Goal: Task Accomplishment & Management: Complete application form

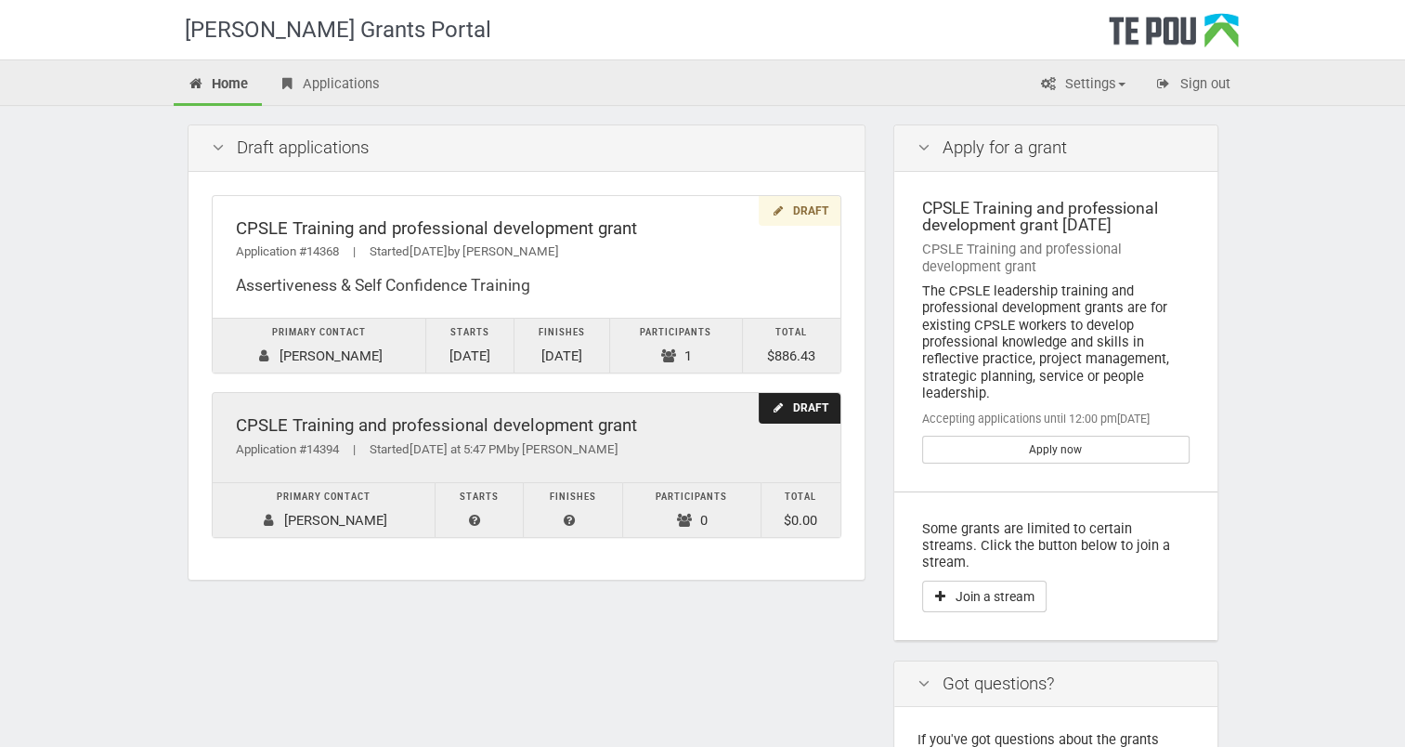
click at [793, 396] on div "Draft" at bounding box center [799, 408] width 81 height 31
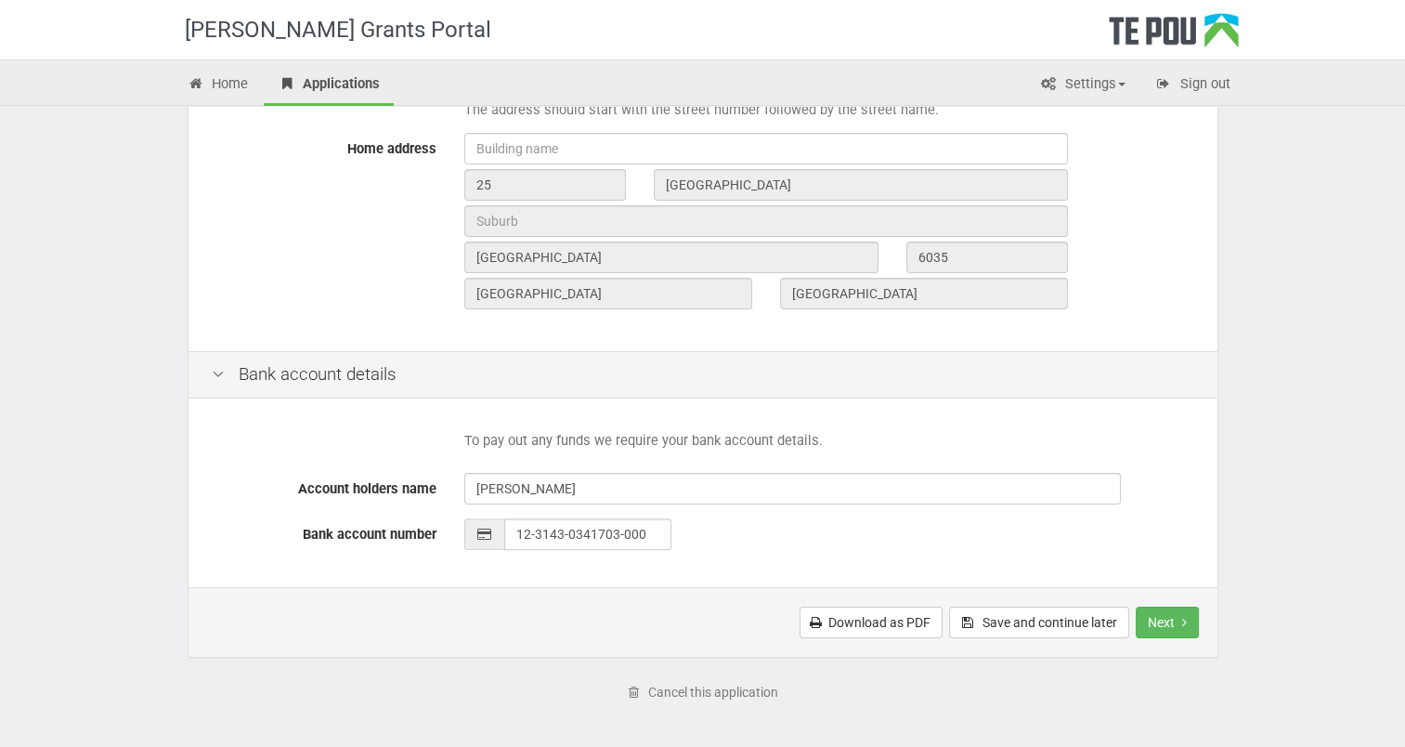
scroll to position [717, 0]
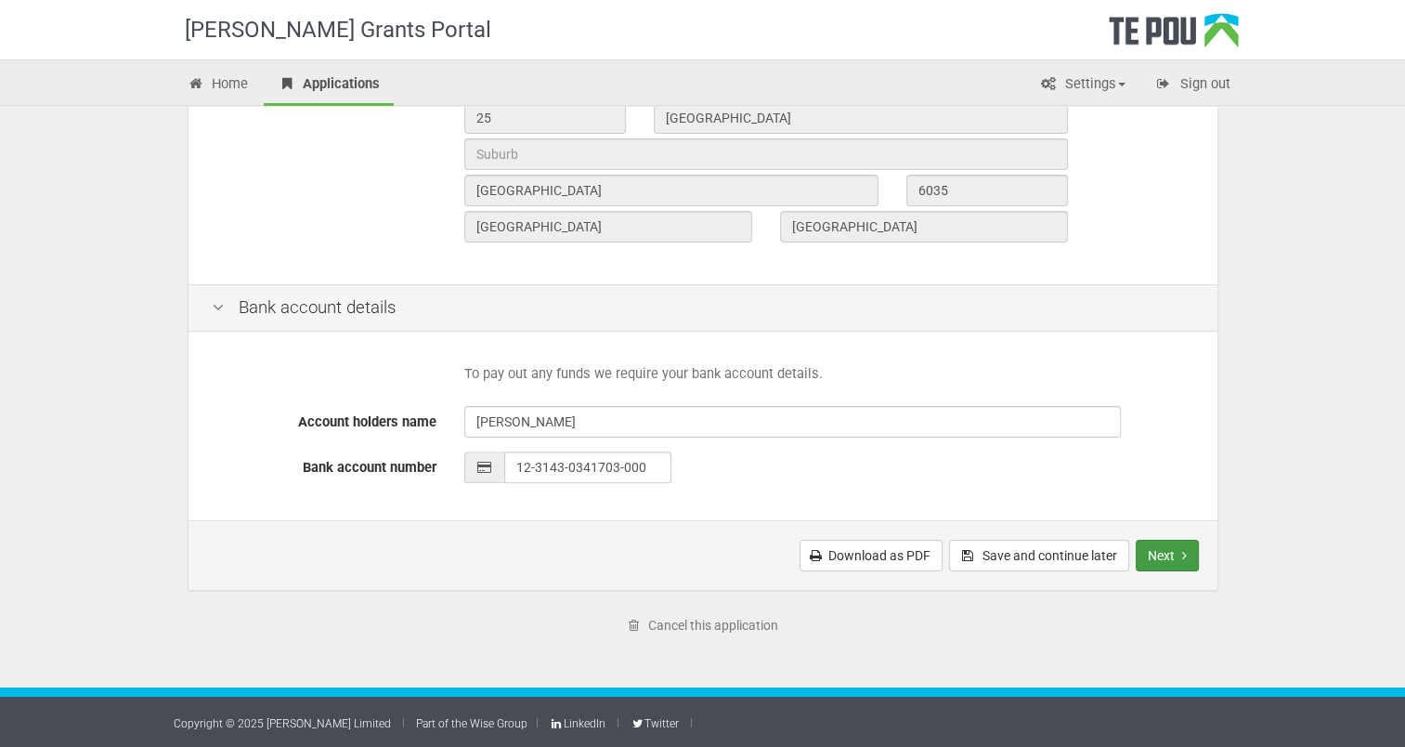
click at [1150, 556] on button "Next" at bounding box center [1167, 555] width 63 height 32
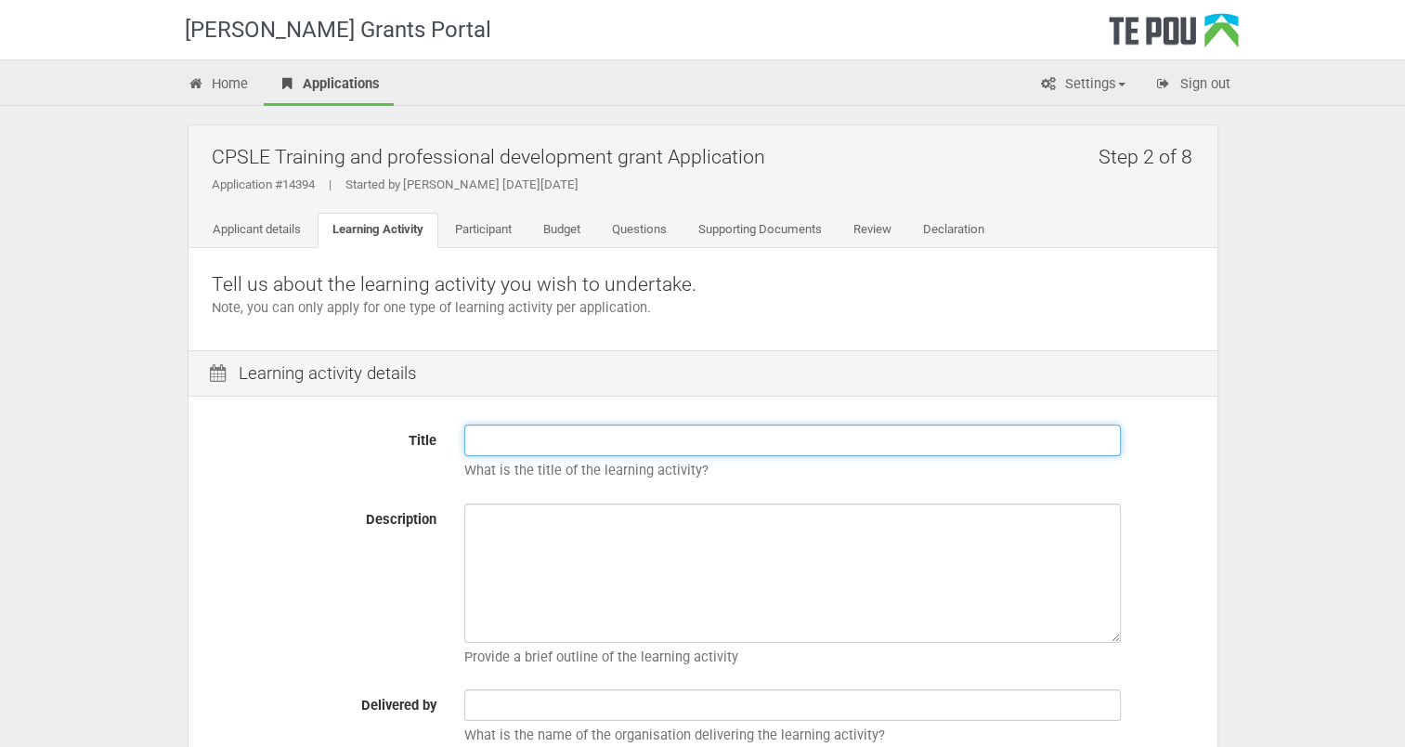
click at [473, 439] on input "Title" at bounding box center [792, 440] width 656 height 32
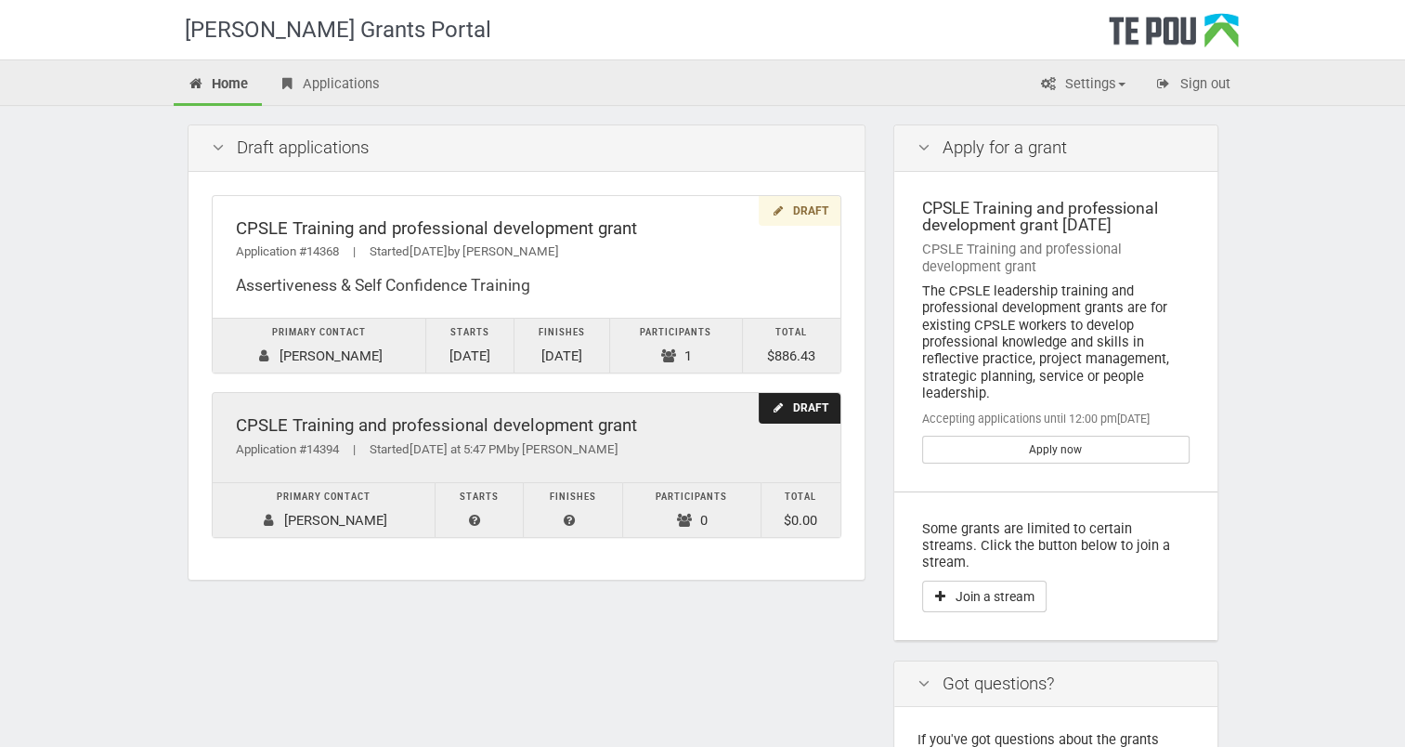
click at [810, 404] on div "Draft" at bounding box center [799, 408] width 81 height 31
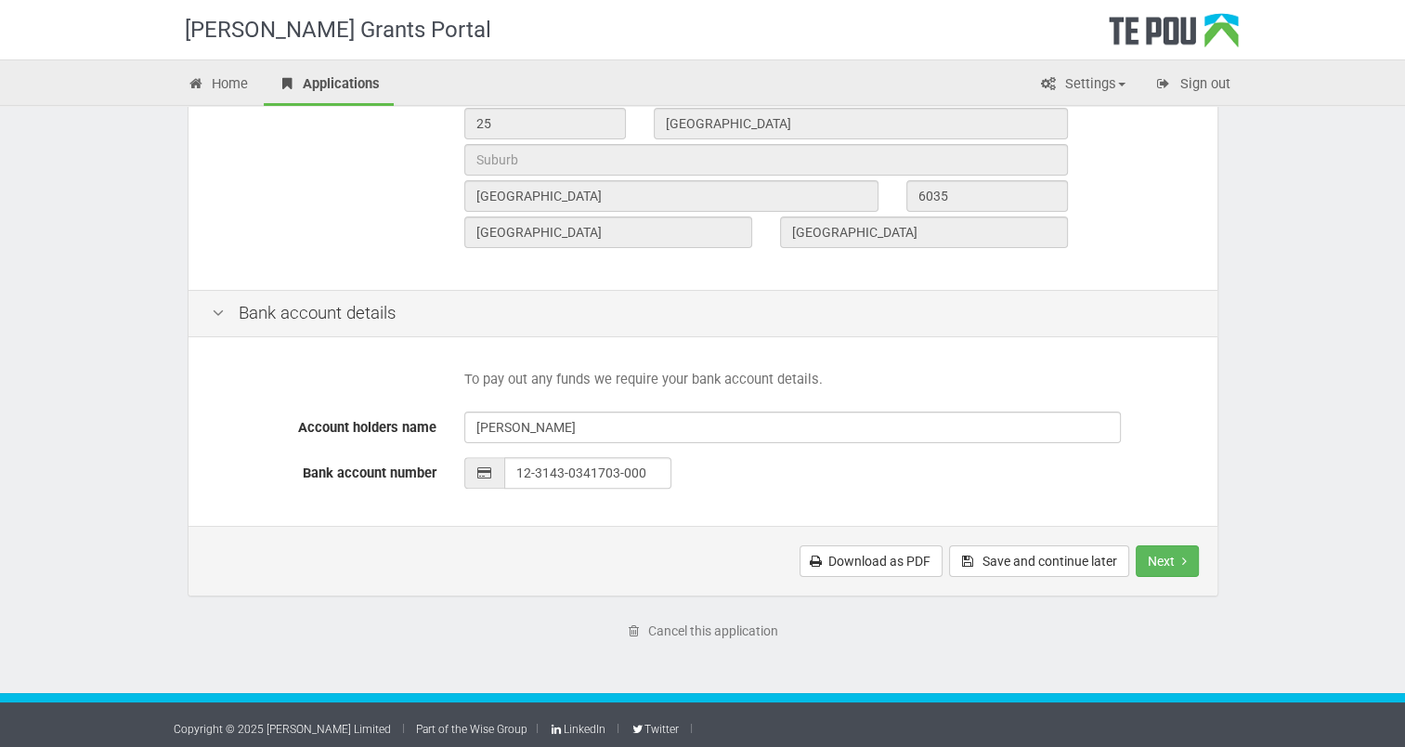
scroll to position [717, 0]
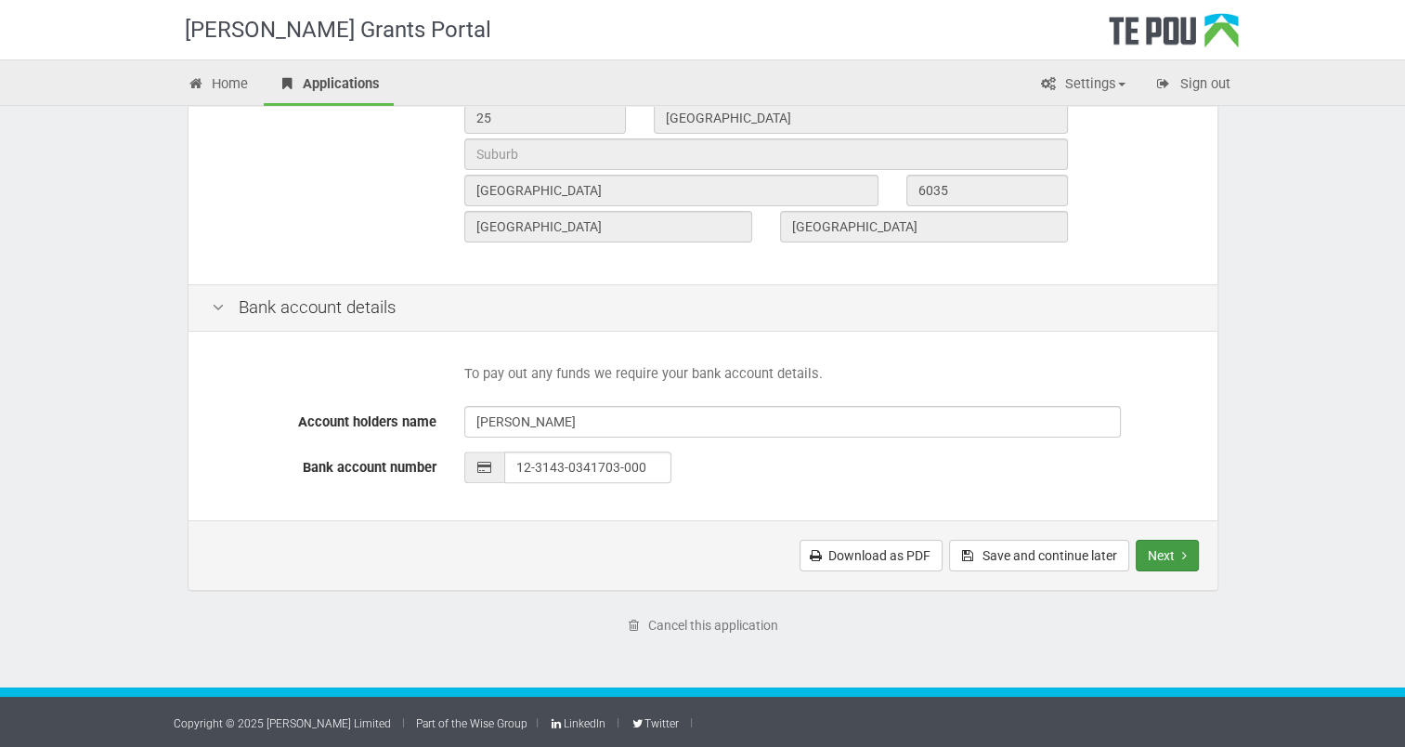
click at [1152, 554] on button "Next" at bounding box center [1167, 555] width 63 height 32
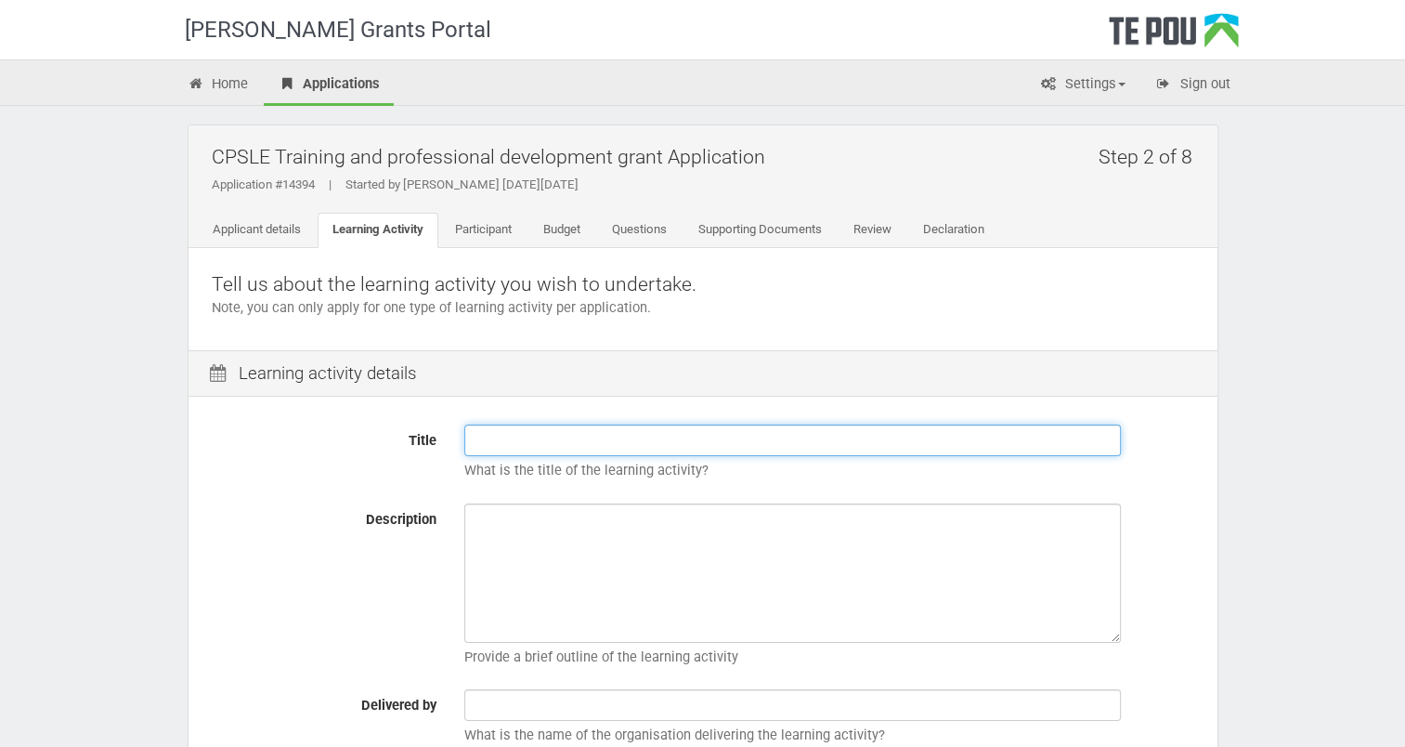
click at [490, 442] on input "Title" at bounding box center [792, 440] width 656 height 32
paste input "Facilitation Skills Training"
type input "Facilitation Skills Training"
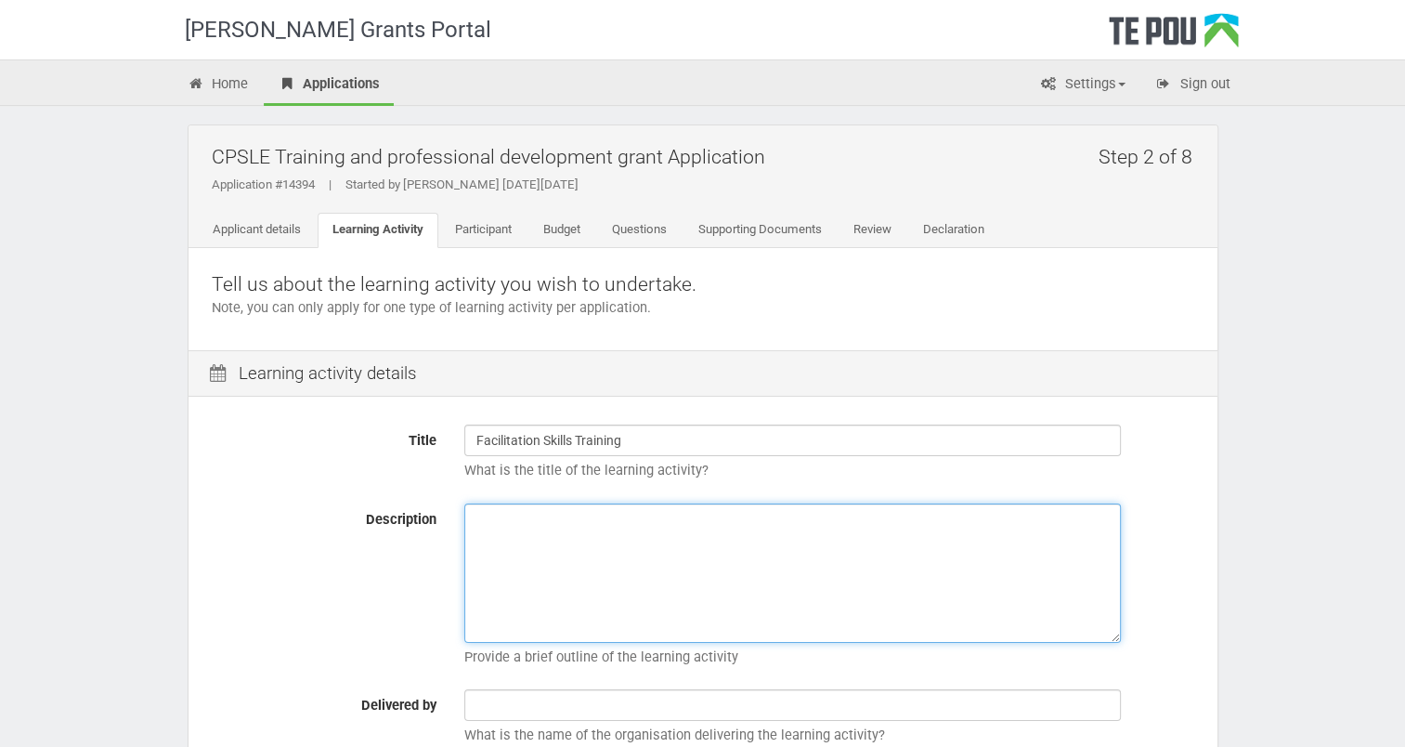
click at [487, 531] on textarea "Description" at bounding box center [792, 572] width 656 height 139
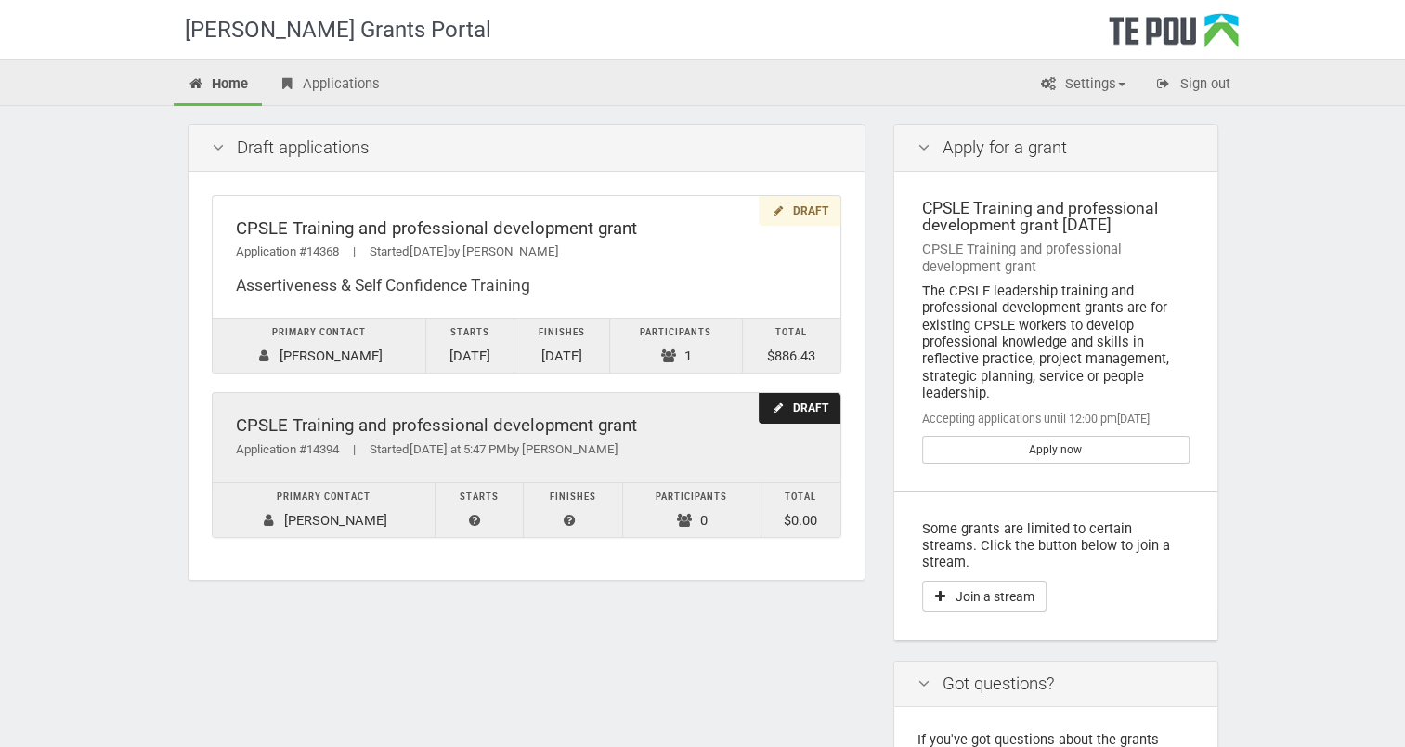
click at [821, 407] on div "Draft" at bounding box center [799, 408] width 81 height 31
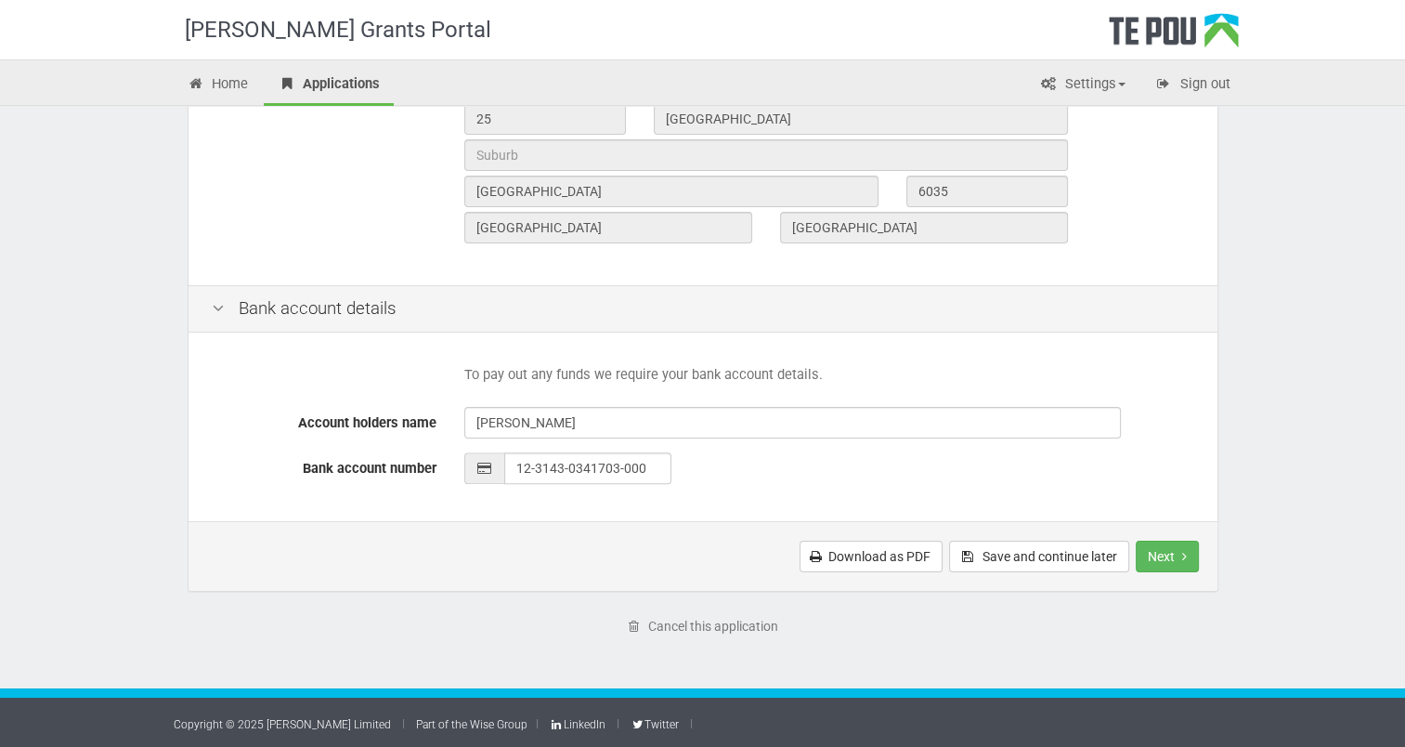
scroll to position [717, 0]
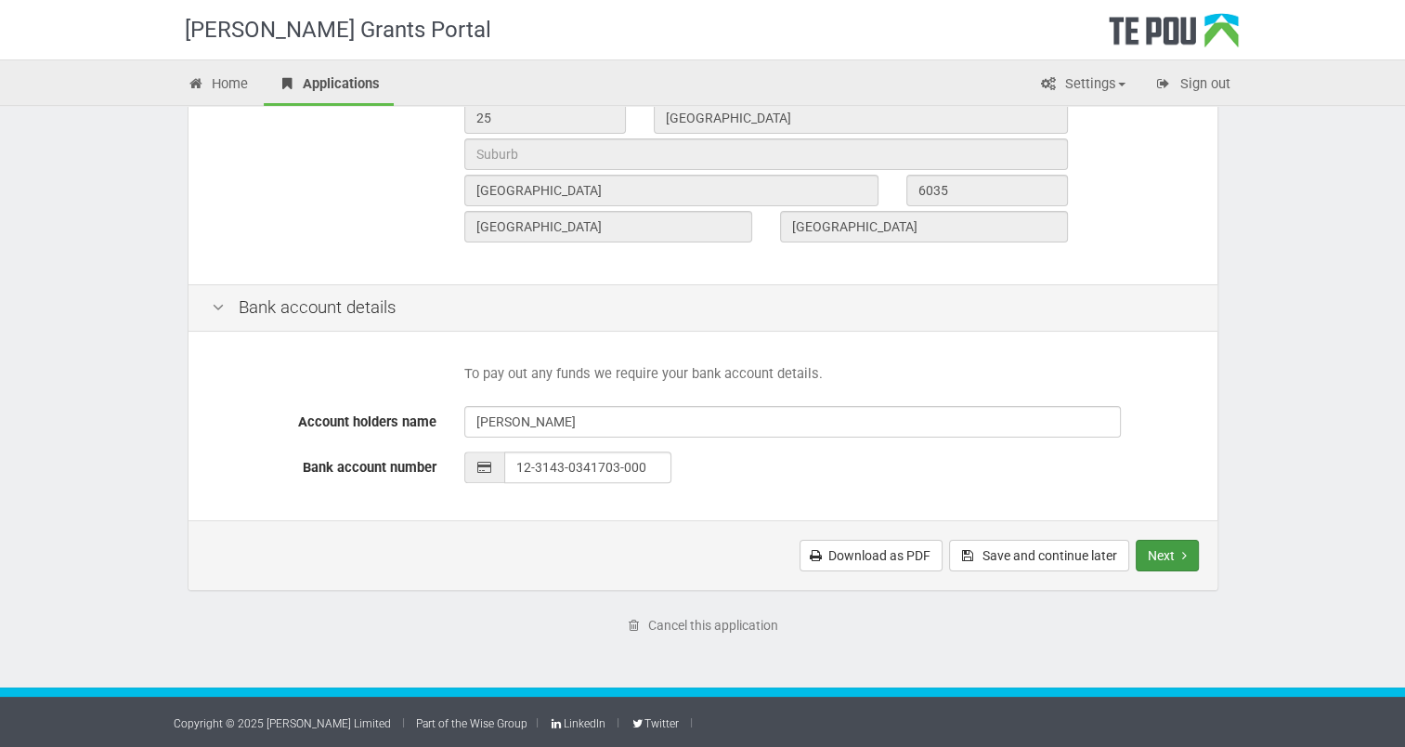
click at [1160, 553] on button "Next" at bounding box center [1167, 555] width 63 height 32
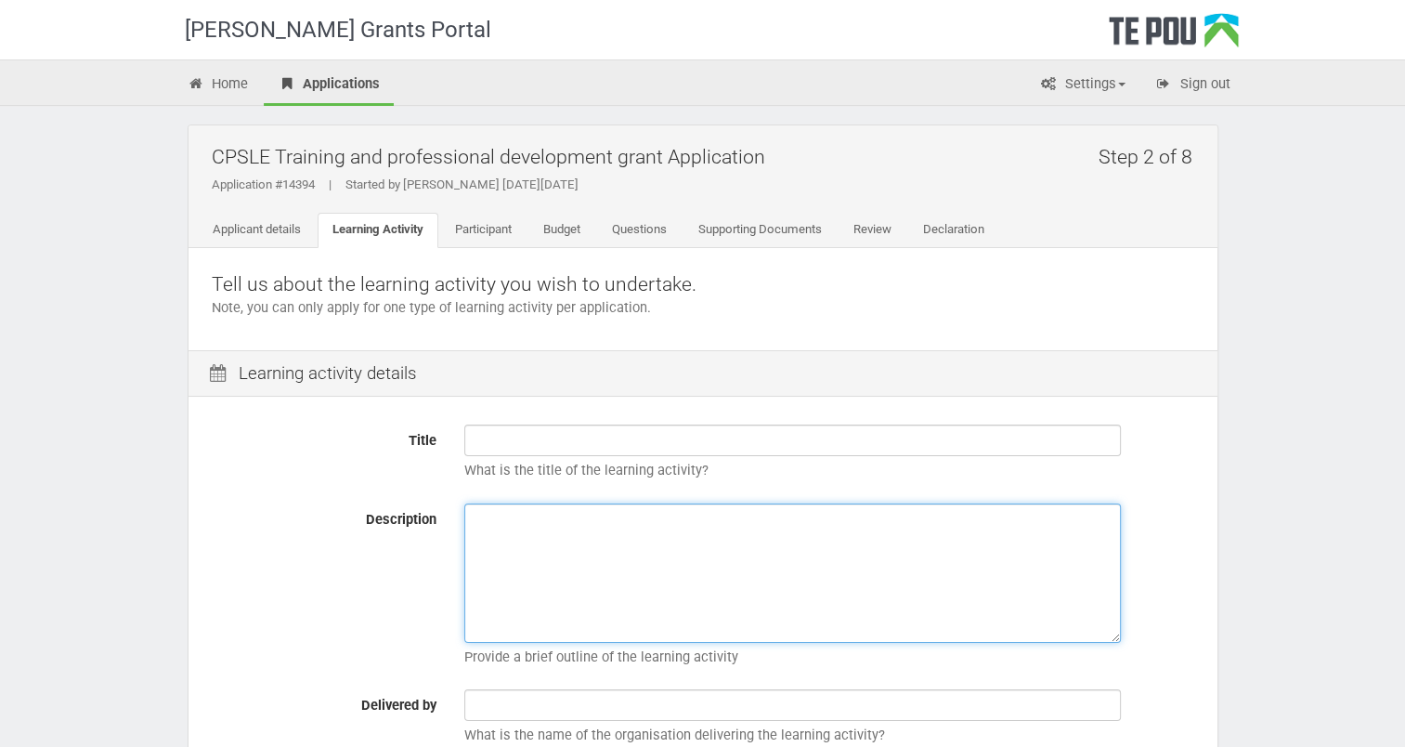
click at [489, 513] on textarea "Description" at bounding box center [792, 572] width 656 height 139
paste textarea "Effective facilitation skills are a highly desirable attribute for individuals …"
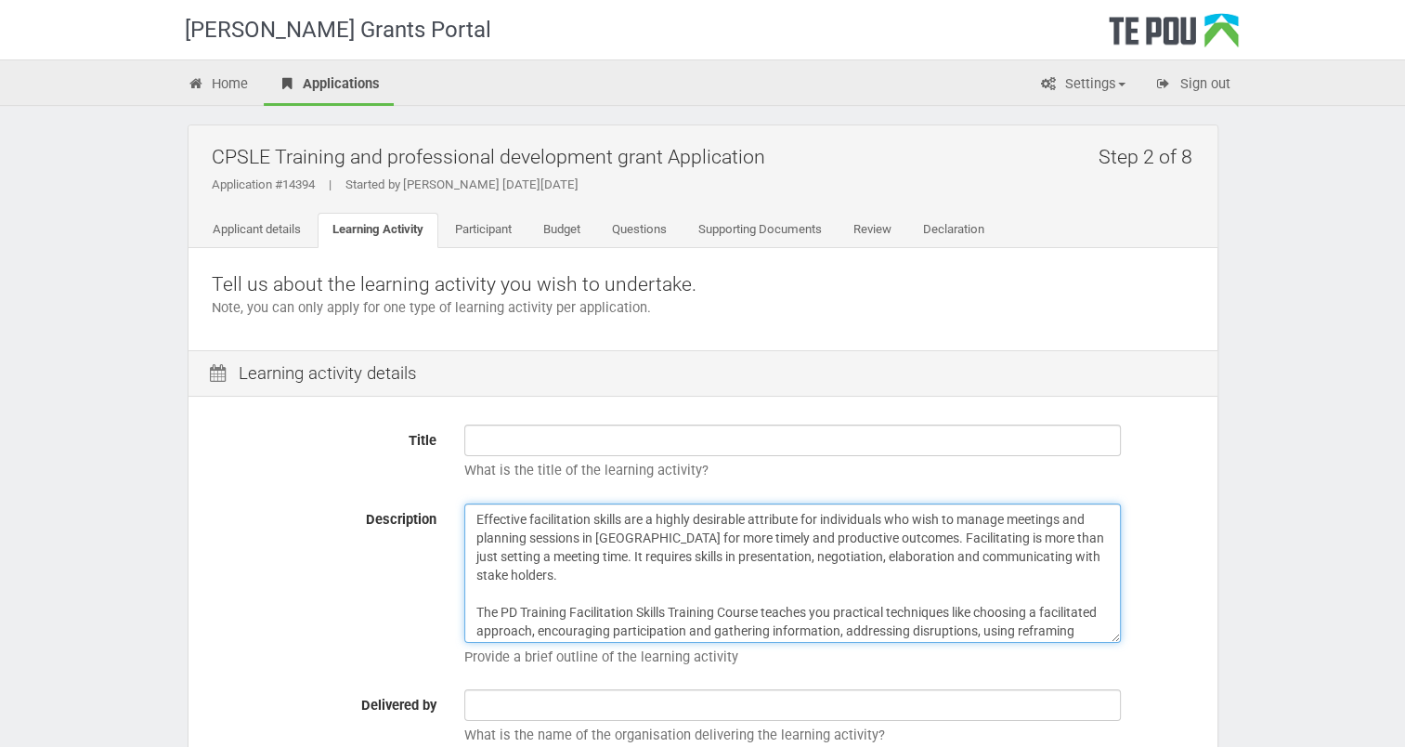
type textarea "Effective facilitation skills are a highly desirable attribute for individuals …"
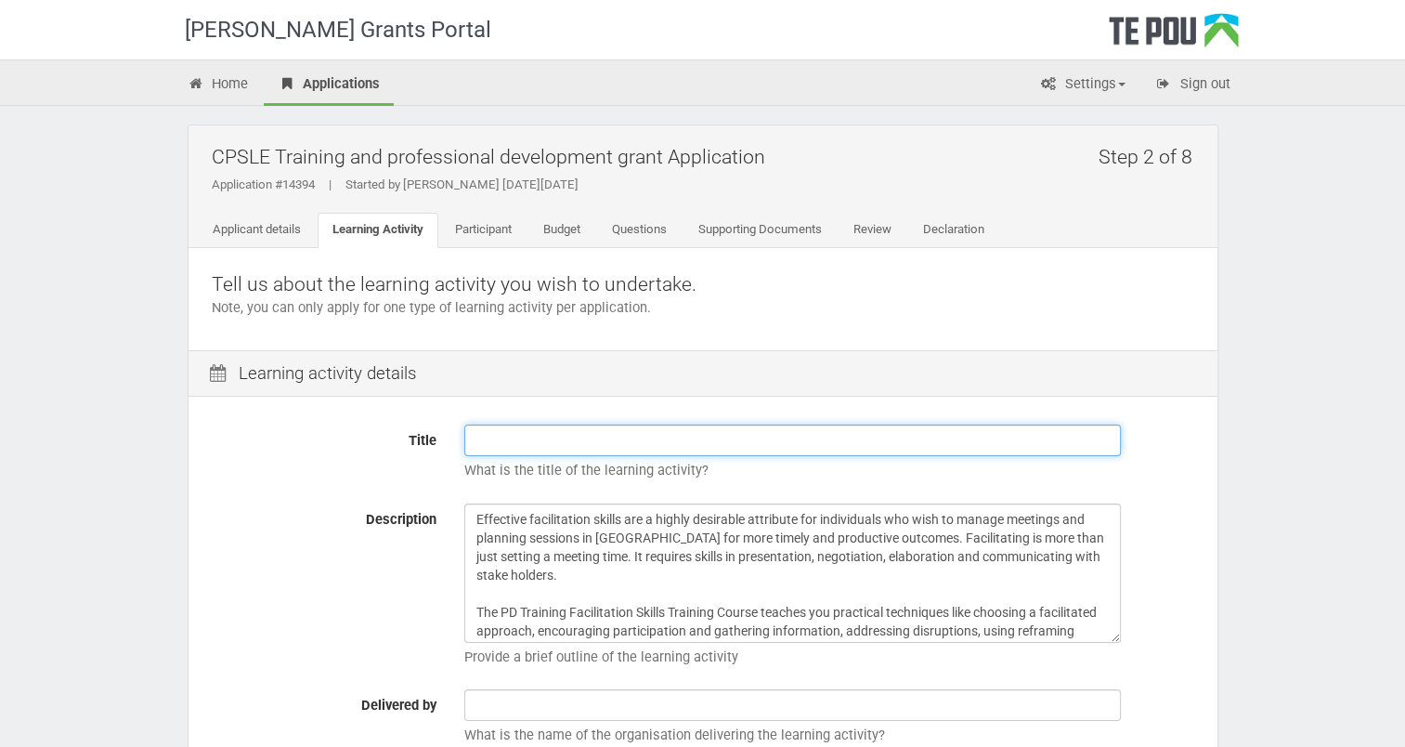
click at [472, 442] on input "Title" at bounding box center [792, 440] width 656 height 32
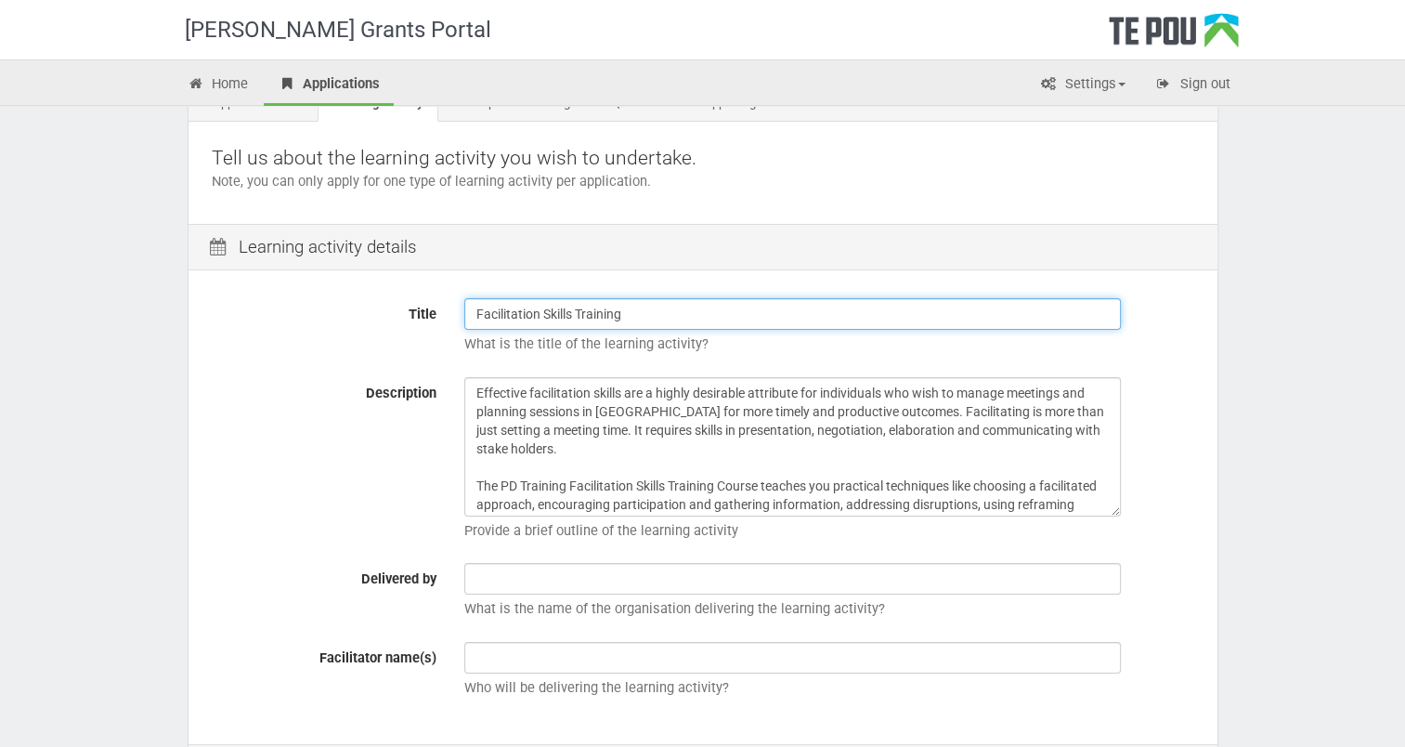
scroll to position [186, 0]
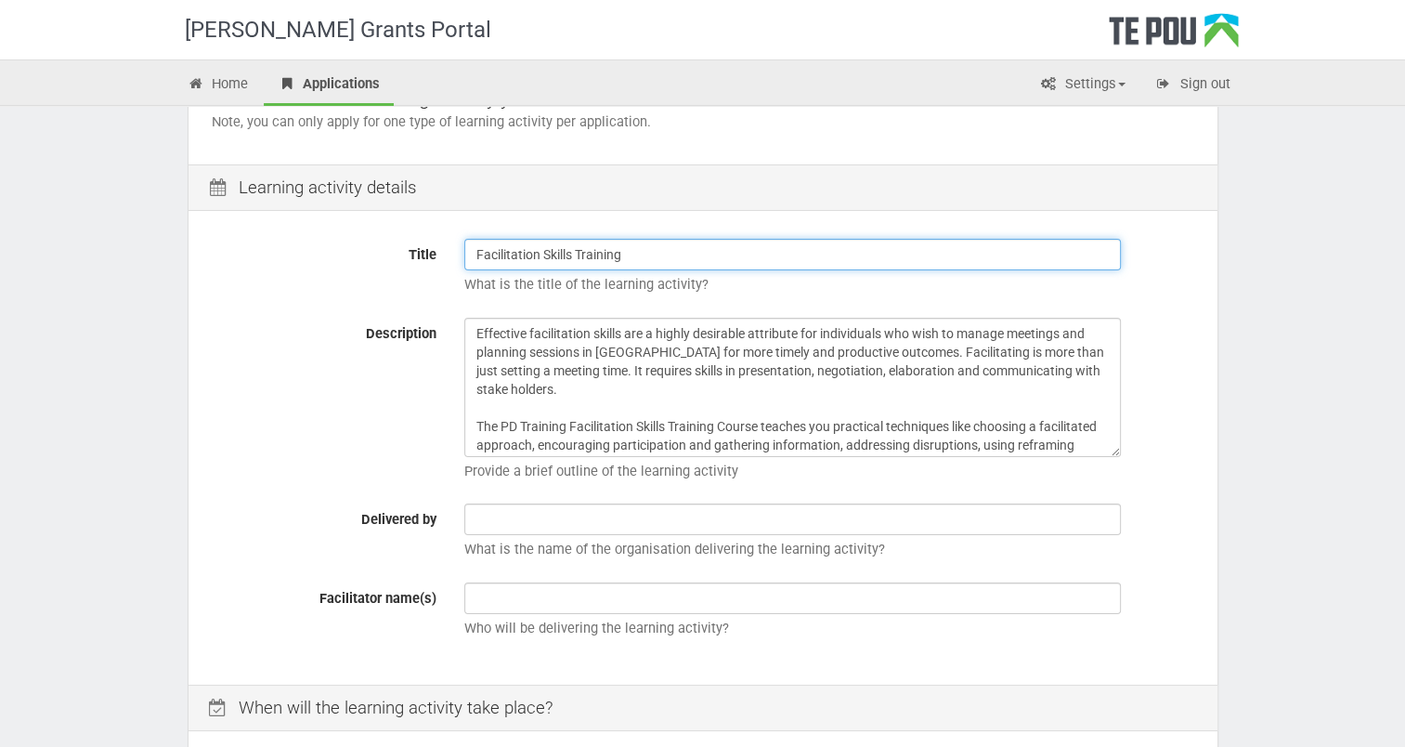
type input "Facilitation Skills Training"
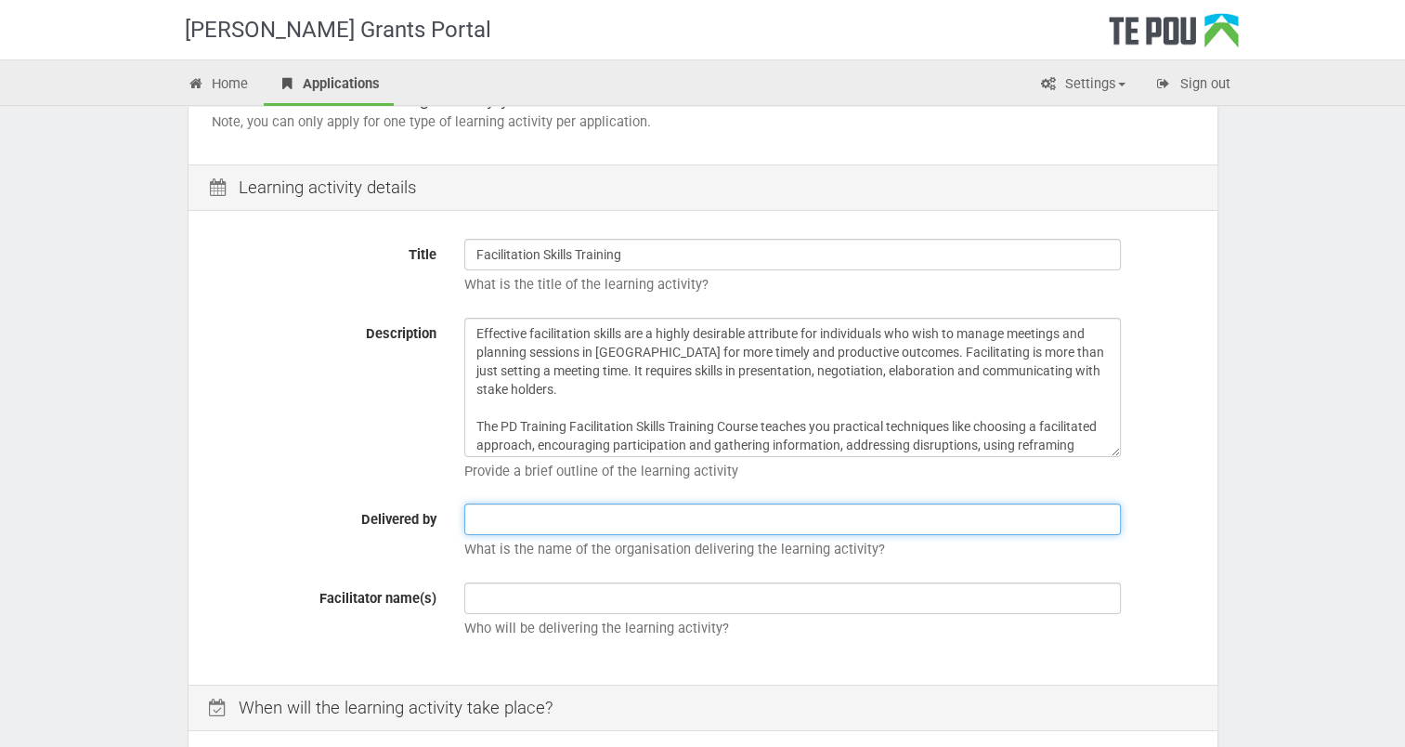
click at [479, 516] on input "text" at bounding box center [792, 519] width 656 height 32
type input "PD Training"
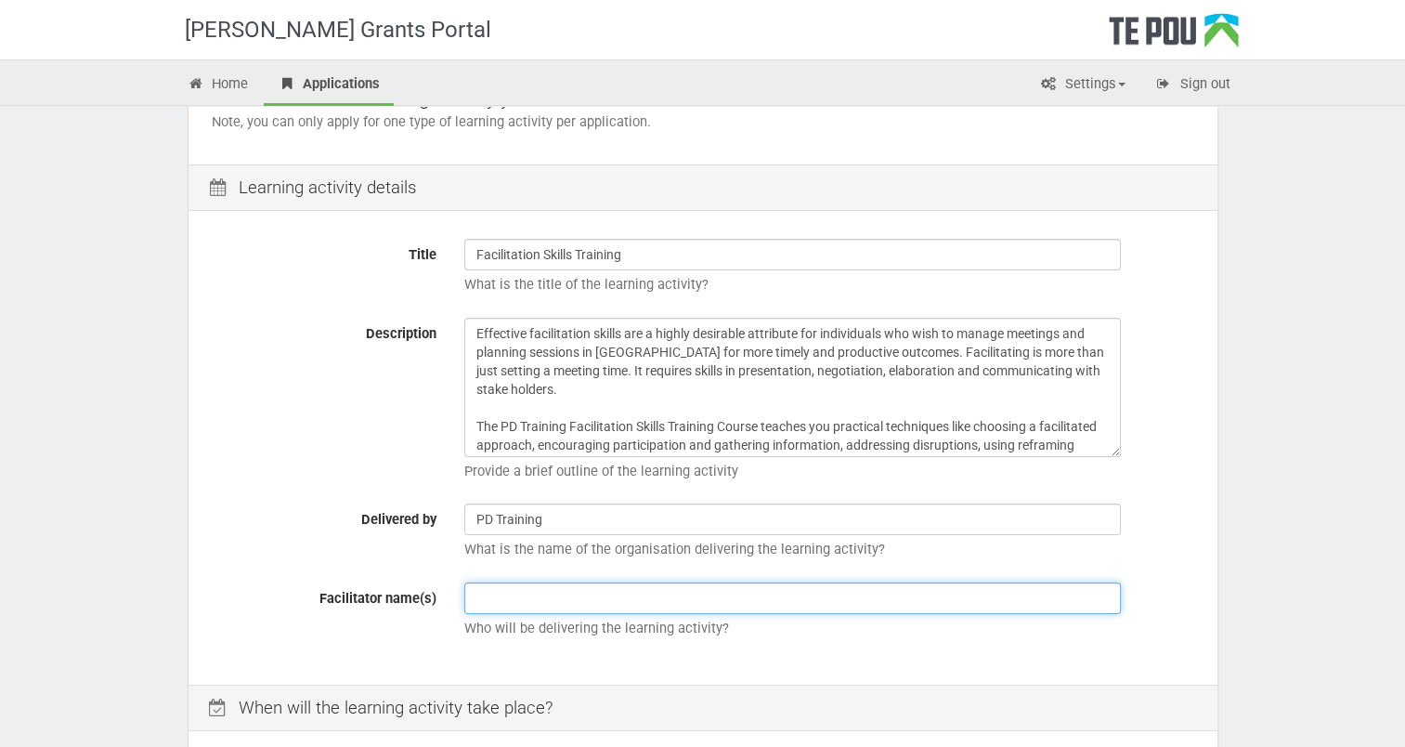
click at [488, 593] on input "text" at bounding box center [792, 598] width 656 height 32
type input "Unknown"
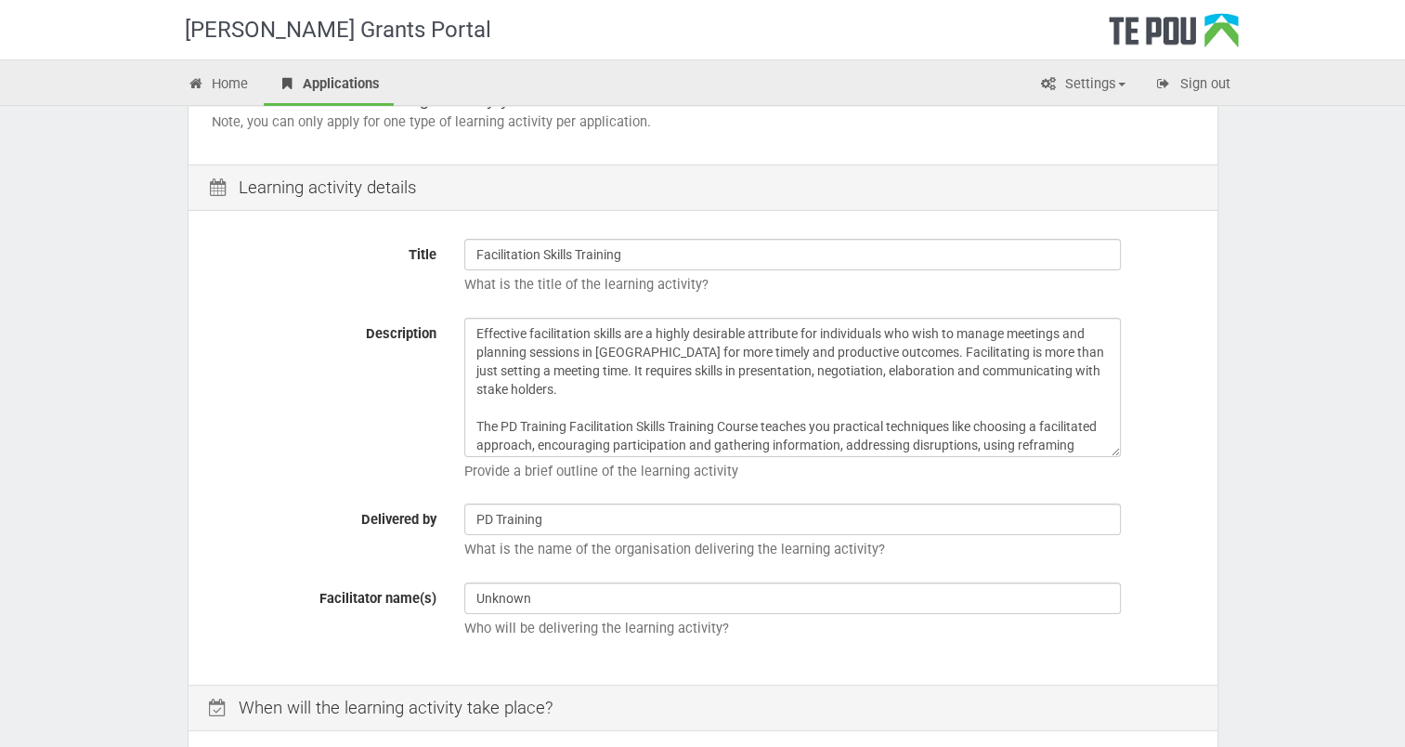
click at [669, 635] on p "Who will be delivering the learning activity?" at bounding box center [829, 627] width 730 height 19
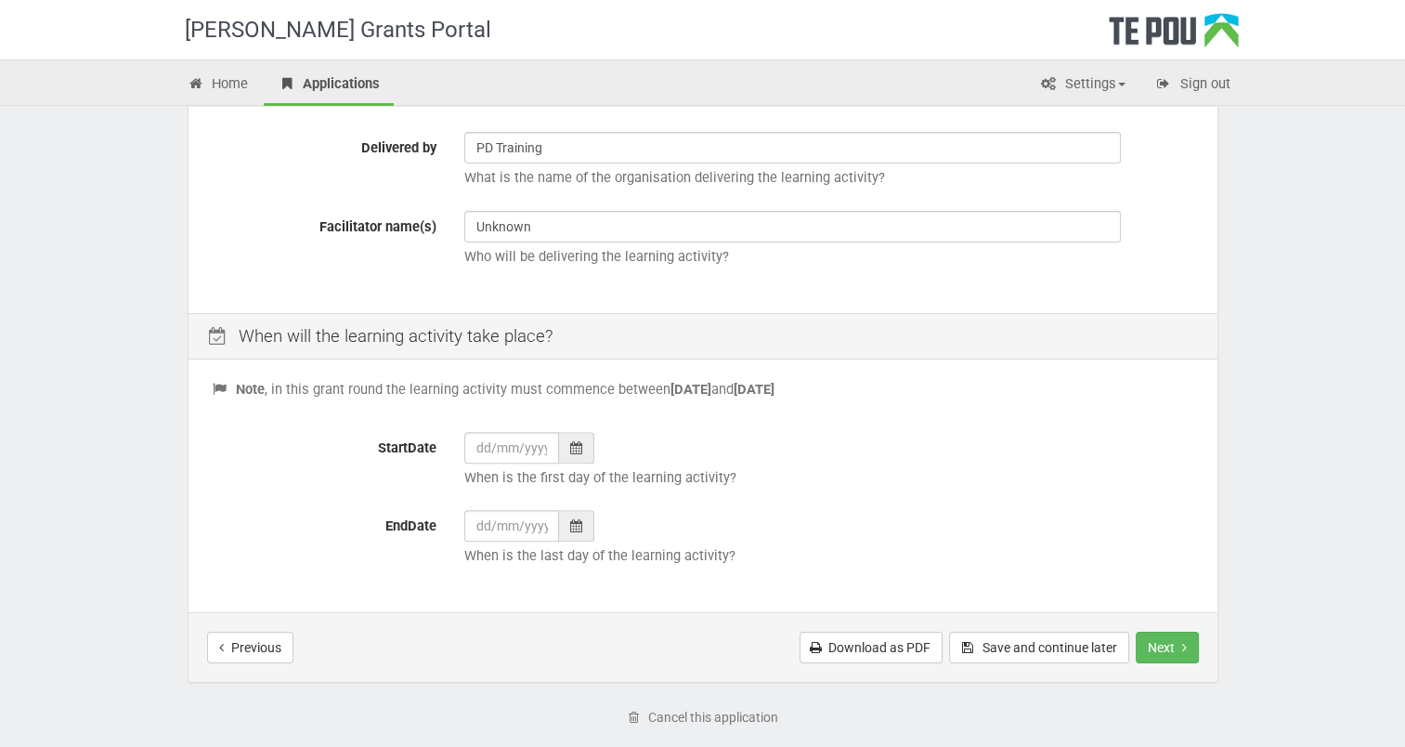
scroll to position [648, 0]
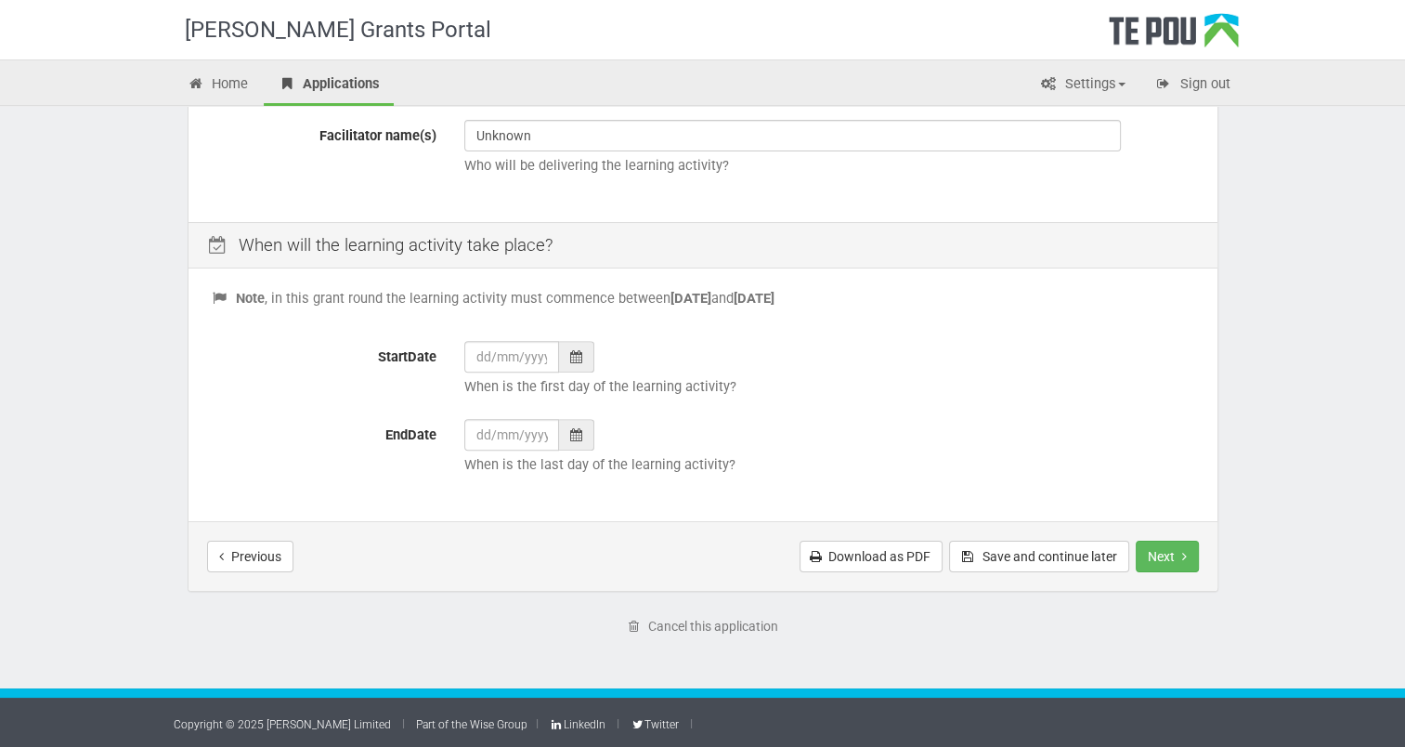
click at [578, 353] on icon at bounding box center [576, 356] width 12 height 13
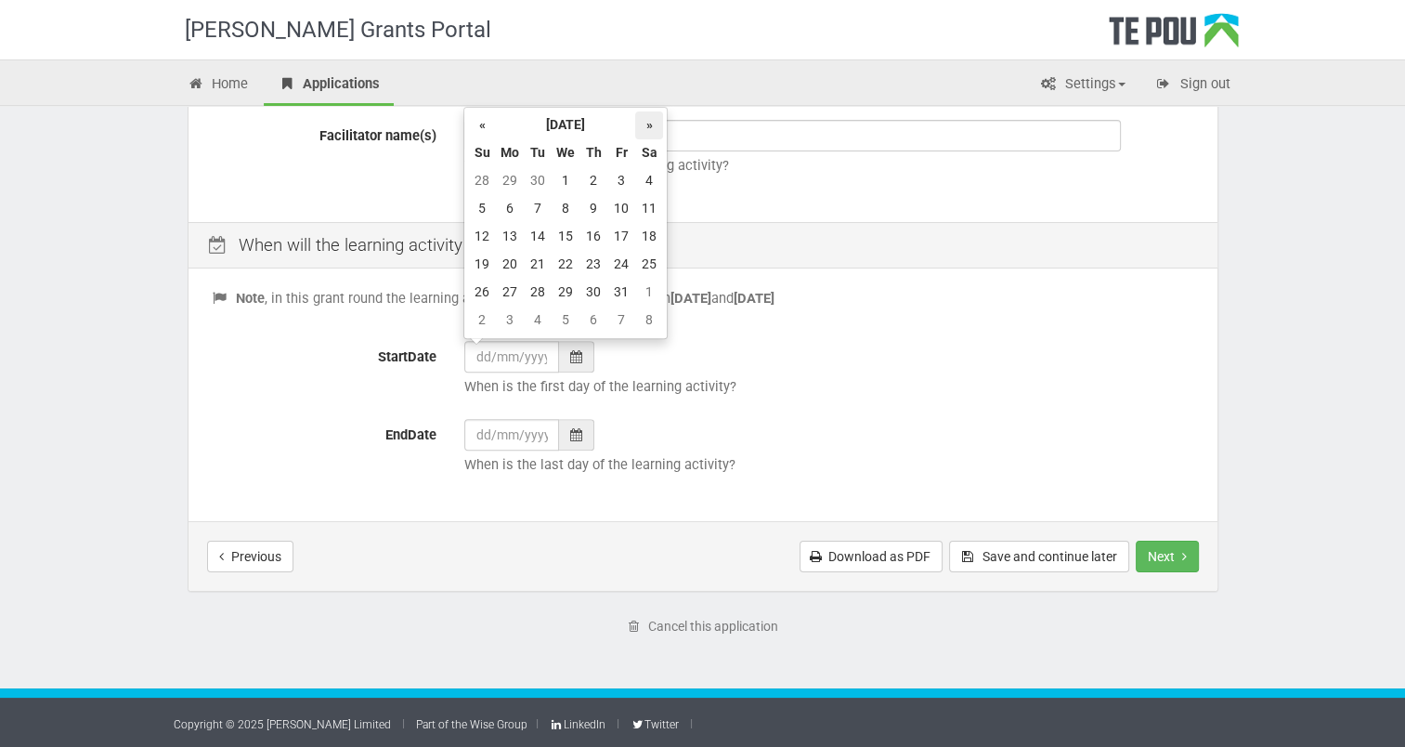
click at [657, 124] on th "»" at bounding box center [649, 125] width 28 height 28
click at [568, 202] on td "4" at bounding box center [566, 209] width 28 height 28
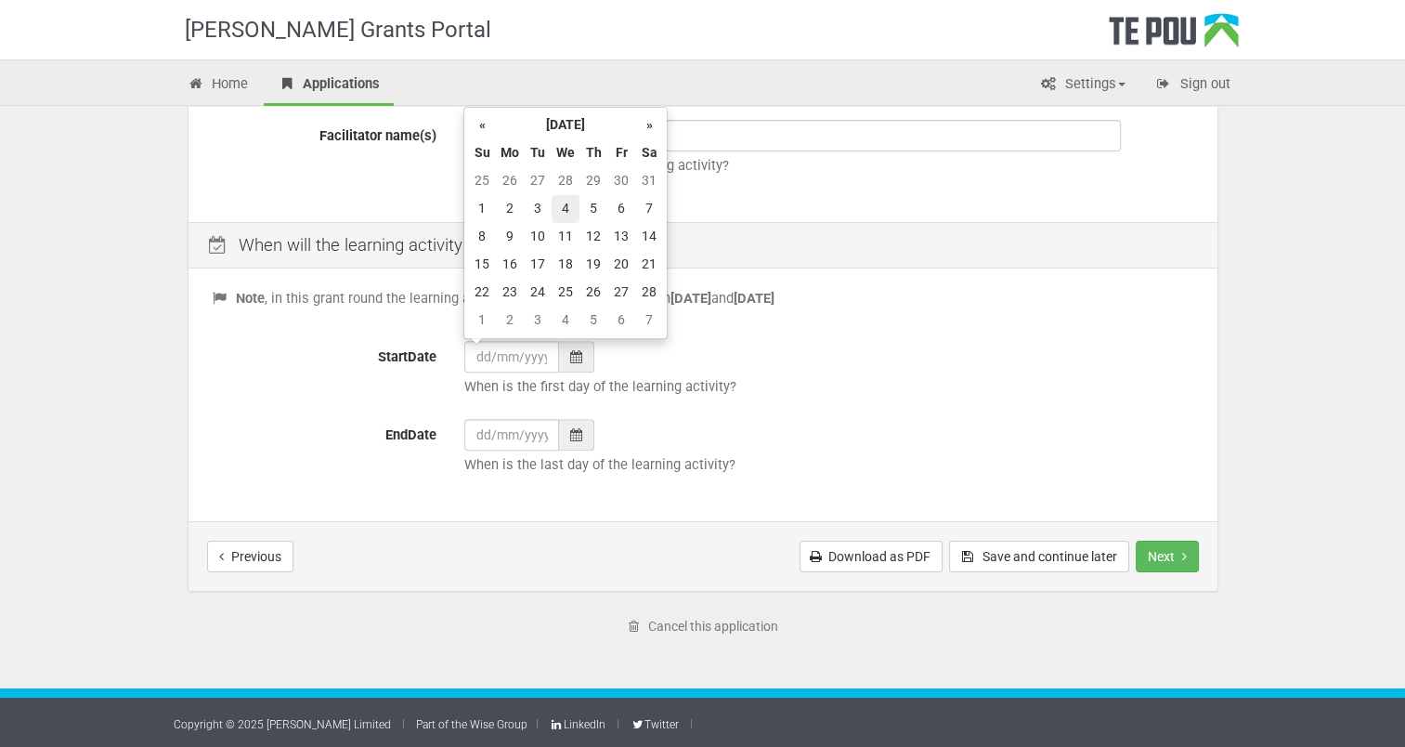
type input "04/02/2026"
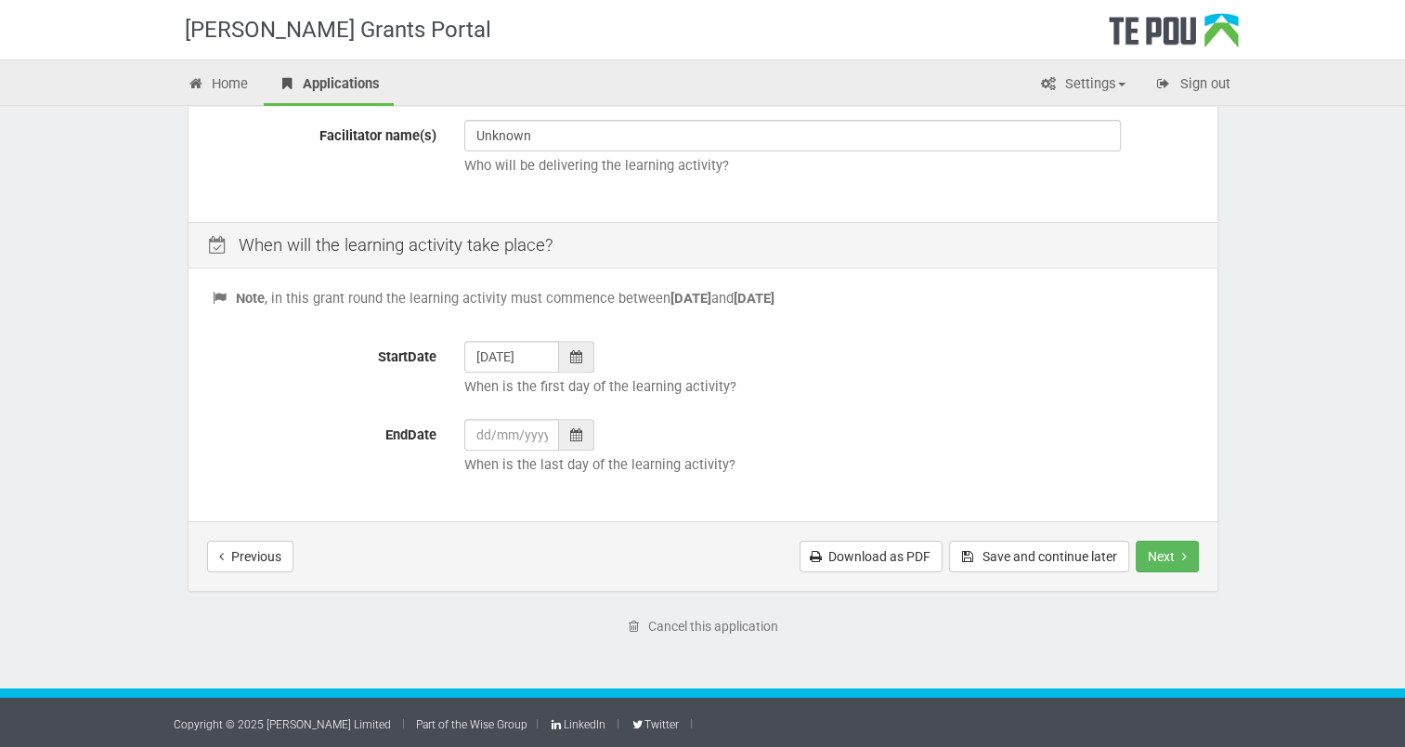
click at [570, 431] on icon at bounding box center [576, 434] width 12 height 13
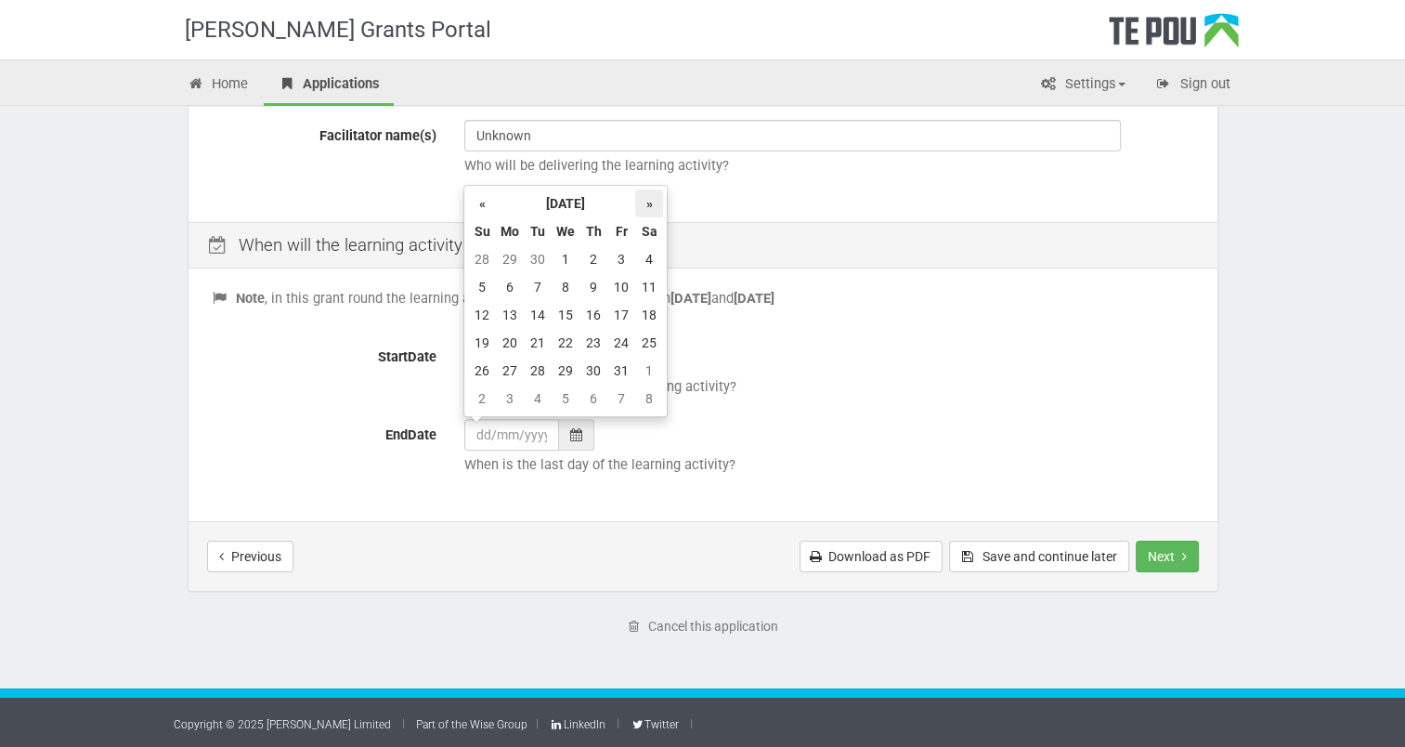
click at [650, 203] on th "»" at bounding box center [649, 203] width 28 height 28
click at [567, 278] on td "4" at bounding box center [566, 287] width 28 height 28
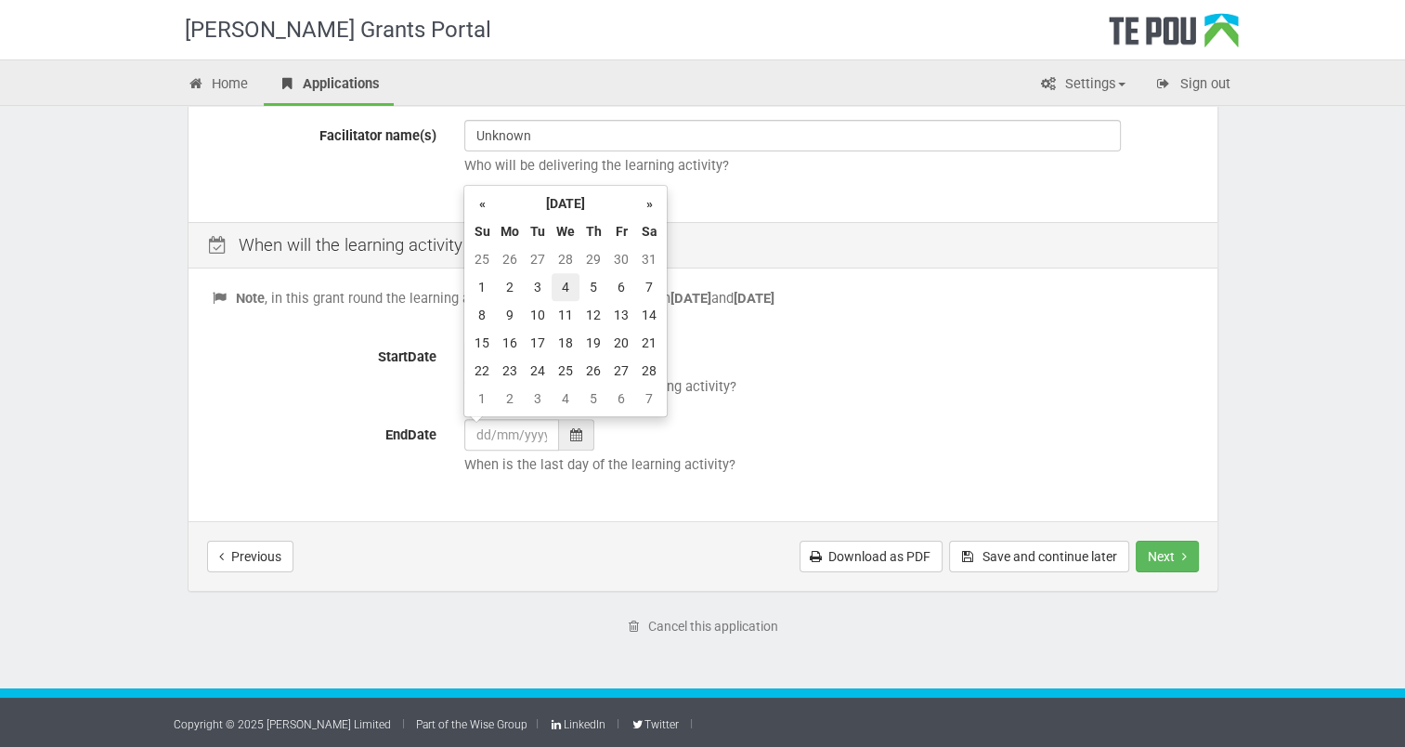
type input "04/02/2026"
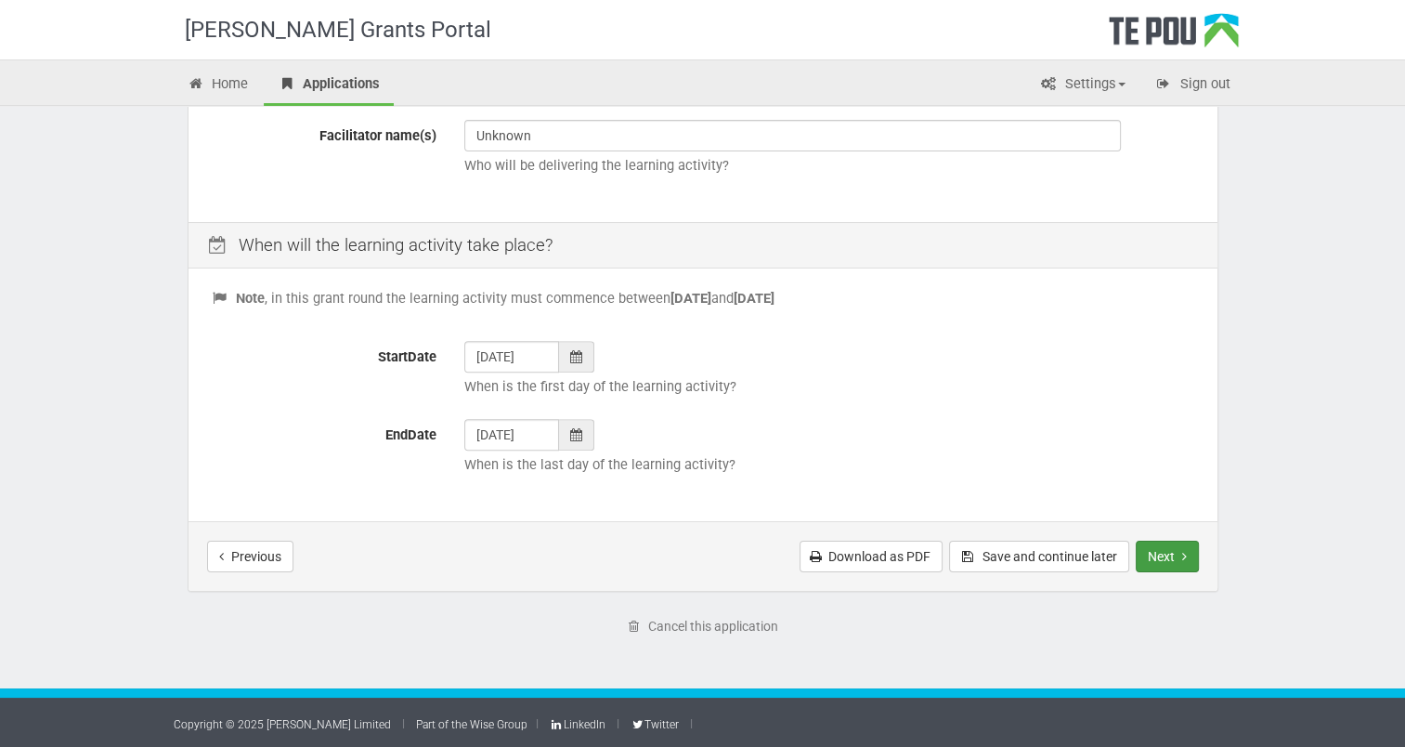
click at [1159, 562] on button "Next" at bounding box center [1167, 556] width 63 height 32
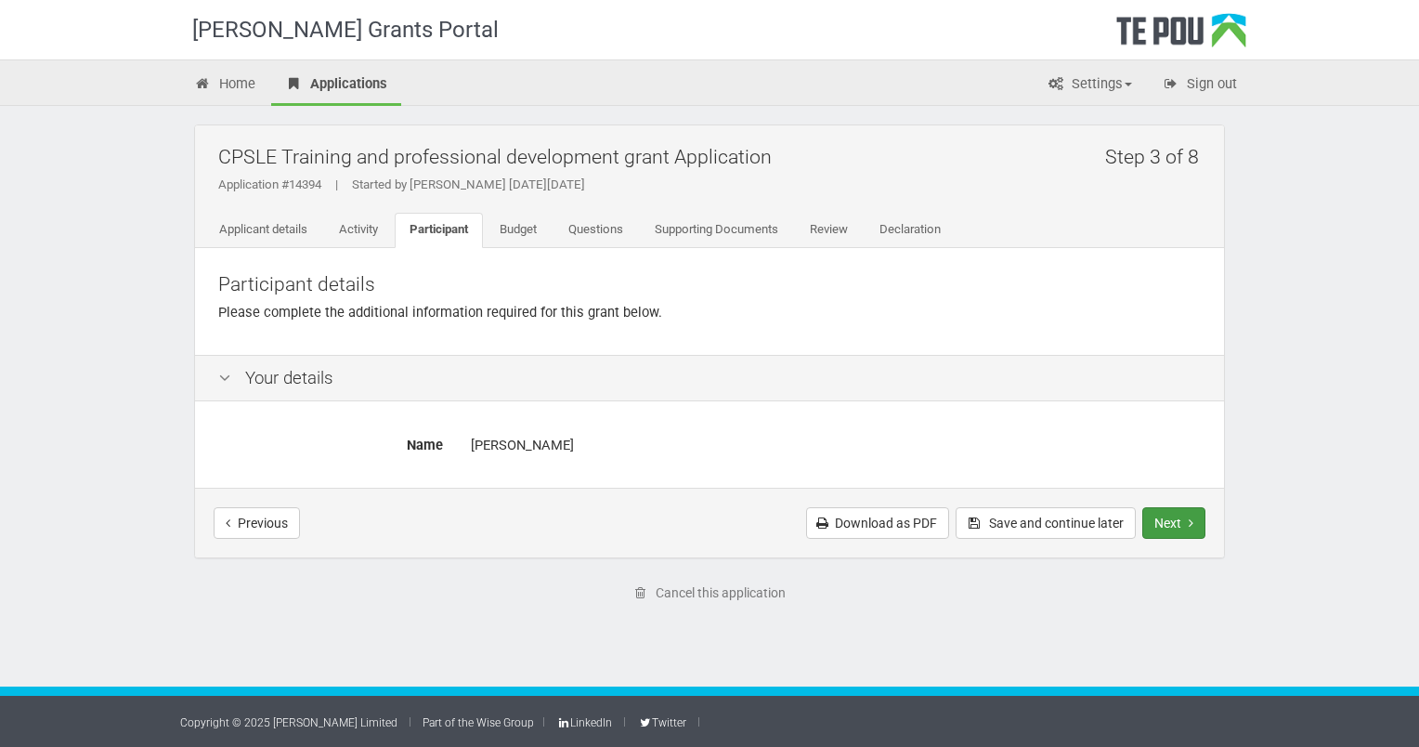
click at [1165, 522] on button "Next" at bounding box center [1173, 523] width 63 height 32
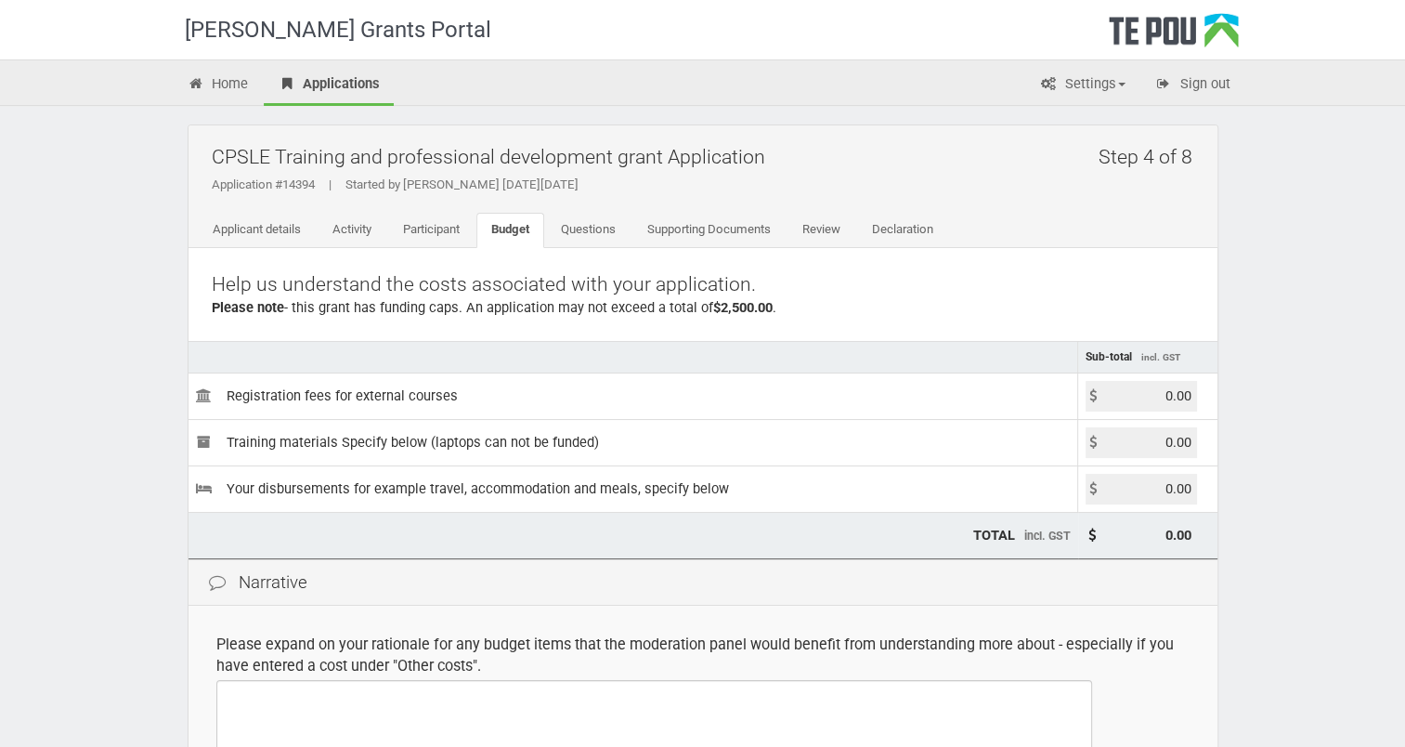
drag, startPoint x: 1193, startPoint y: 392, endPoint x: 1160, endPoint y: 394, distance: 33.5
click at [1160, 394] on input "0.00" at bounding box center [1140, 396] width 111 height 31
type input "886.43"
click at [1254, 580] on div "Te Pou Grants Portal Home Applications Settings Profile My account FAQs Sign ou…" at bounding box center [702, 537] width 1405 height 1074
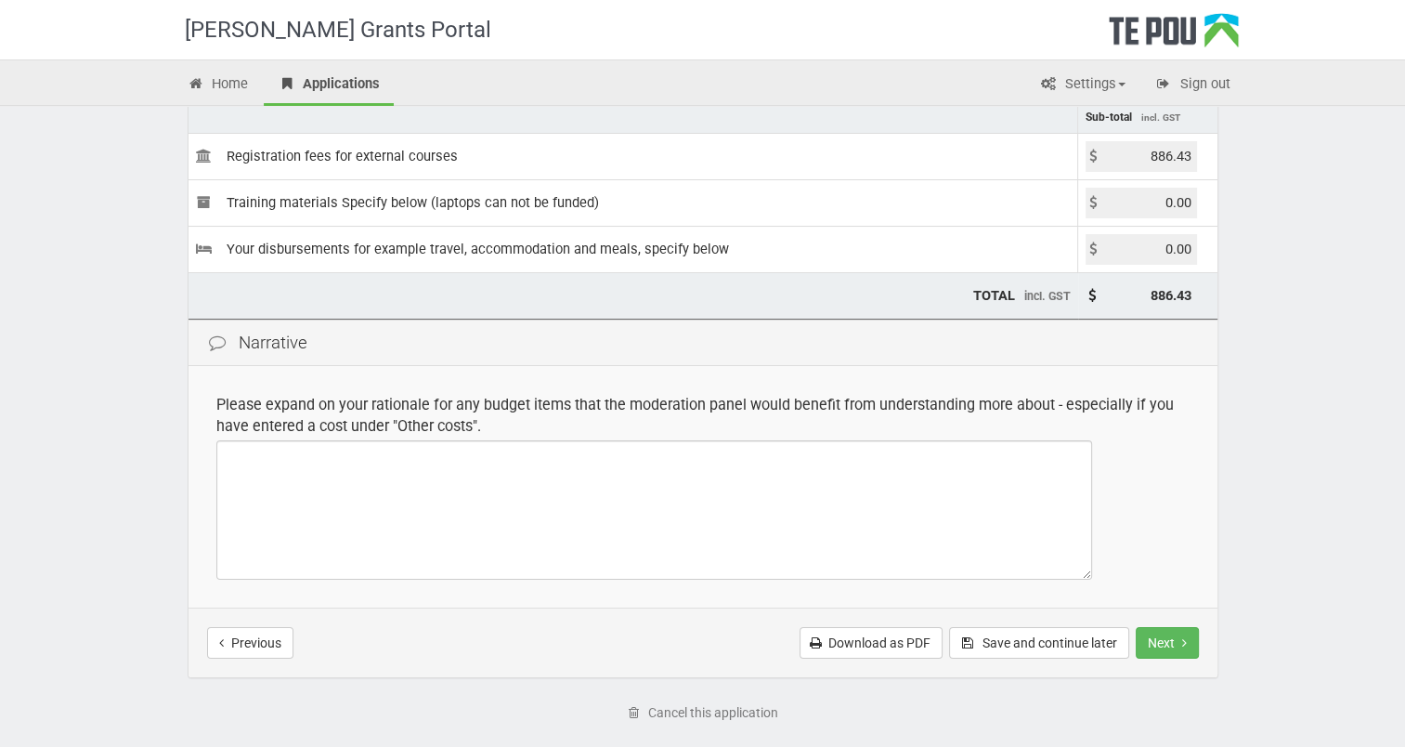
scroll to position [279, 0]
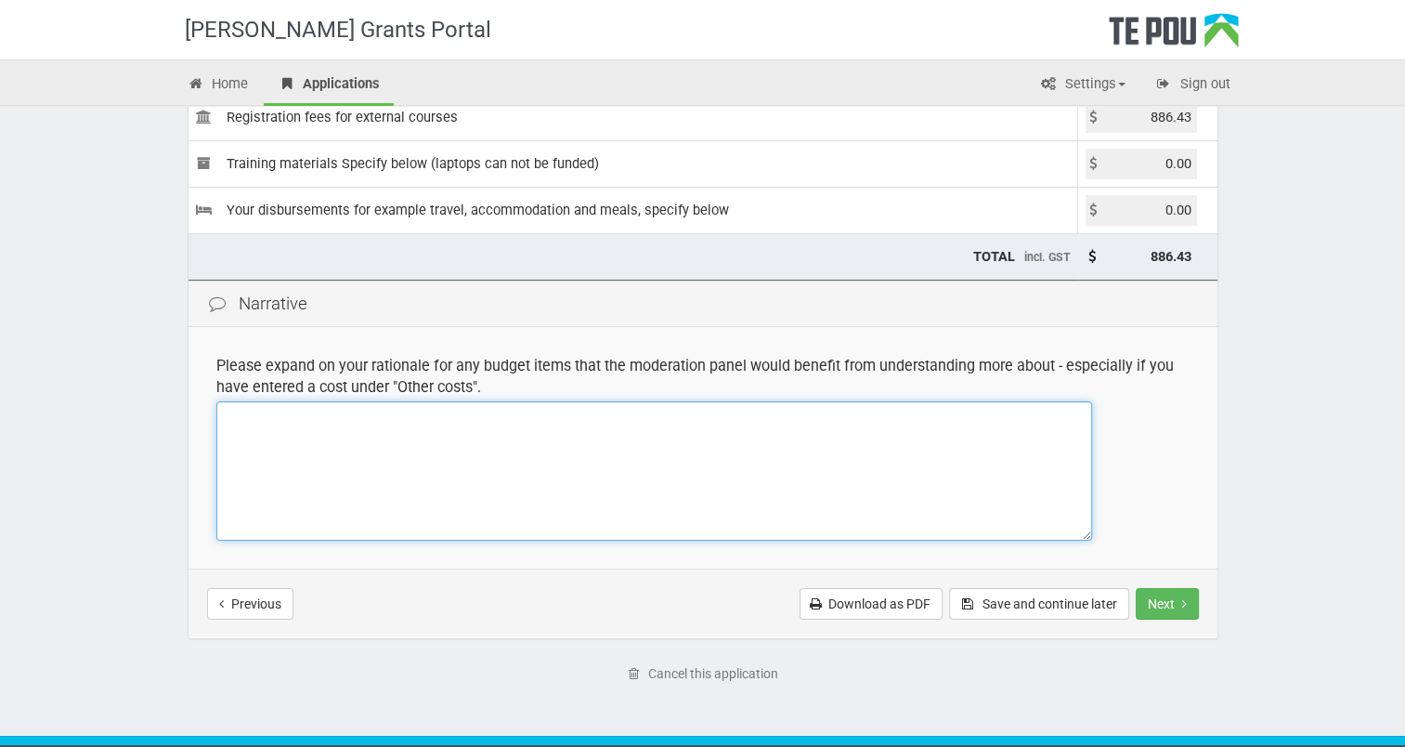
click at [223, 425] on textarea at bounding box center [654, 470] width 876 height 139
type textarea "Professional Development towards becoming a CPSLE group facilitator/trainer - i…"
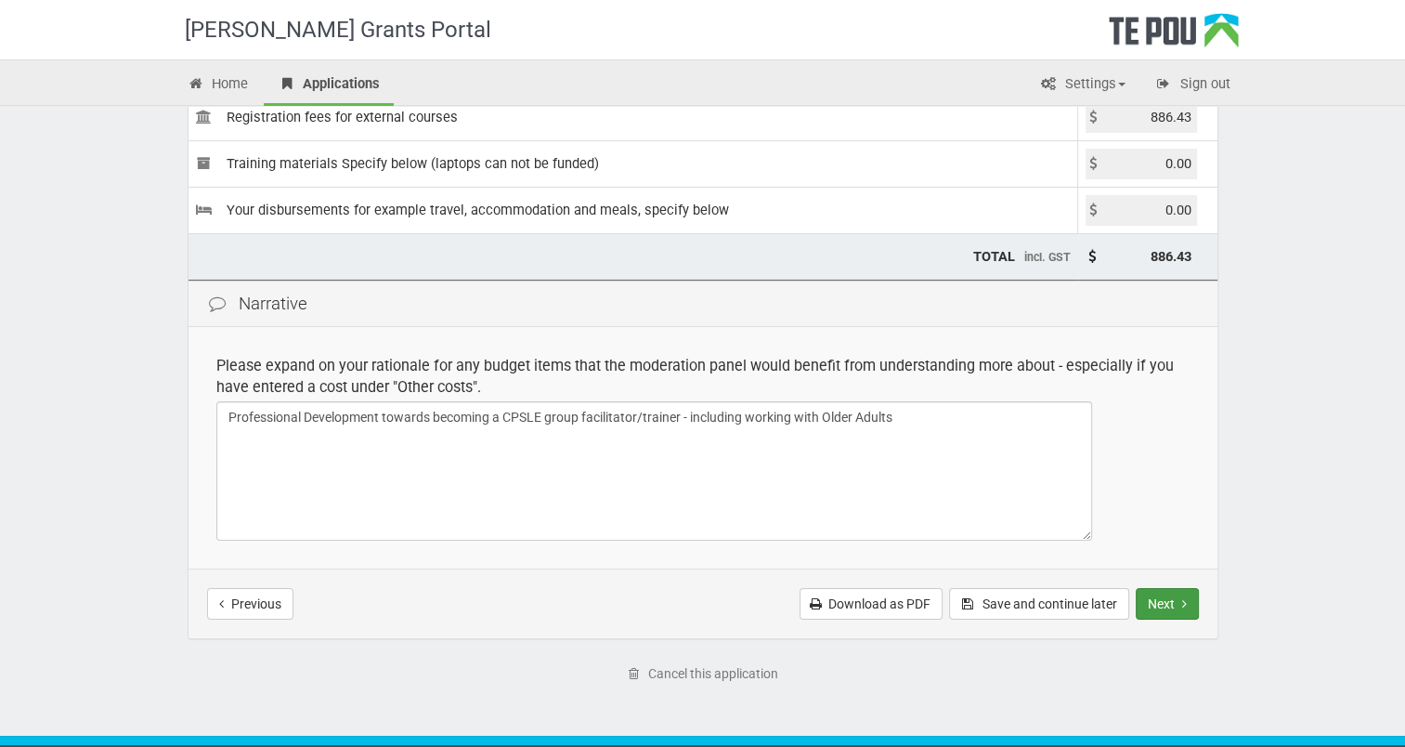
click at [1159, 607] on button "Next" at bounding box center [1167, 604] width 63 height 32
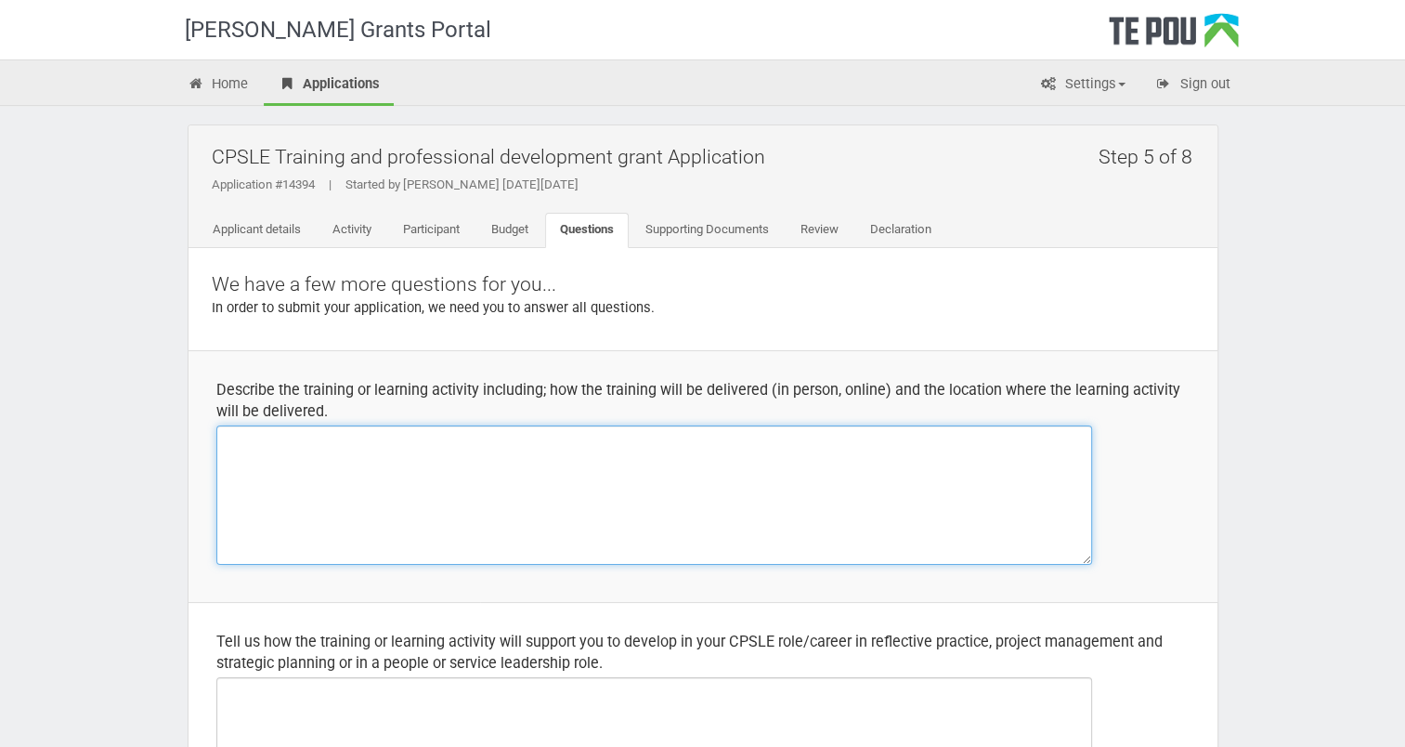
click at [240, 448] on textarea at bounding box center [654, 494] width 876 height 139
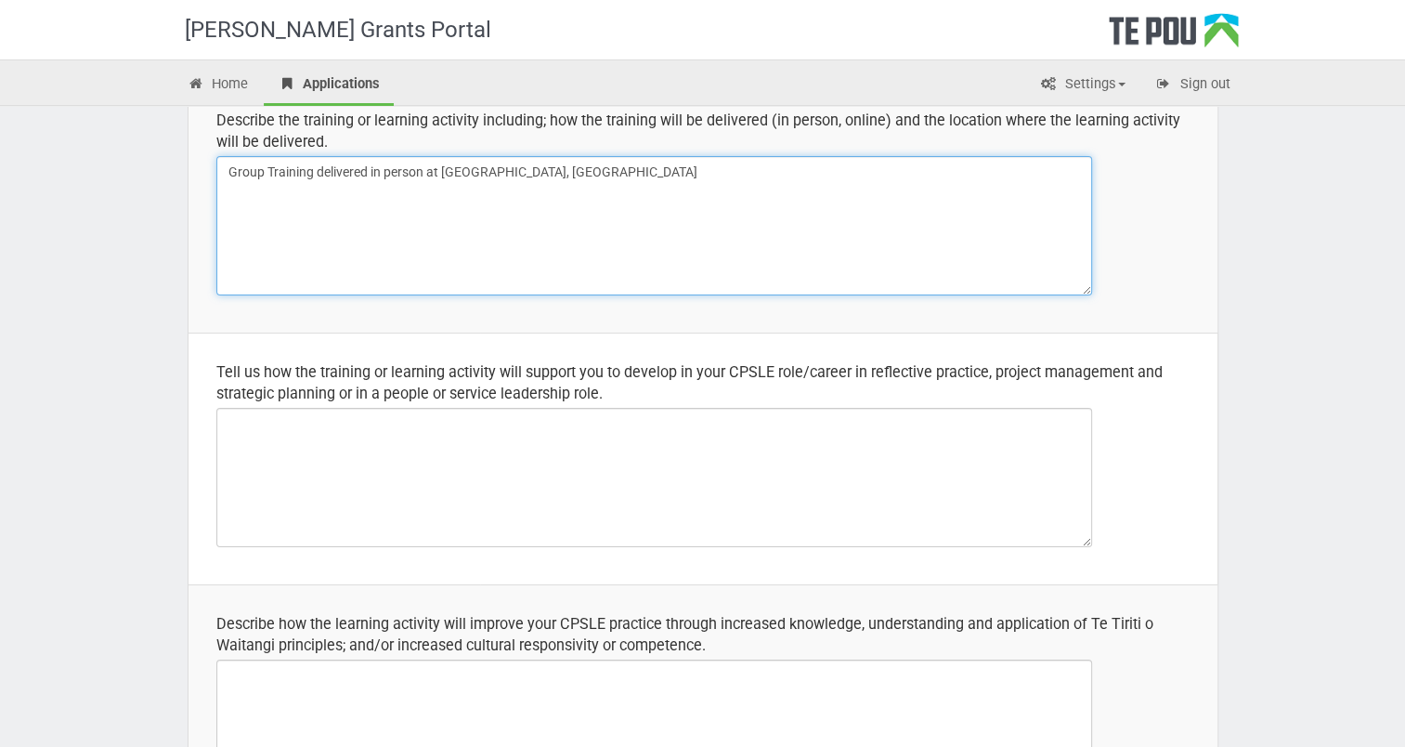
scroll to position [279, 0]
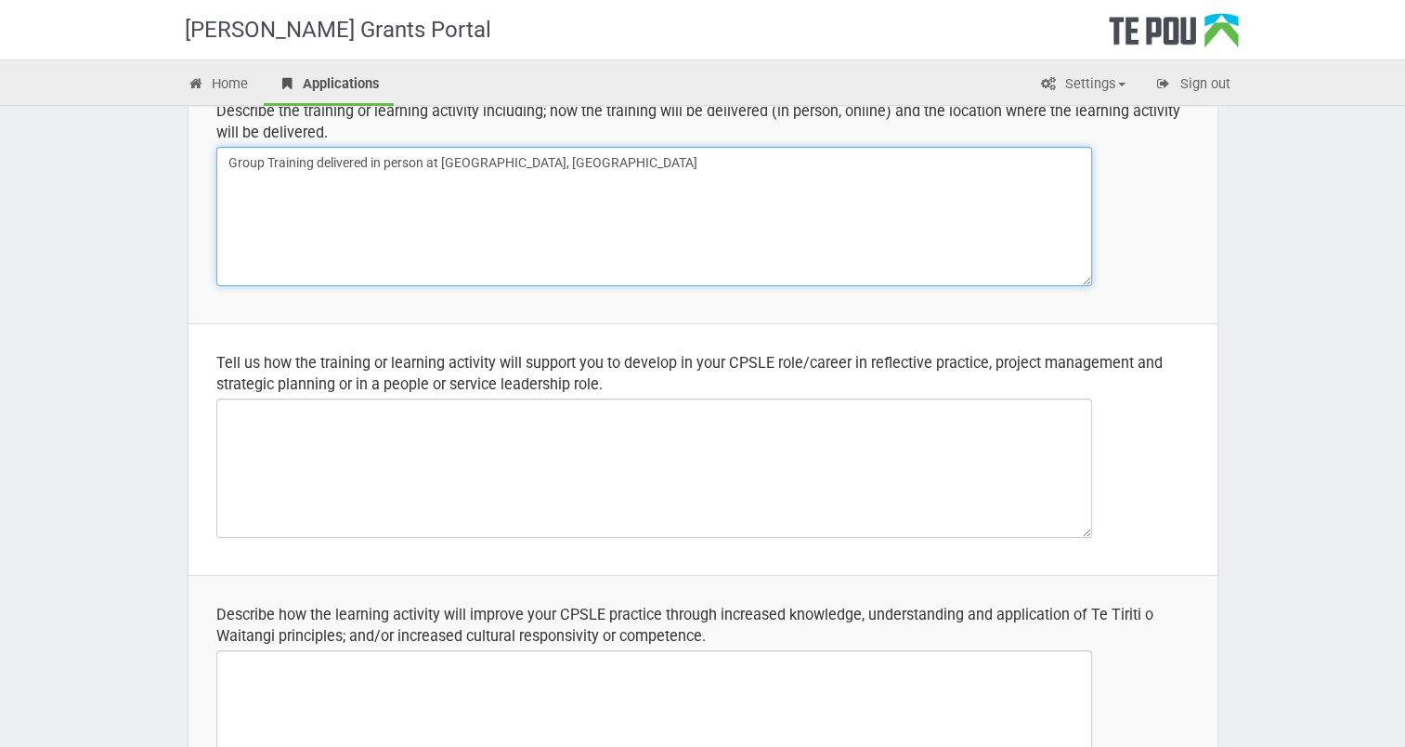
type textarea "Group Training delivered in person at [GEOGRAPHIC_DATA], [GEOGRAPHIC_DATA]"
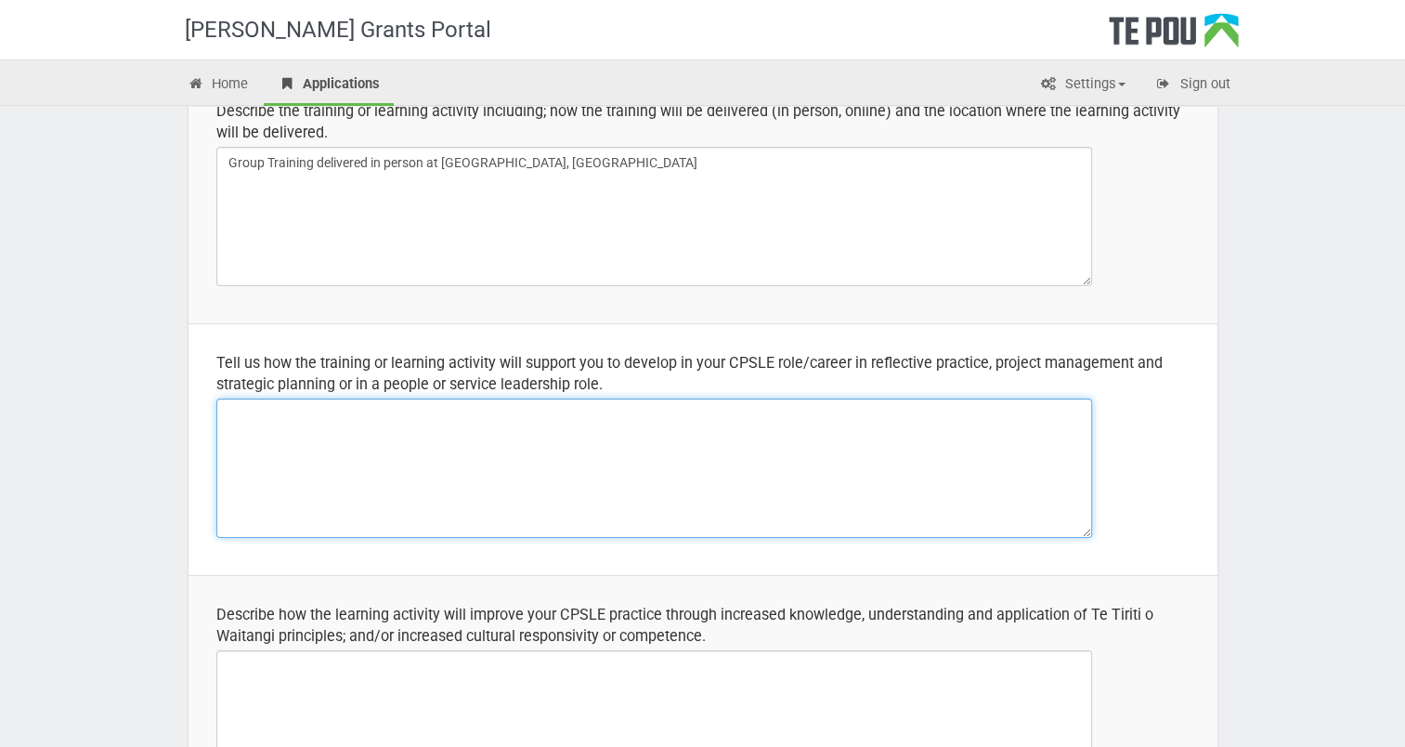
click at [225, 423] on textarea at bounding box center [654, 467] width 876 height 139
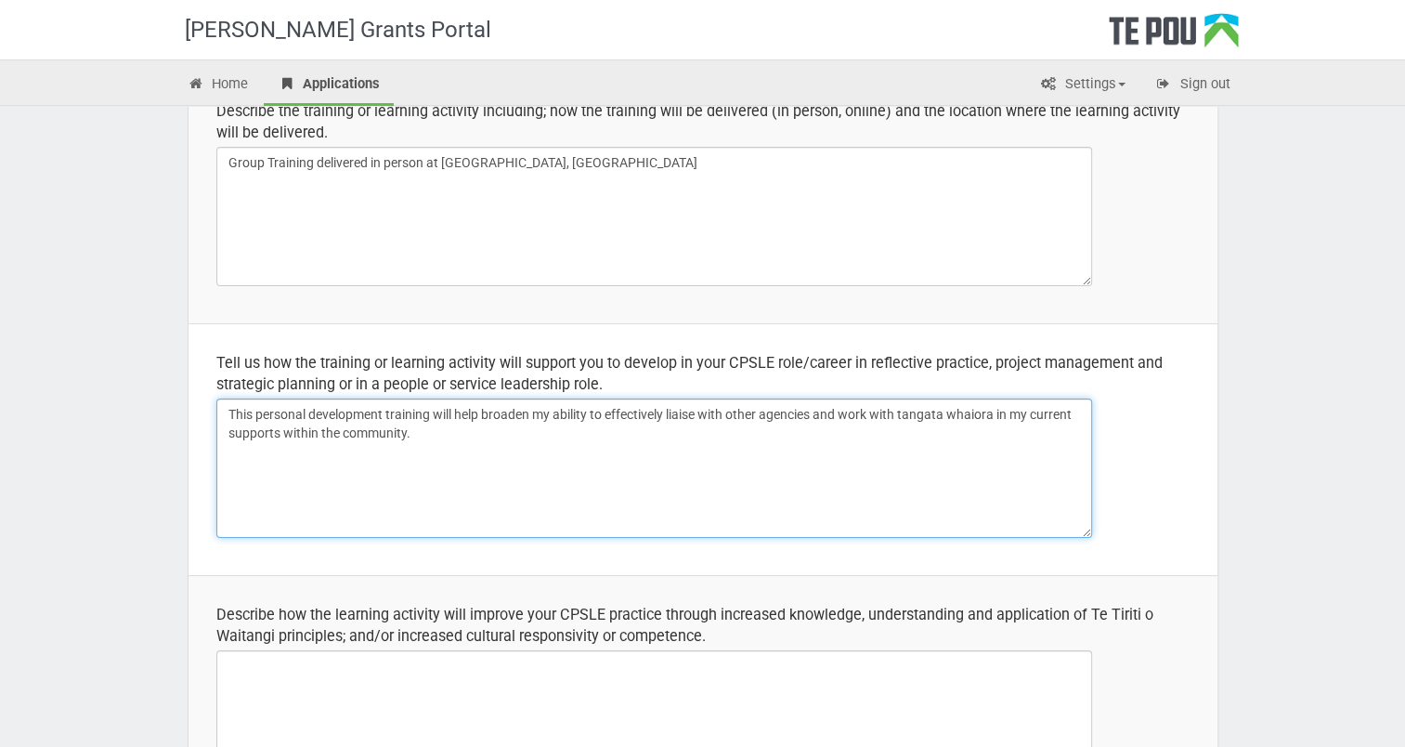
type textarea "This personal development training will help broaden my ability to effectively …"
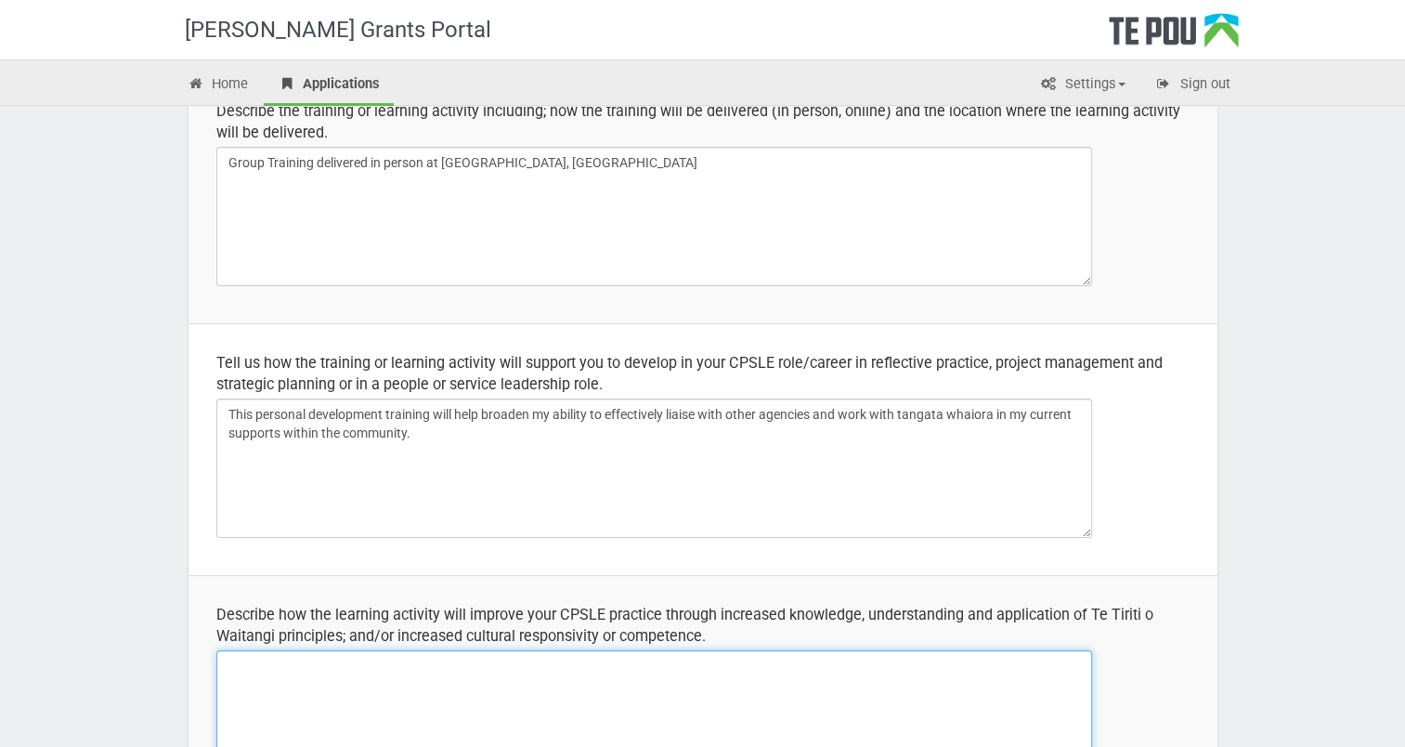
click at [230, 667] on textarea at bounding box center [654, 719] width 876 height 139
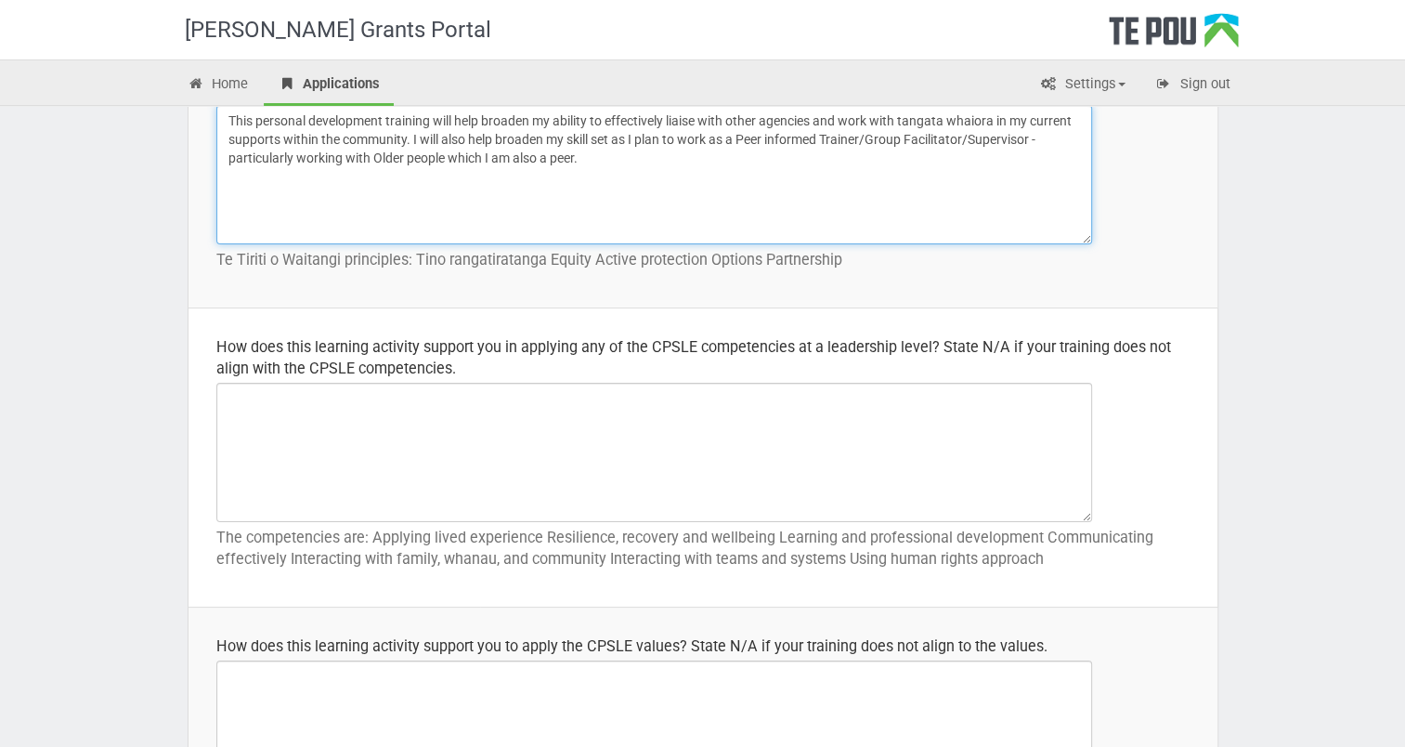
scroll to position [836, 0]
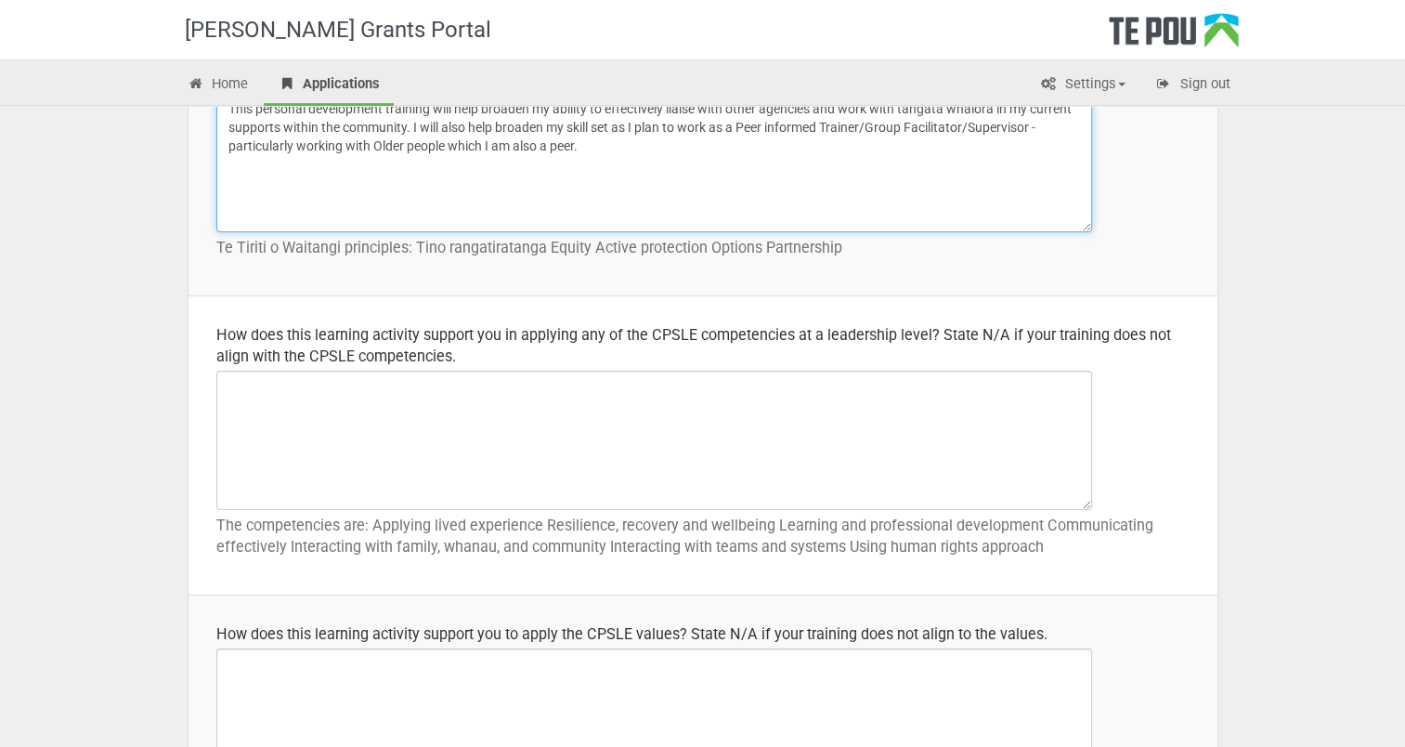
type textarea "This personal development training will help broaden my ability to effectively …"
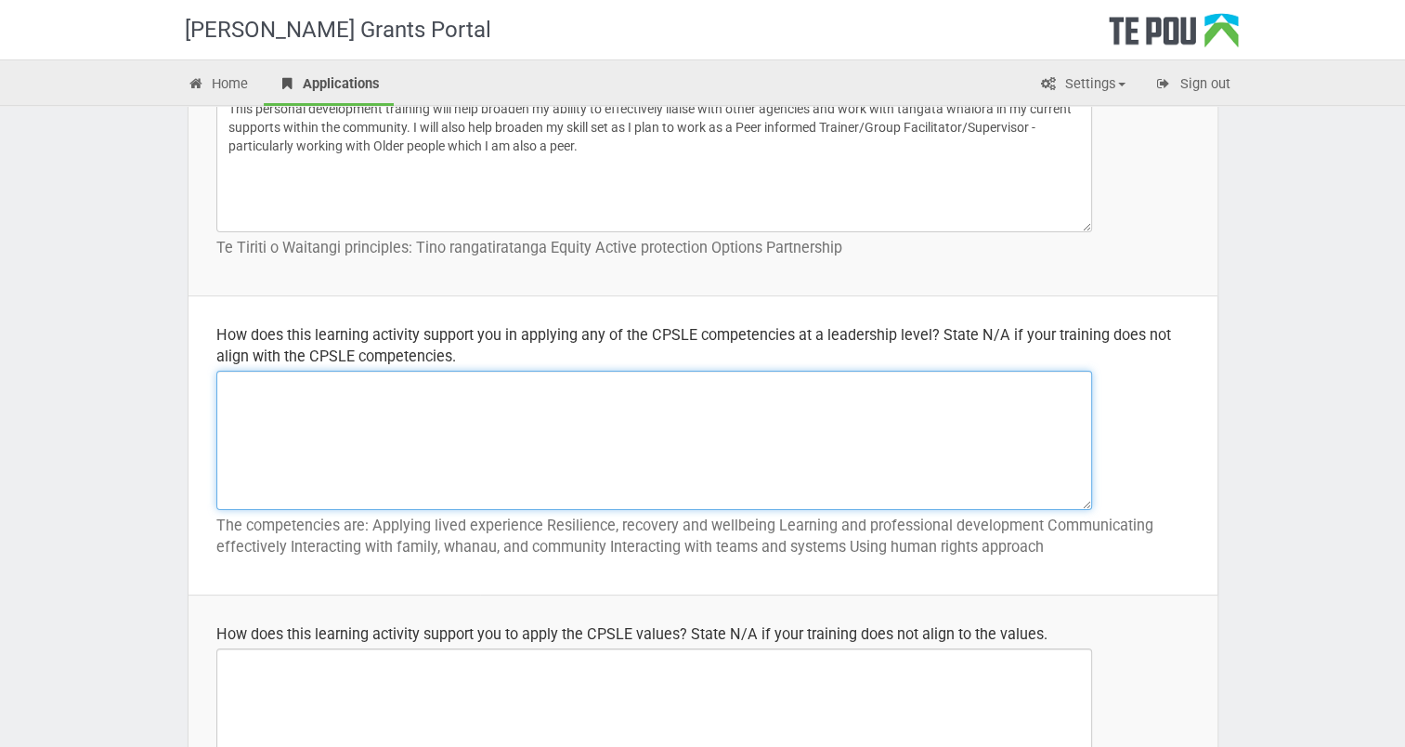
click at [260, 424] on textarea at bounding box center [654, 439] width 876 height 139
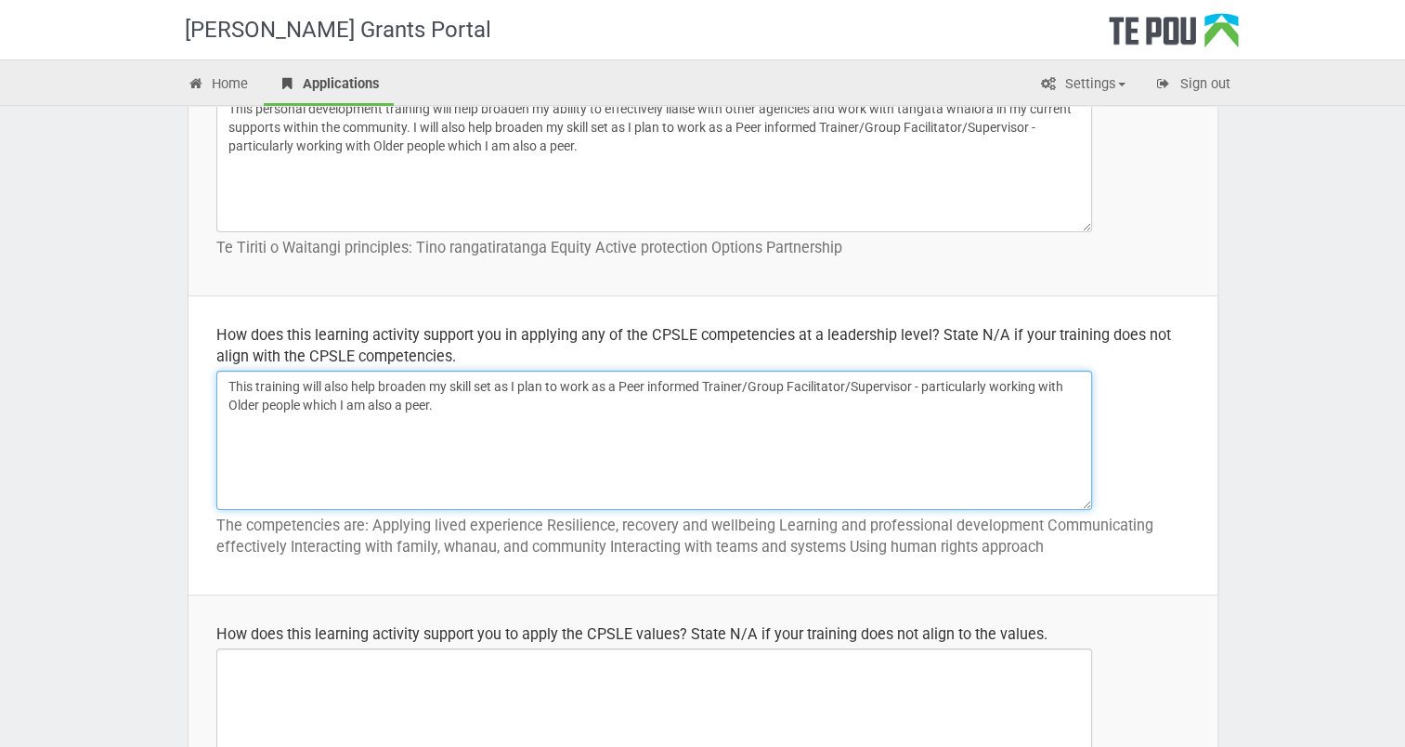
click at [307, 407] on textarea "This training will also help broaden my skill set as I plan to work as a Peer i…" at bounding box center [654, 439] width 876 height 139
type textarea "This training will also help broaden my skill set as I plan to work as a Peer i…"
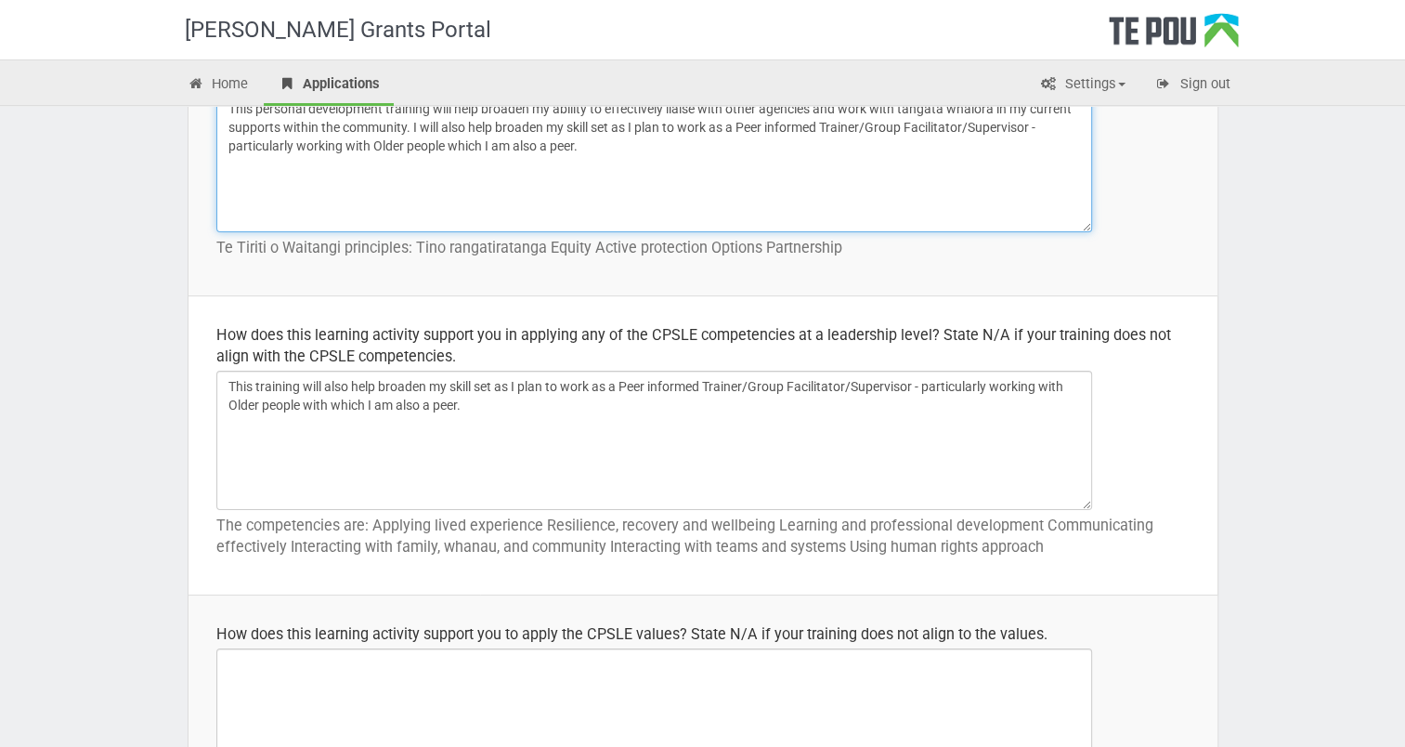
click at [449, 140] on textarea "This personal development training will help broaden my ability to effectively …" at bounding box center [654, 162] width 876 height 139
type textarea "This personal development training will help broaden my ability to effectively …"
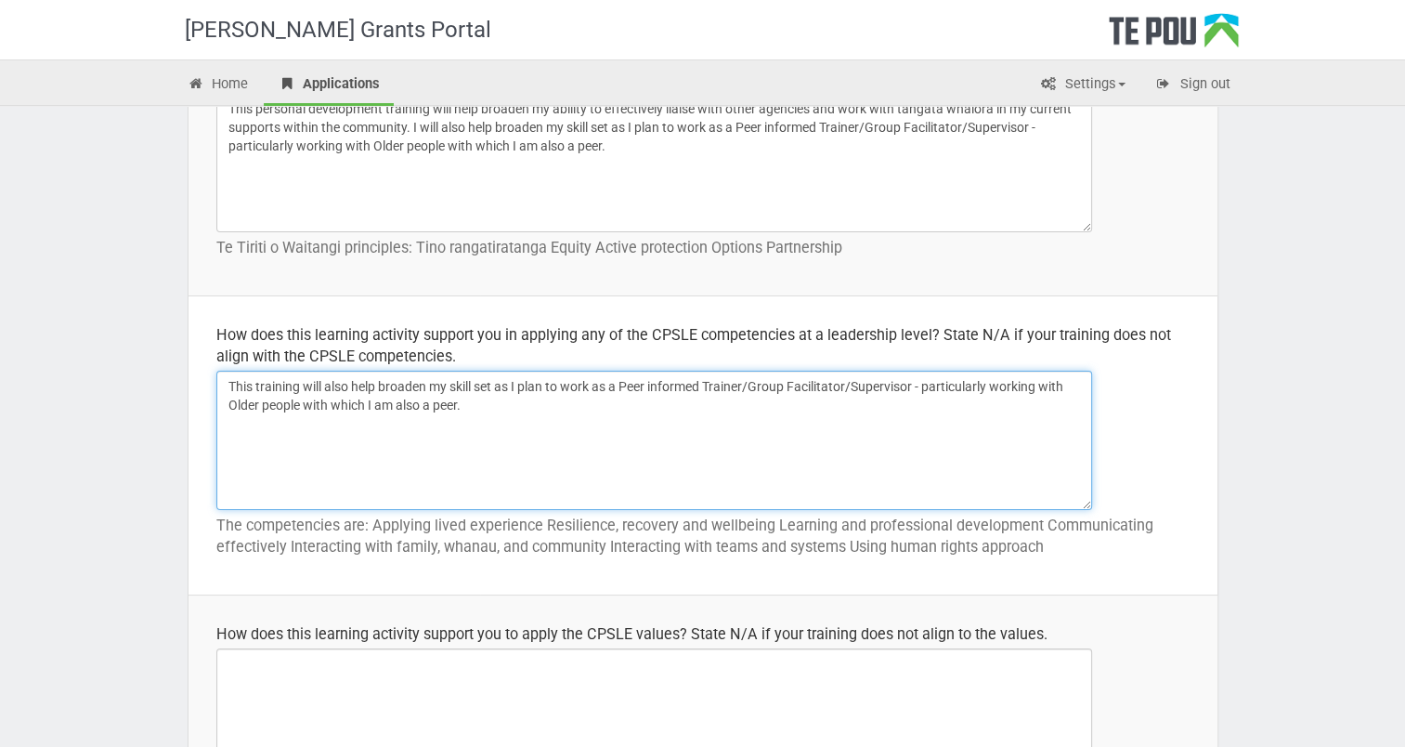
click at [483, 411] on textarea "This training will also help broaden my skill set as I plan to work as a Peer i…" at bounding box center [654, 439] width 876 height 139
click at [477, 427] on textarea "This training will also help broaden my skill set as I plan to work as a Peer i…" at bounding box center [654, 439] width 876 height 139
click at [611, 416] on textarea "This training will also help broaden my skill set as I plan to work as a Peer i…" at bounding box center [654, 439] width 876 height 139
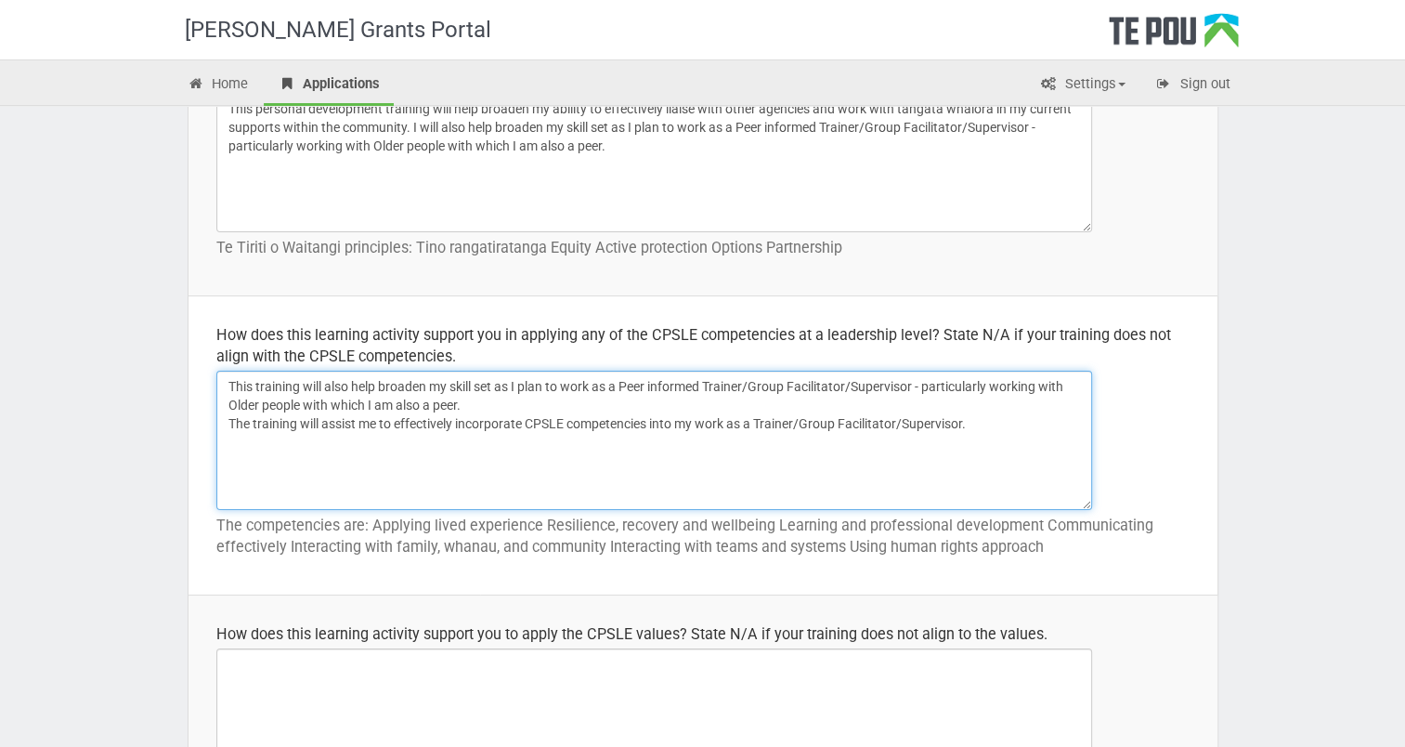
type textarea "This training will also help broaden my skill set as I plan to work as a Peer i…"
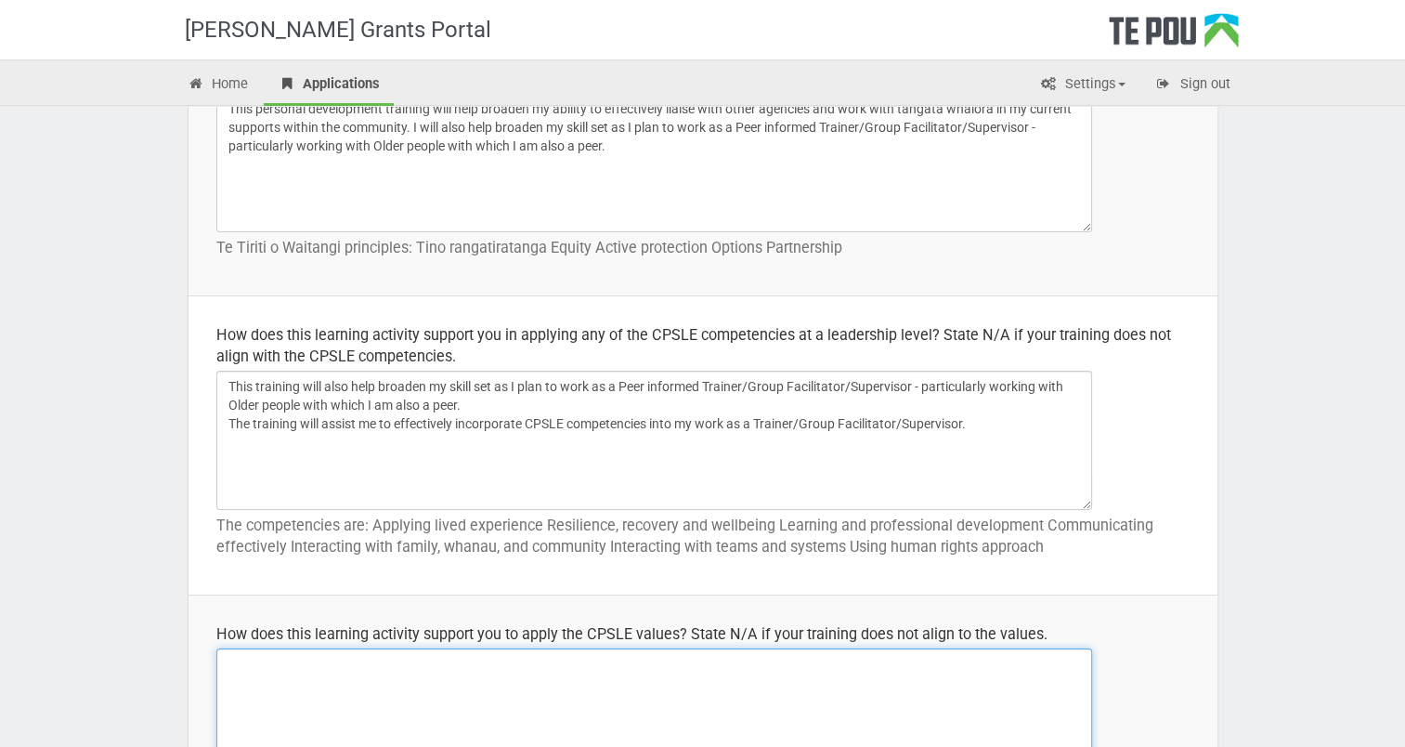
click at [237, 659] on textarea at bounding box center [654, 717] width 876 height 139
click at [735, 669] on textarea "The training will assist me to effectively incorporate CPSLE values into my cur…" at bounding box center [654, 717] width 876 height 139
click at [834, 667] on textarea "The training will assist me to effectively incorporate CPSLE values into my cur…" at bounding box center [654, 717] width 876 height 139
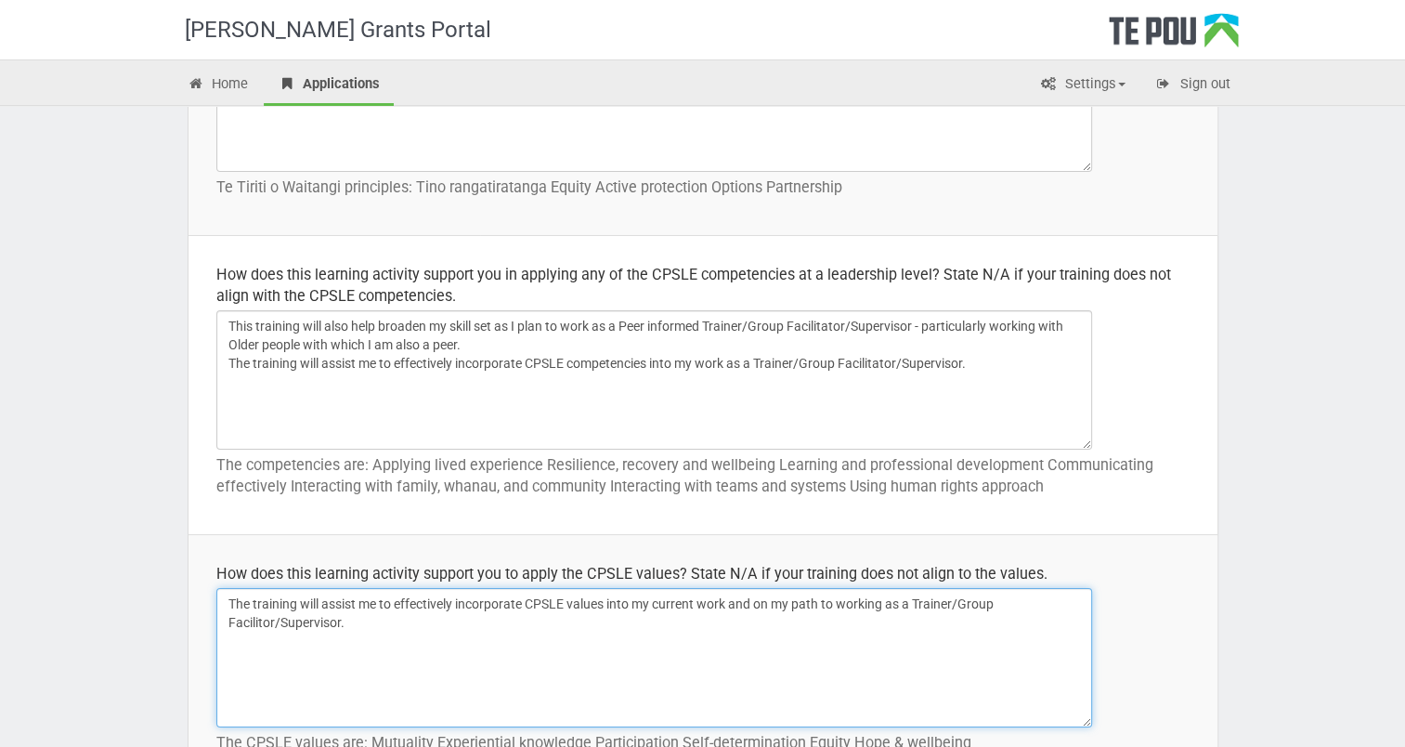
scroll to position [928, 0]
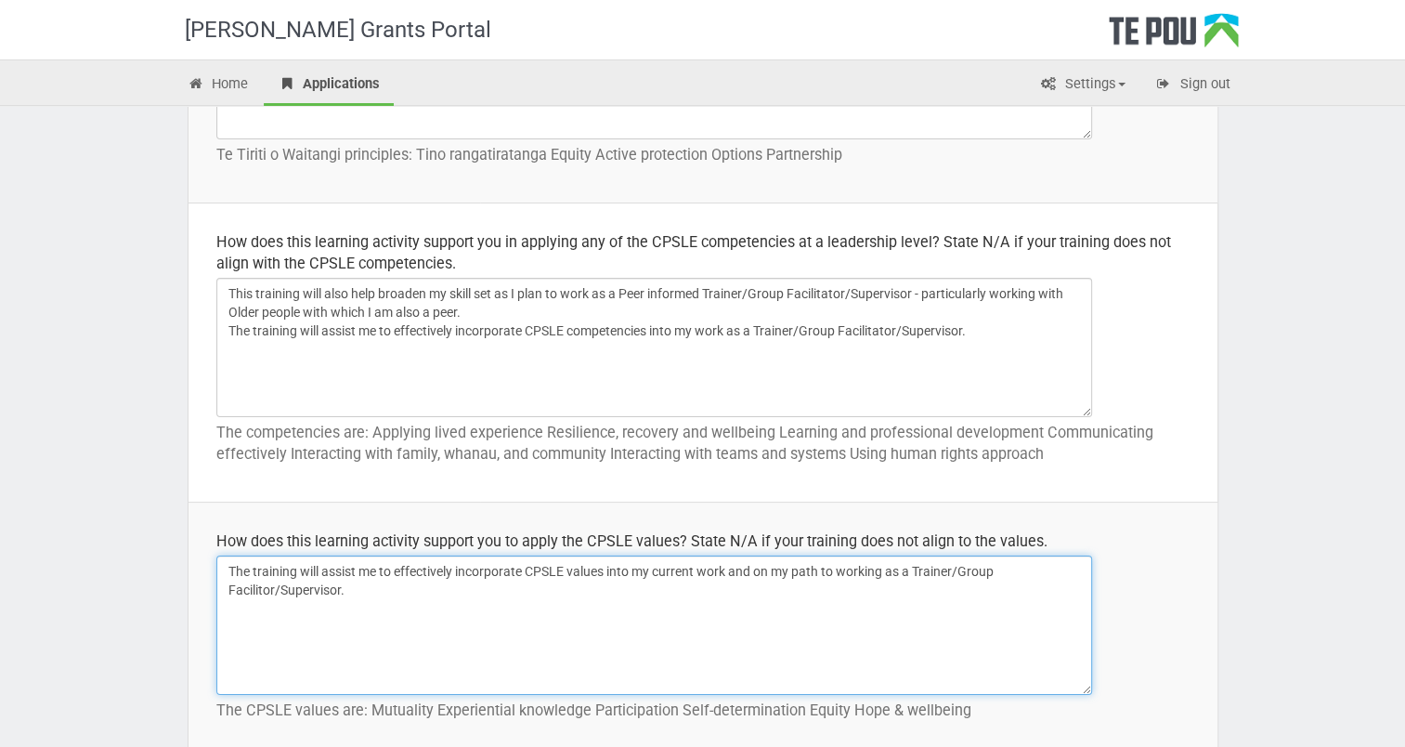
click at [254, 586] on textarea "The training will assist me to effectively incorporate CPSLE values into my cur…" at bounding box center [654, 624] width 876 height 139
click at [261, 593] on textarea "The training will assist me to effectively incorporate CPSLE values into my cur…" at bounding box center [654, 624] width 876 height 139
click at [364, 596] on textarea "The training will assist me to effectively incorporate CPSLE values into my cur…" at bounding box center [654, 624] width 876 height 139
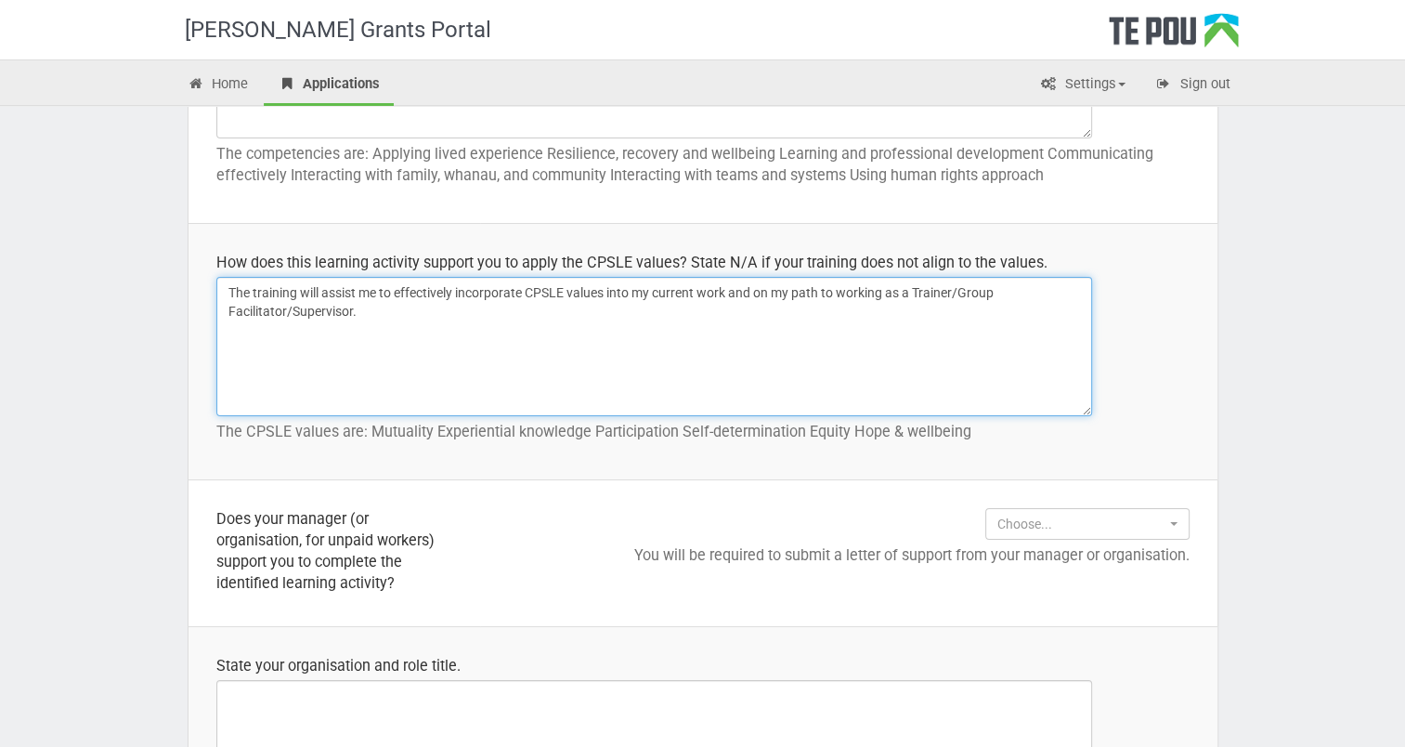
scroll to position [1300, 0]
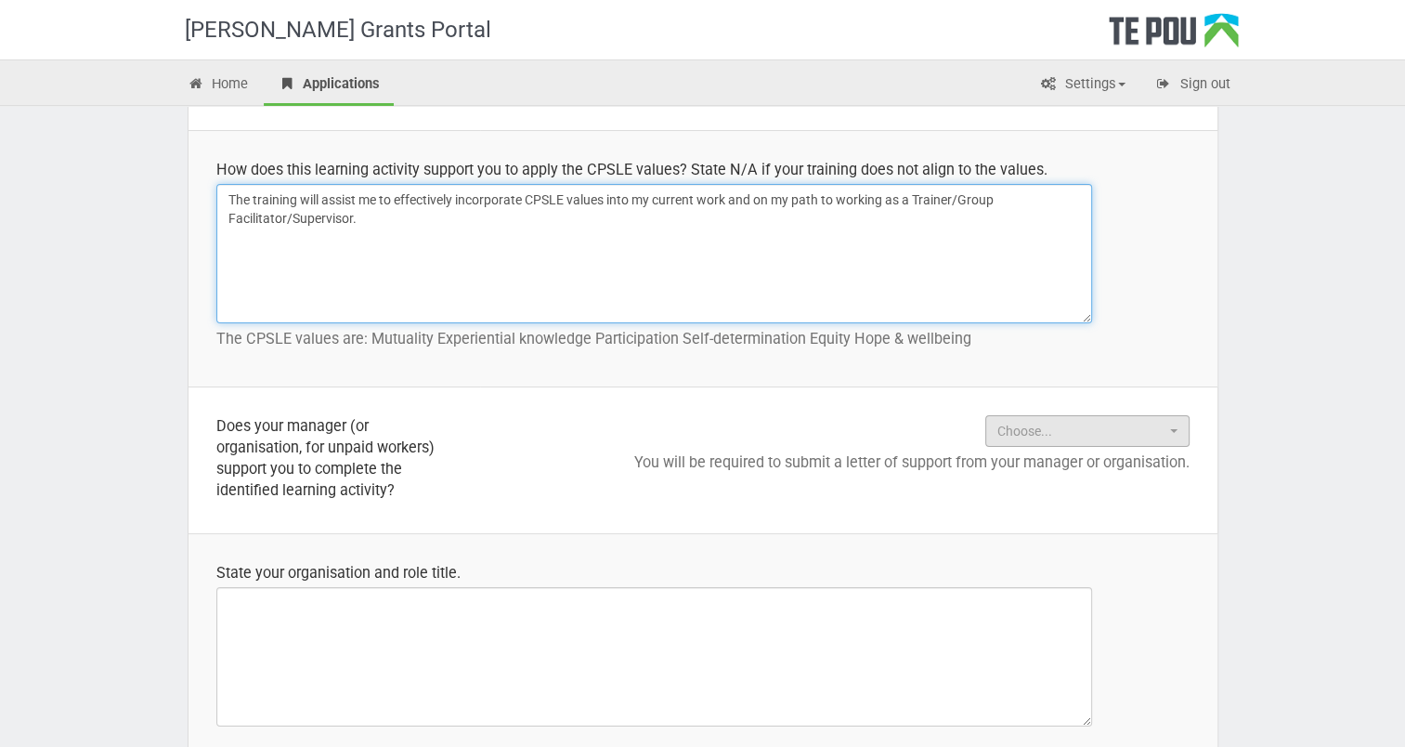
type textarea "The training will assist me to effectively incorporate CPSLE values into my cur…"
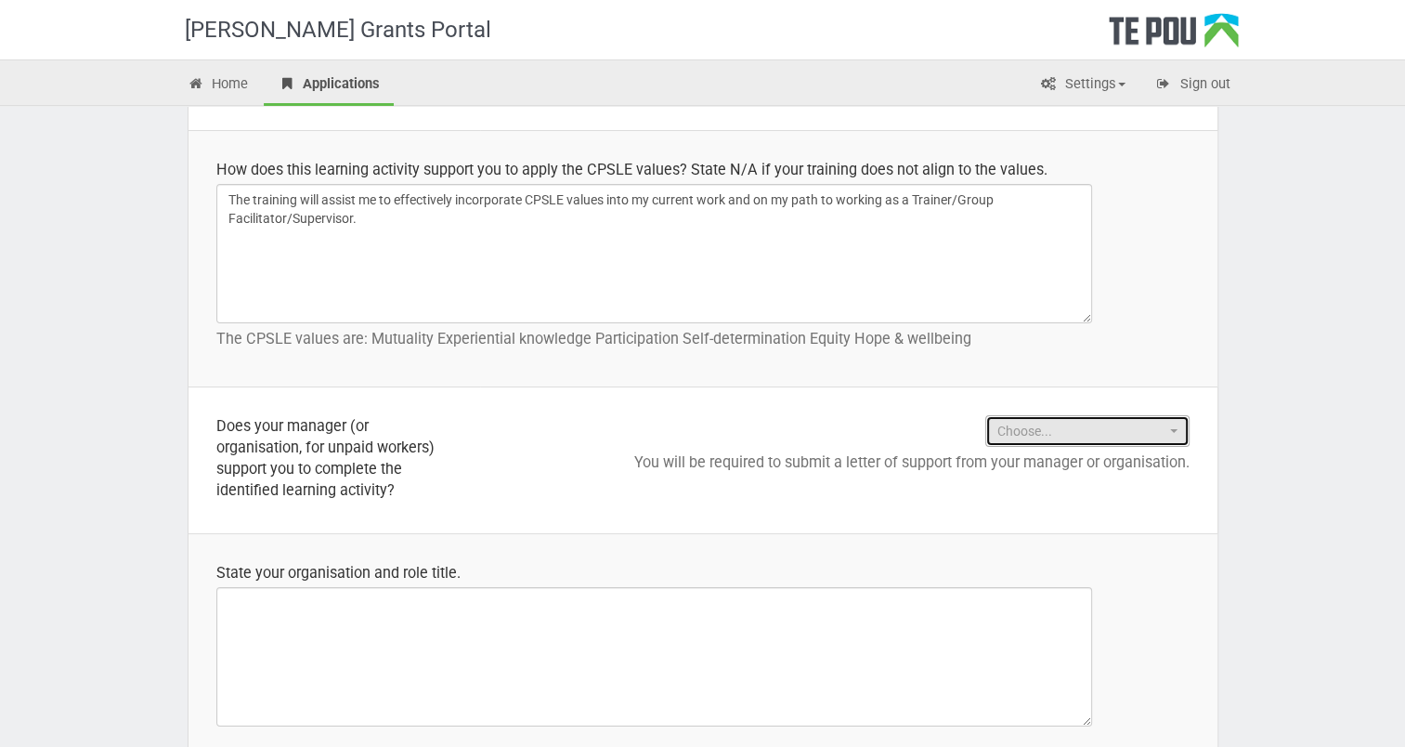
click at [1178, 430] on button "Choose..." at bounding box center [1087, 431] width 204 height 32
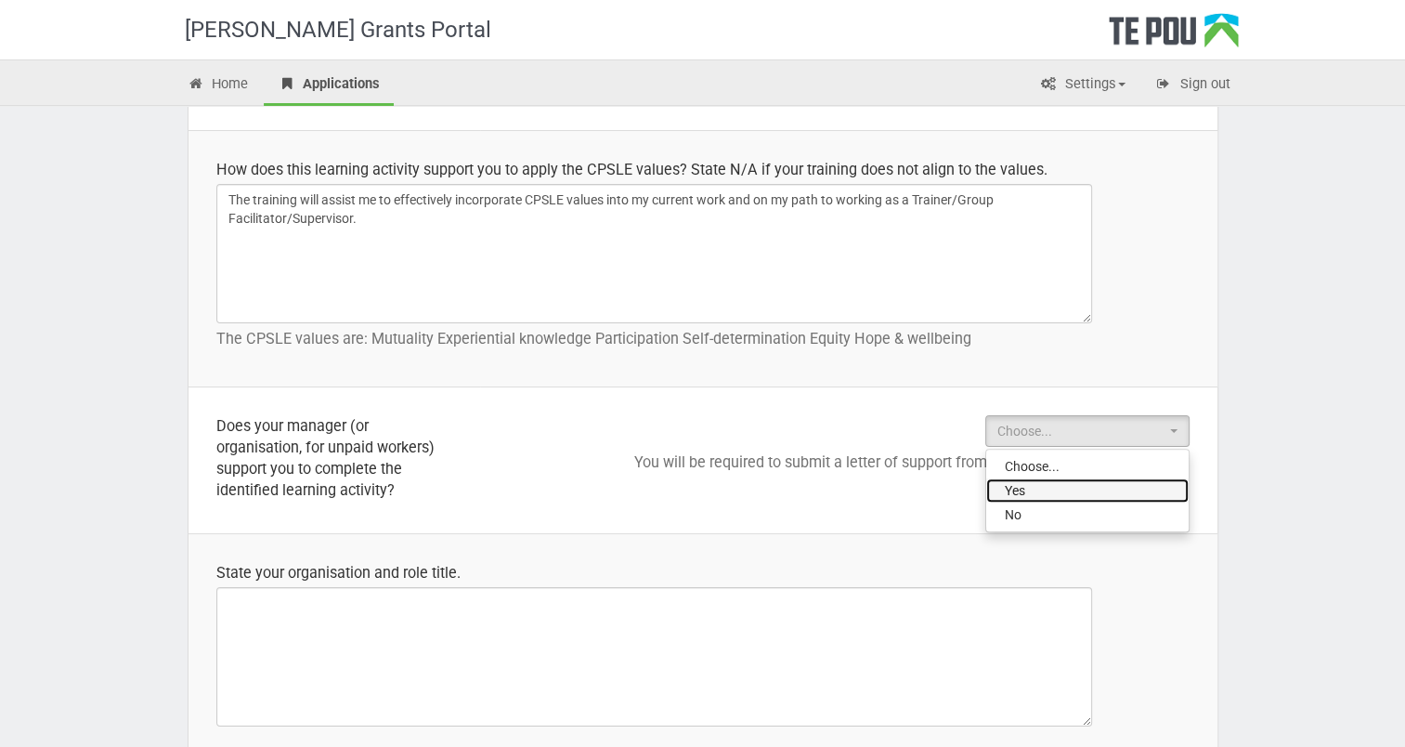
click at [1166, 484] on link "Yes" at bounding box center [1087, 490] width 202 height 24
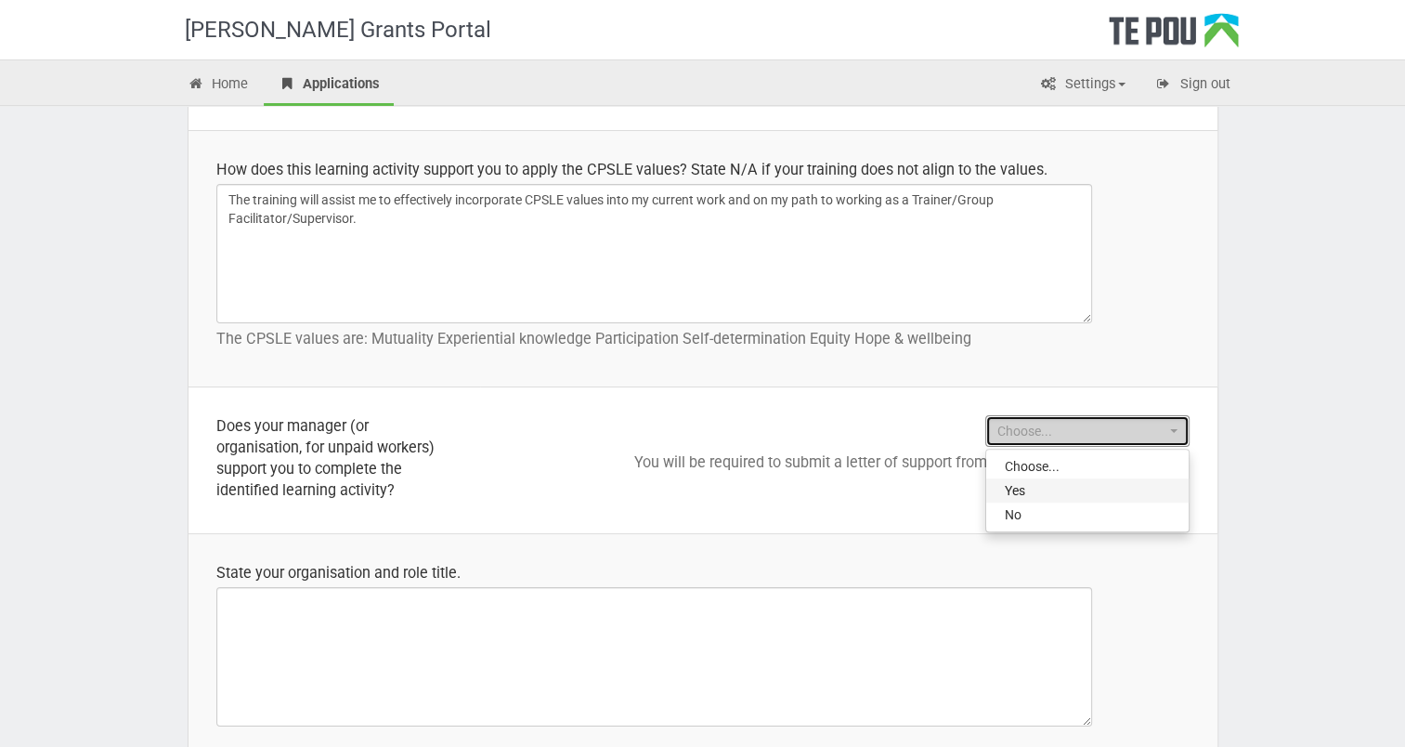
select select "Yes"
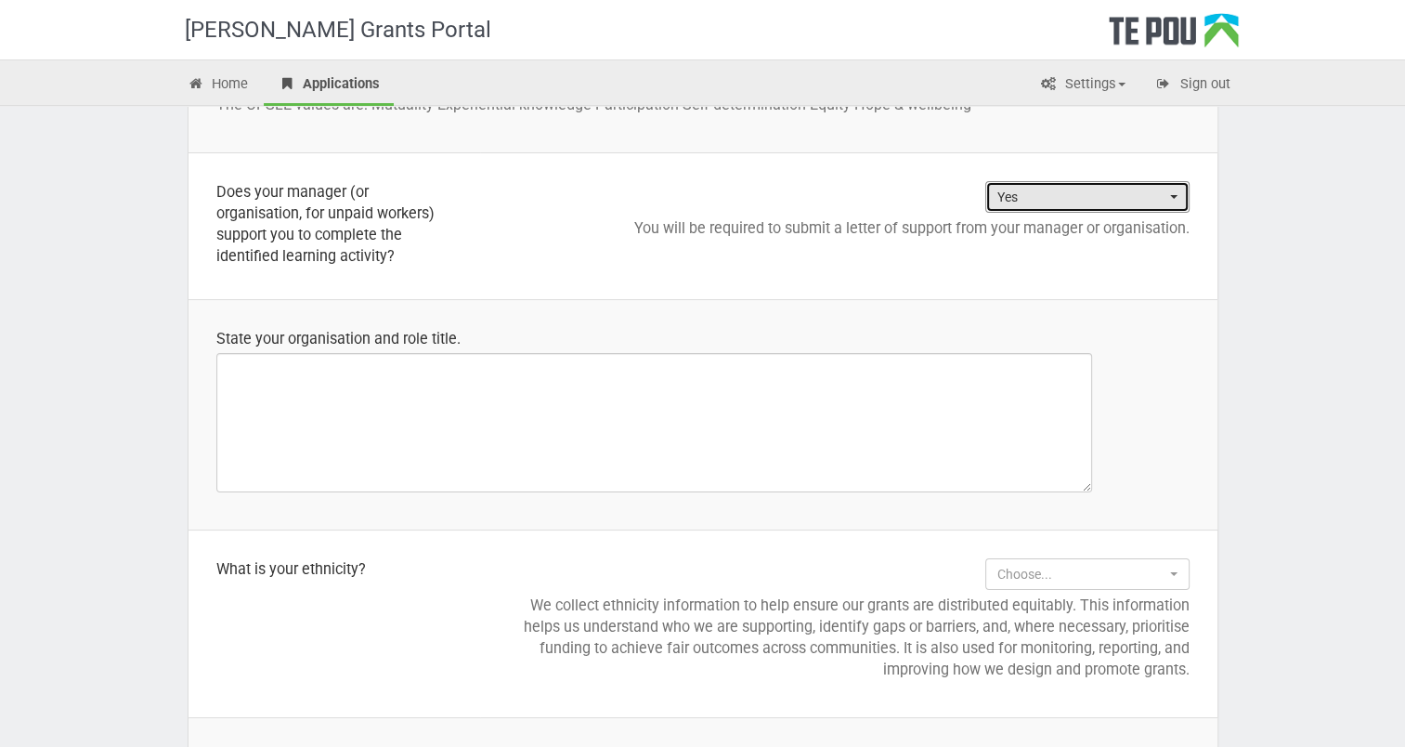
scroll to position [1486, 0]
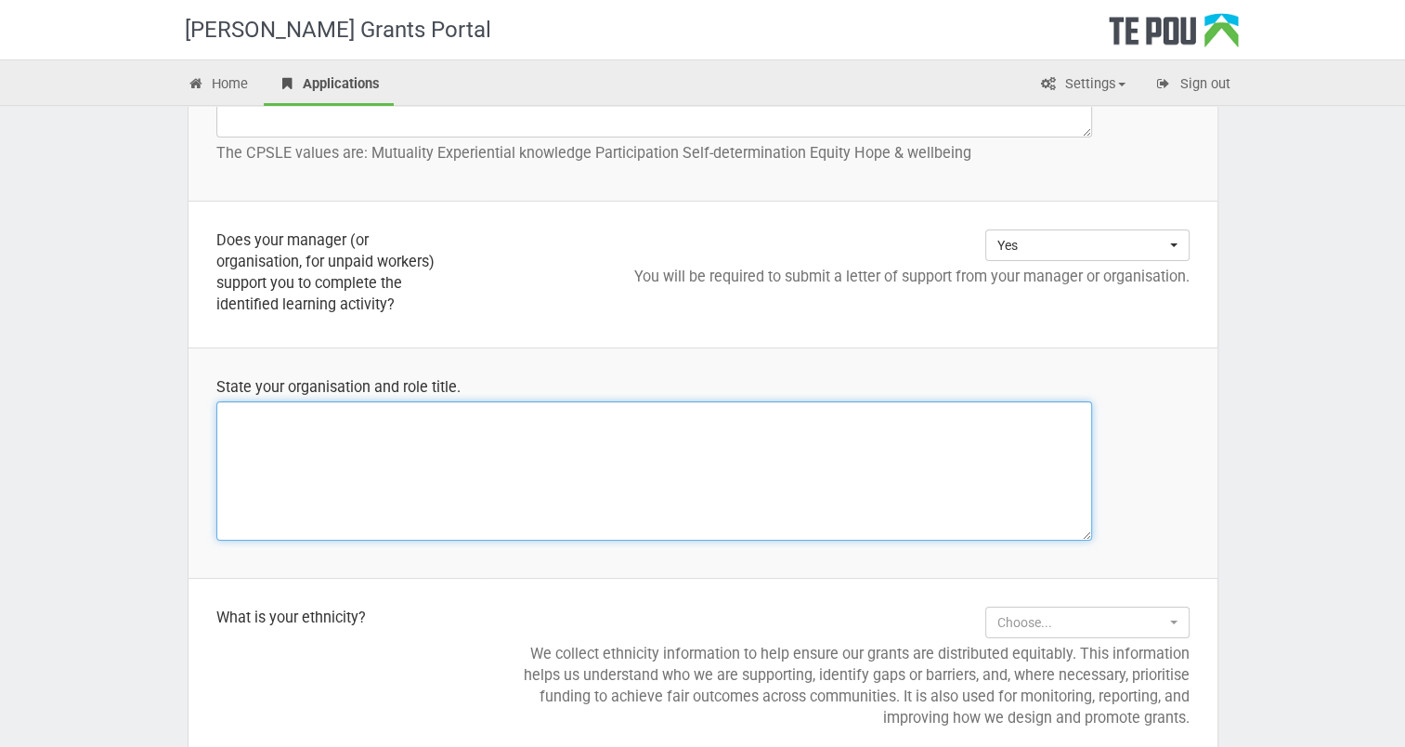
click at [229, 428] on textarea at bounding box center [654, 470] width 876 height 139
click at [234, 416] on textarea "Oathways" at bounding box center [654, 470] width 876 height 139
click at [296, 411] on textarea "Pathways" at bounding box center [654, 470] width 876 height 139
type textarea "Pathways Peer Su"
click at [277, 432] on textarea "Pathways Peer Su" at bounding box center [654, 470] width 876 height 139
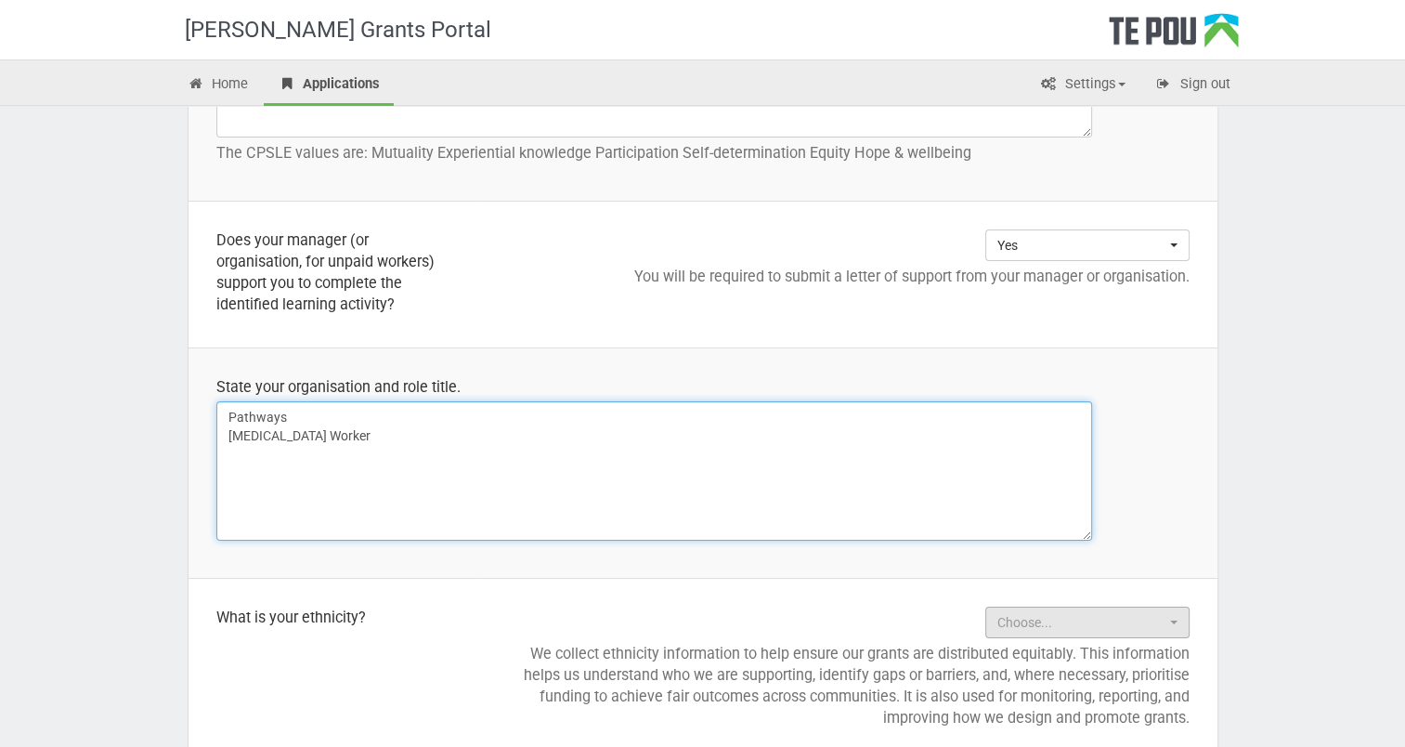
type textarea "Pathways Peer Support Worker"
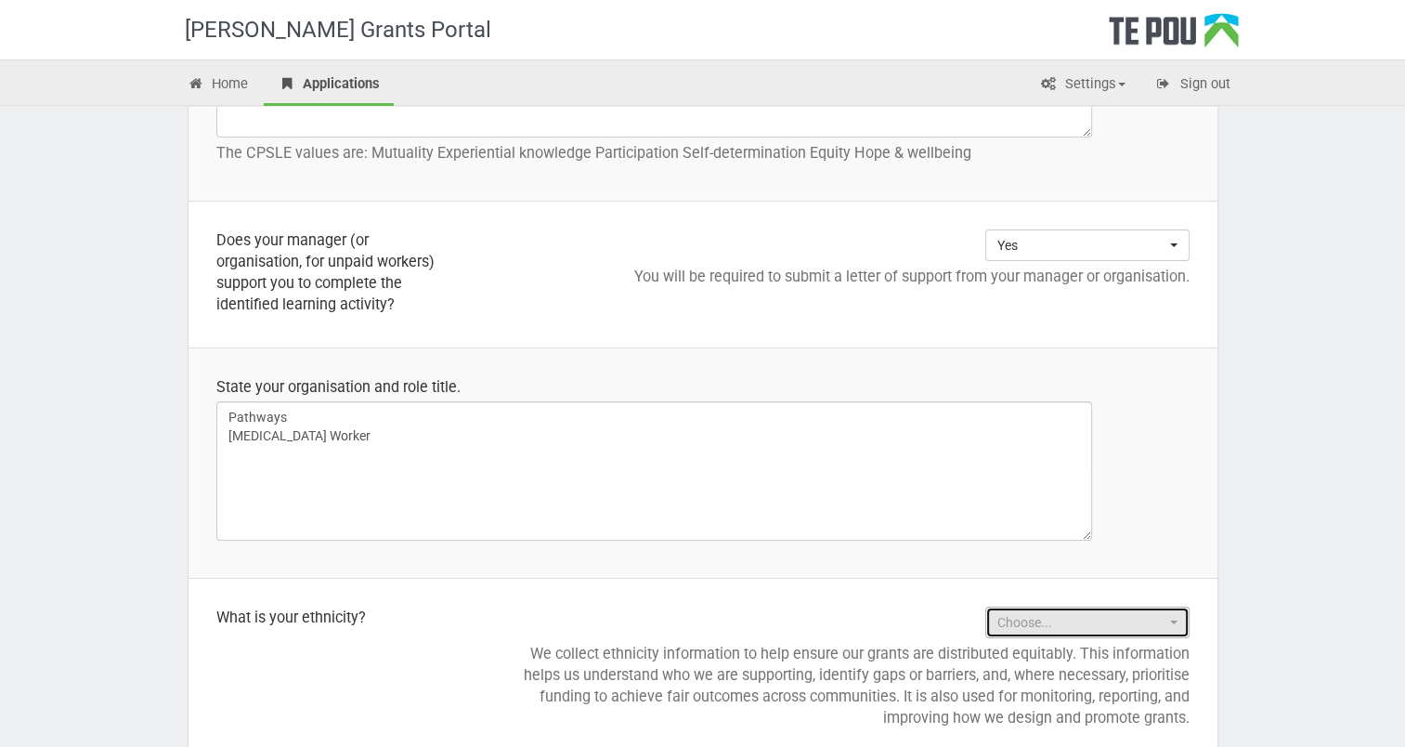
click at [1178, 622] on button "Choose..." at bounding box center [1087, 622] width 204 height 32
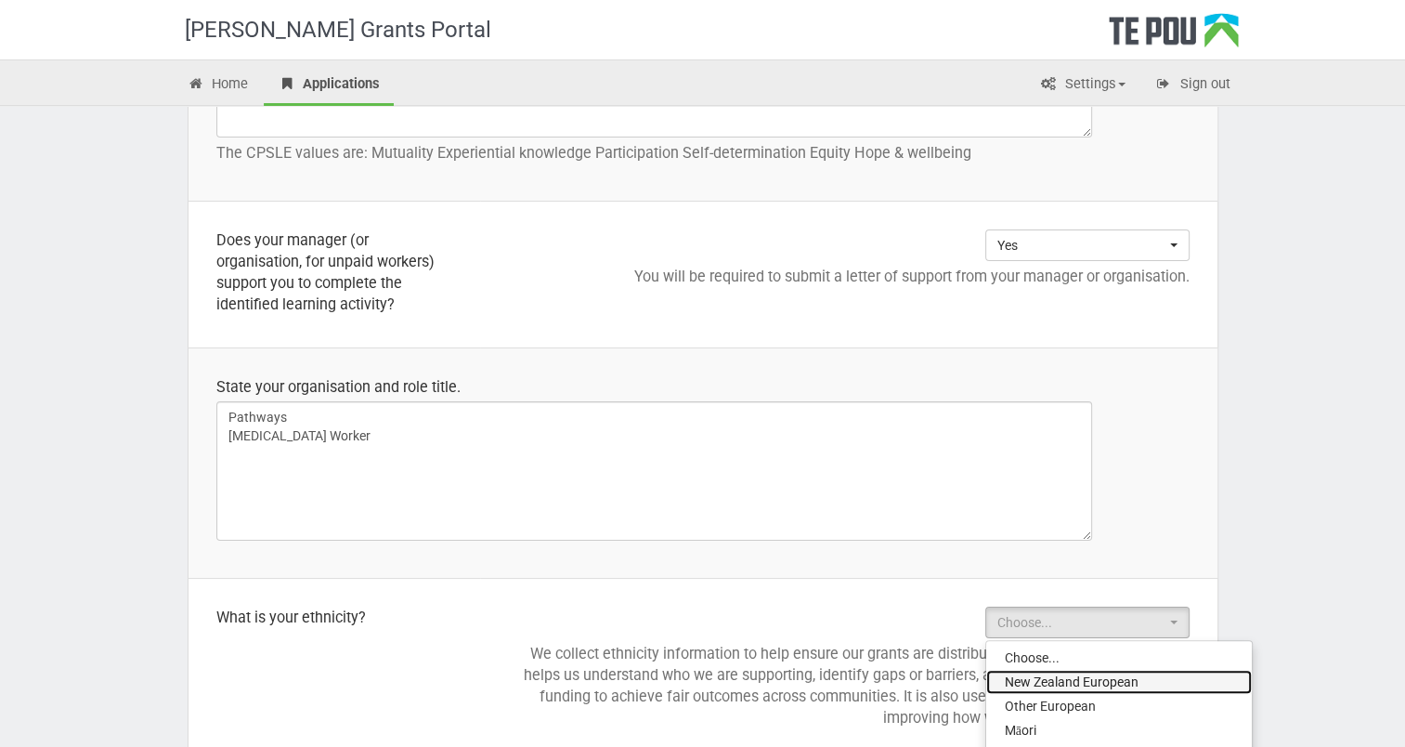
click at [1149, 688] on link "New Zealand European" at bounding box center [1119, 681] width 266 height 24
select select "New Zealand European"
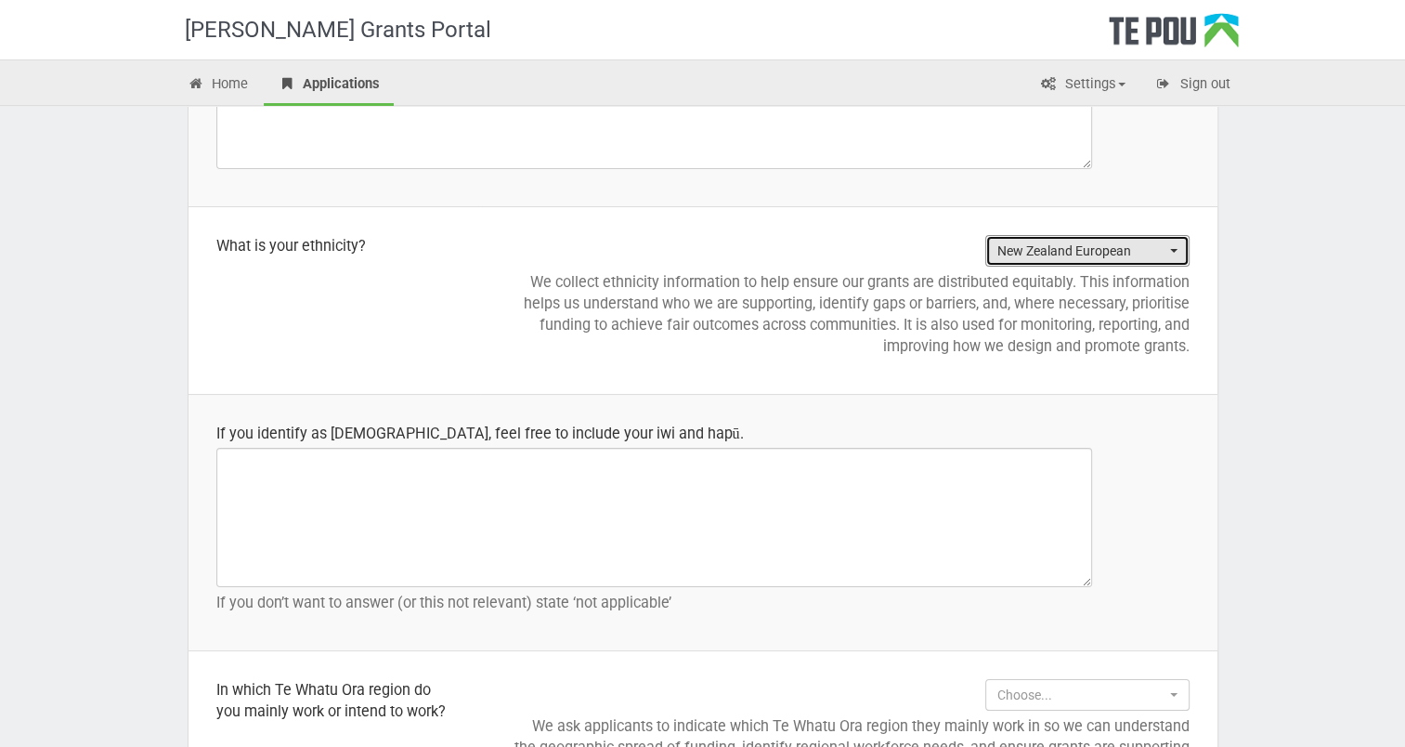
scroll to position [2043, 0]
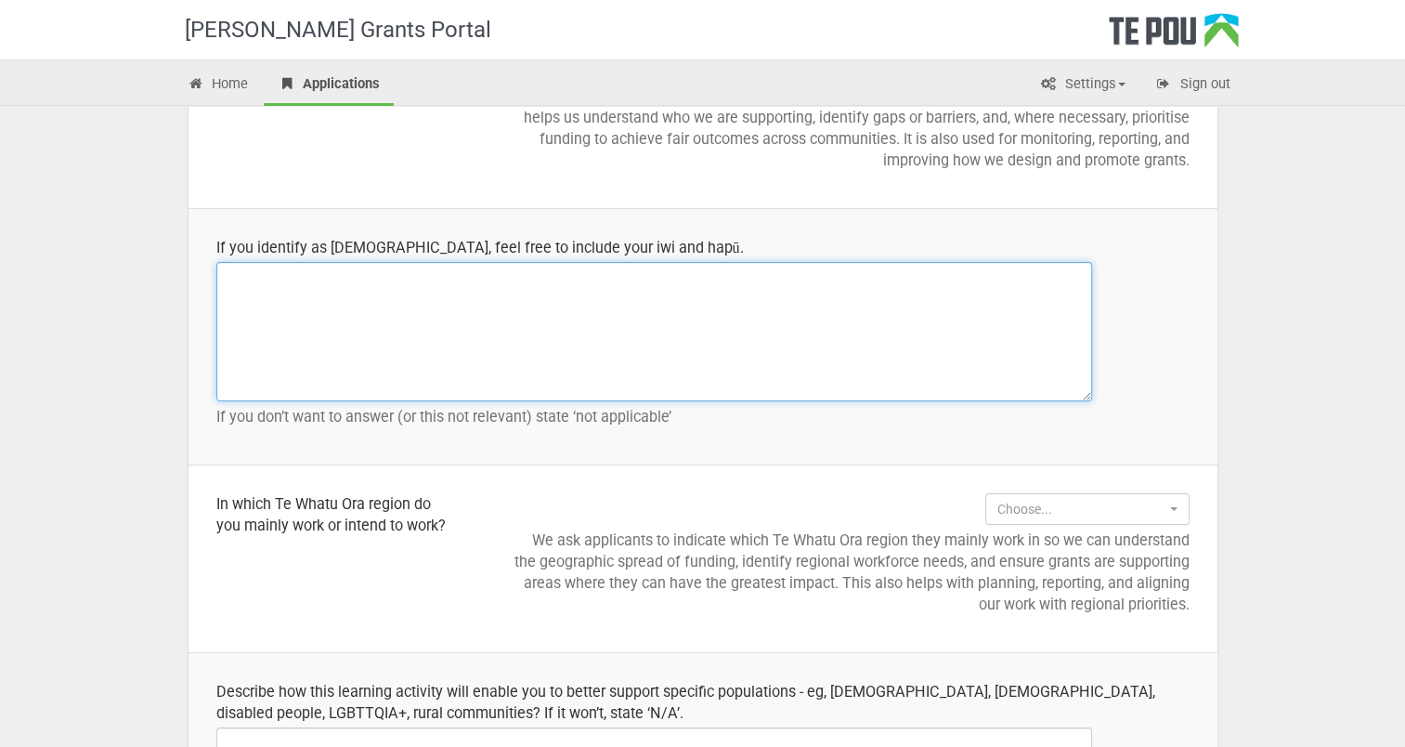
click at [239, 282] on textarea at bounding box center [654, 331] width 876 height 139
type textarea "N/A"
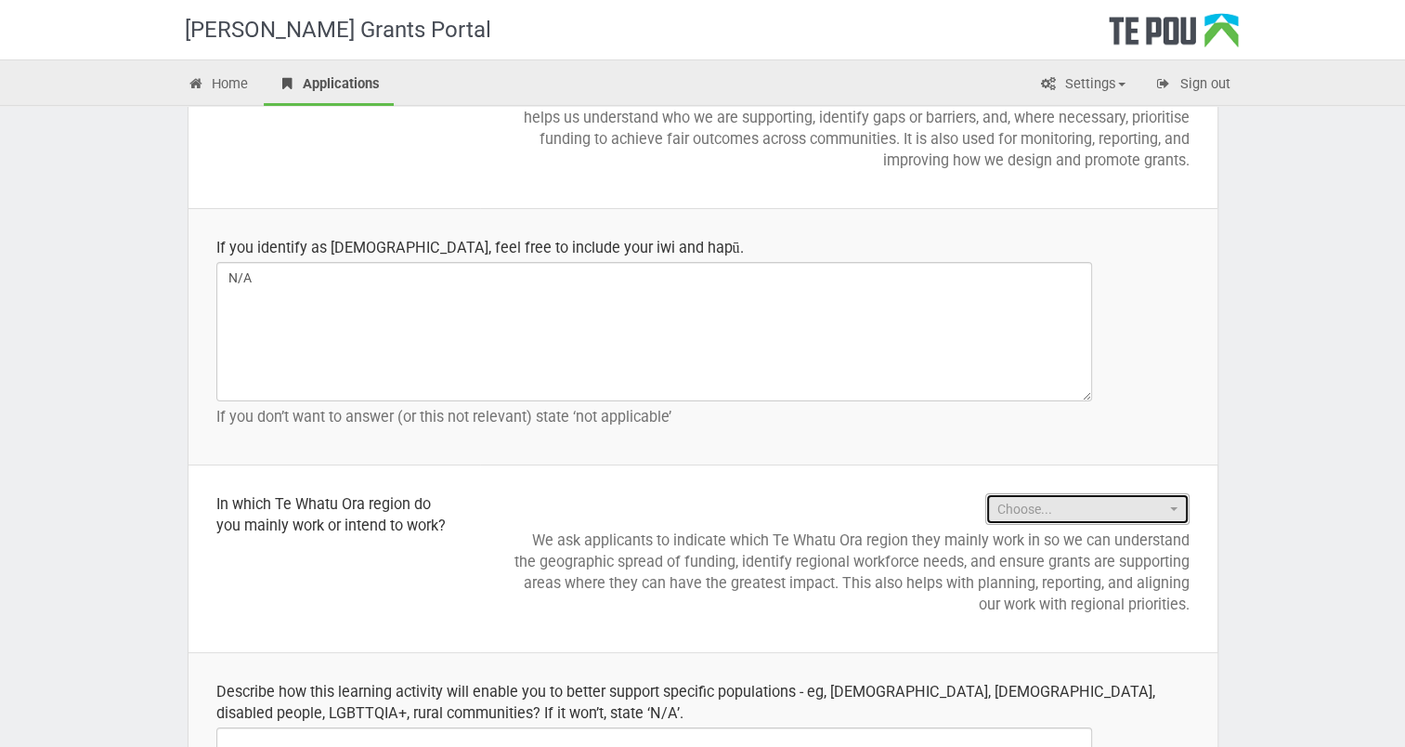
click at [1183, 506] on button "Choose..." at bounding box center [1087, 509] width 204 height 32
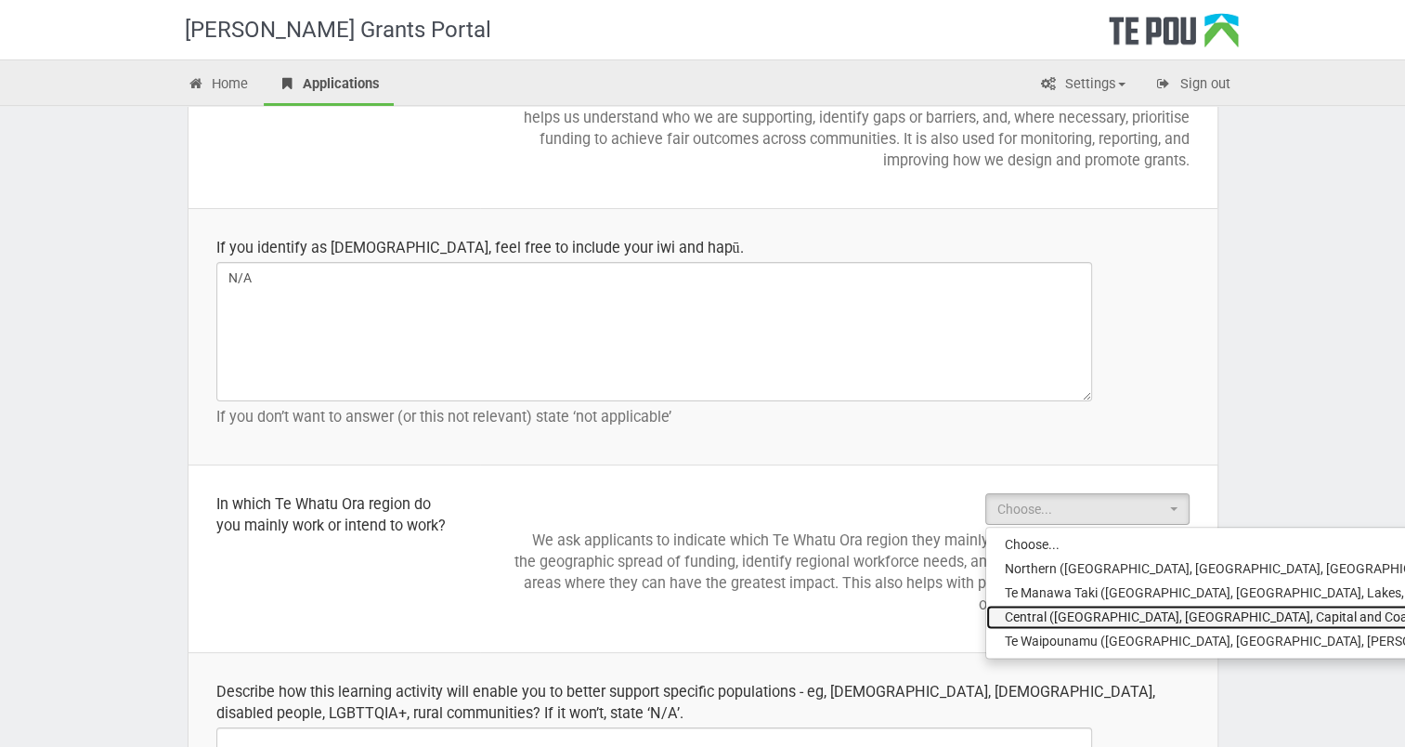
click at [1166, 617] on span "Central ([GEOGRAPHIC_DATA], [GEOGRAPHIC_DATA], Capital and Coast/[GEOGRAPHIC_DA…" at bounding box center [1422, 616] width 834 height 19
select select "Central ([GEOGRAPHIC_DATA], [GEOGRAPHIC_DATA], Capital and Coast/[GEOGRAPHIC_DA…"
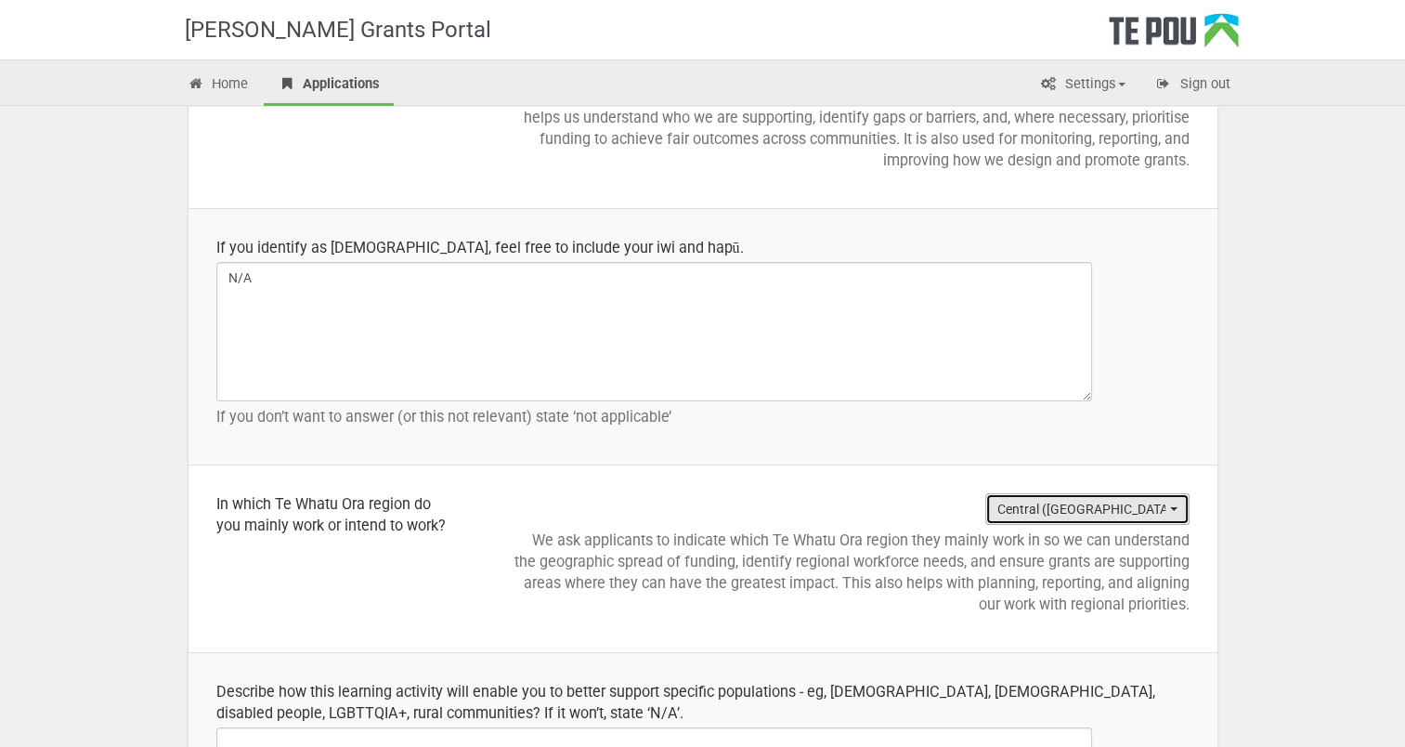
click at [1175, 507] on span "button" at bounding box center [1173, 509] width 7 height 4
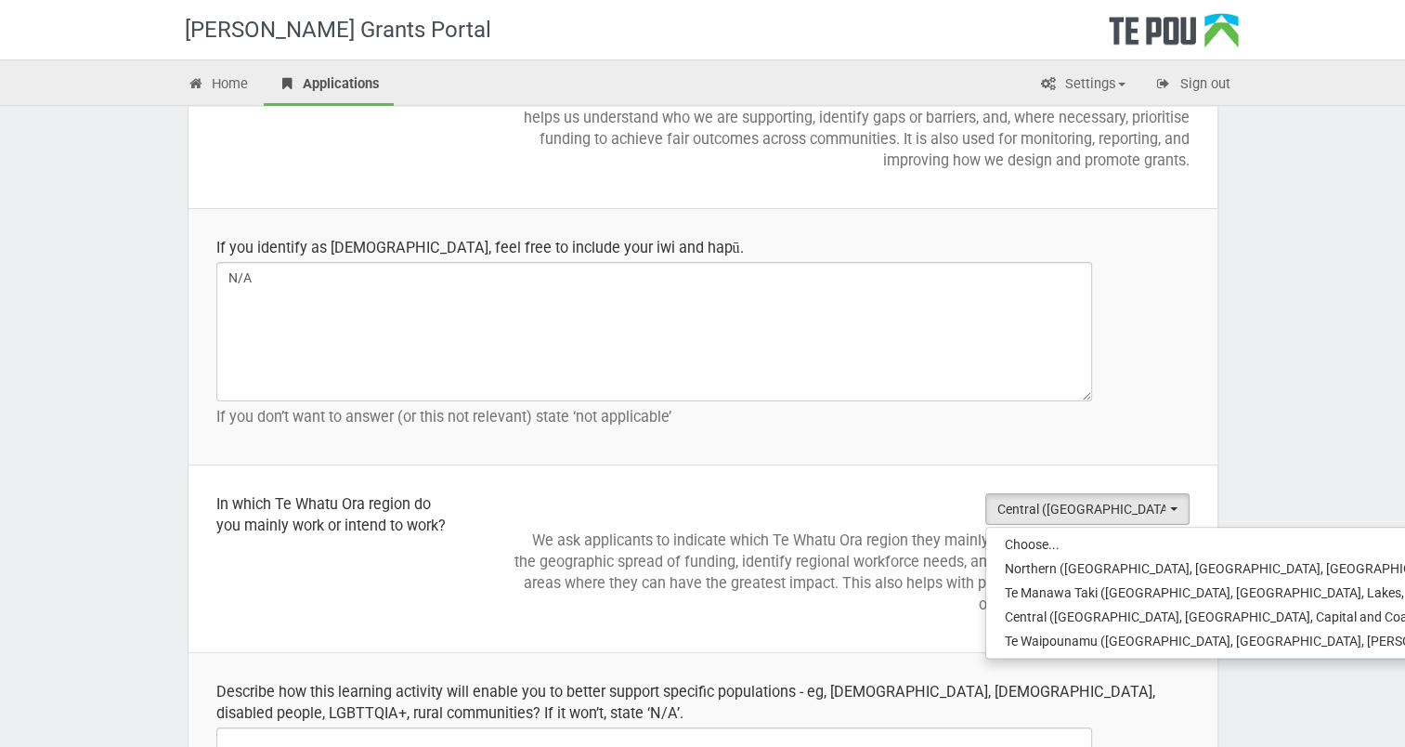
click at [857, 610] on p "We ask applicants to indicate which Te Whatu Ora region they mainly work in so …" at bounding box center [849, 571] width 682 height 85
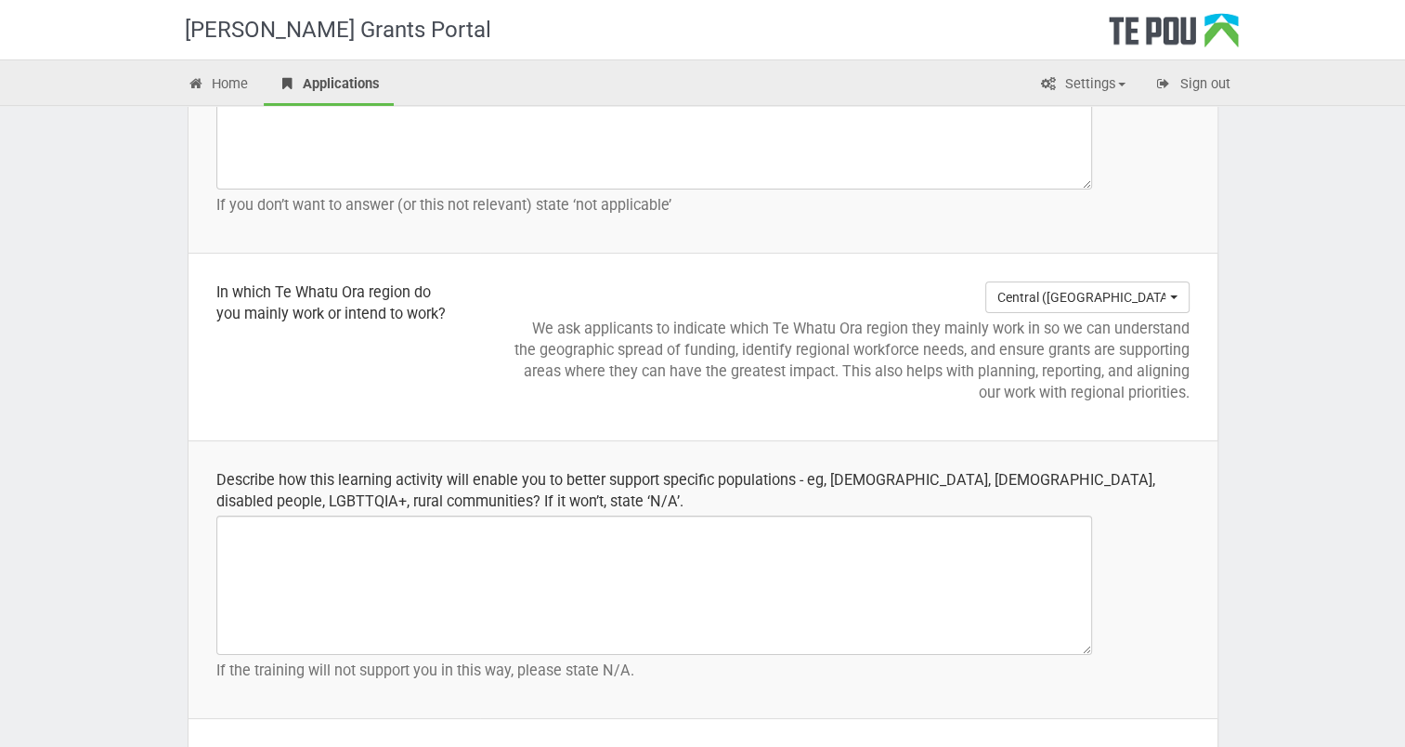
scroll to position [2414, 0]
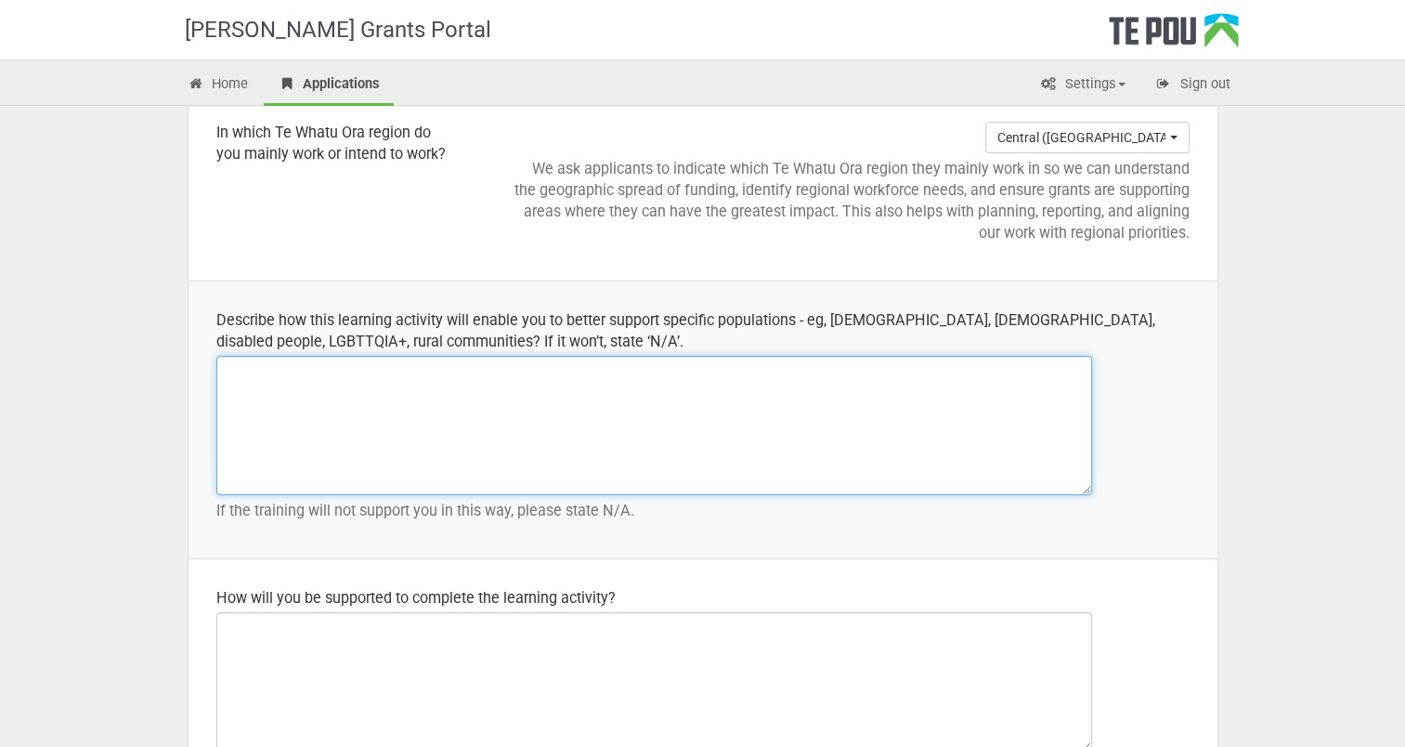
click at [223, 370] on textarea at bounding box center [654, 425] width 876 height 139
type textarea "This learning will assist me and my organisation to better support Older adults"
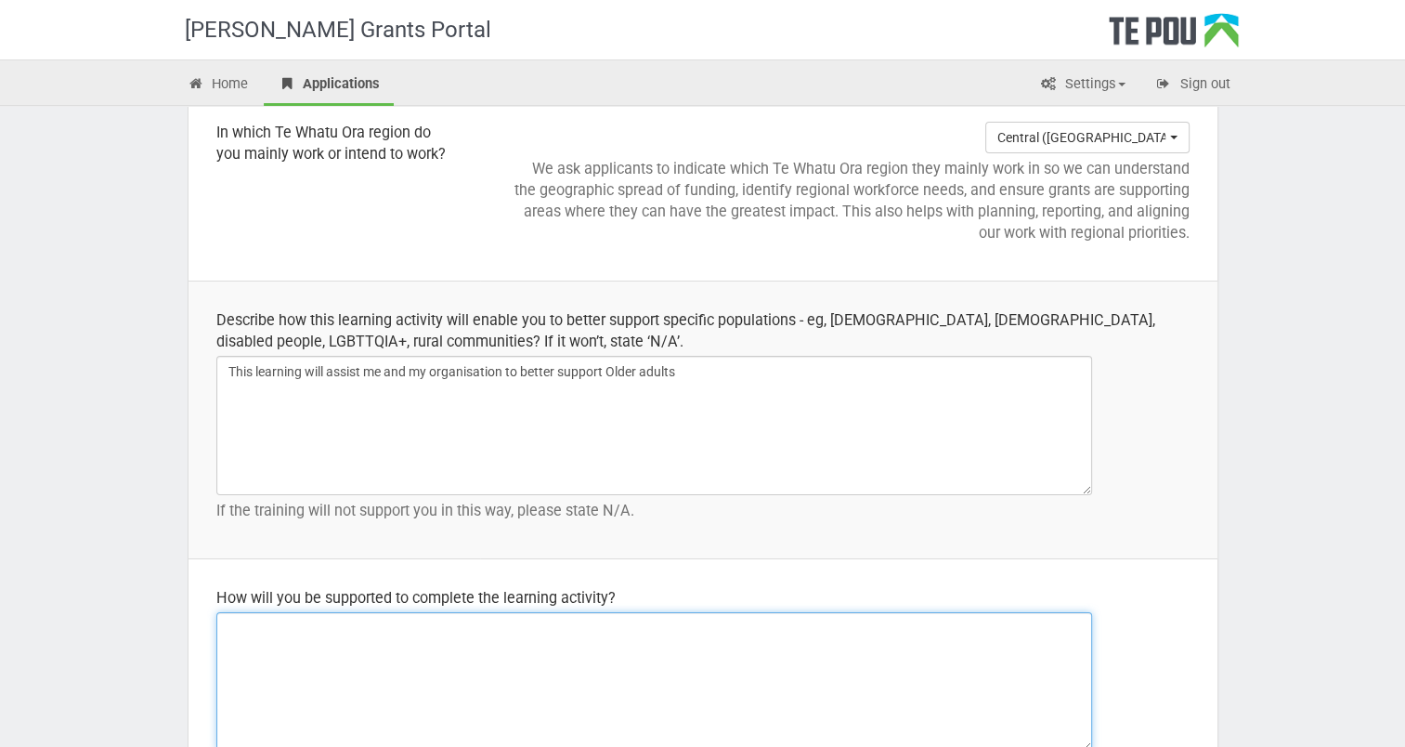
click at [286, 637] on textarea at bounding box center [654, 681] width 876 height 139
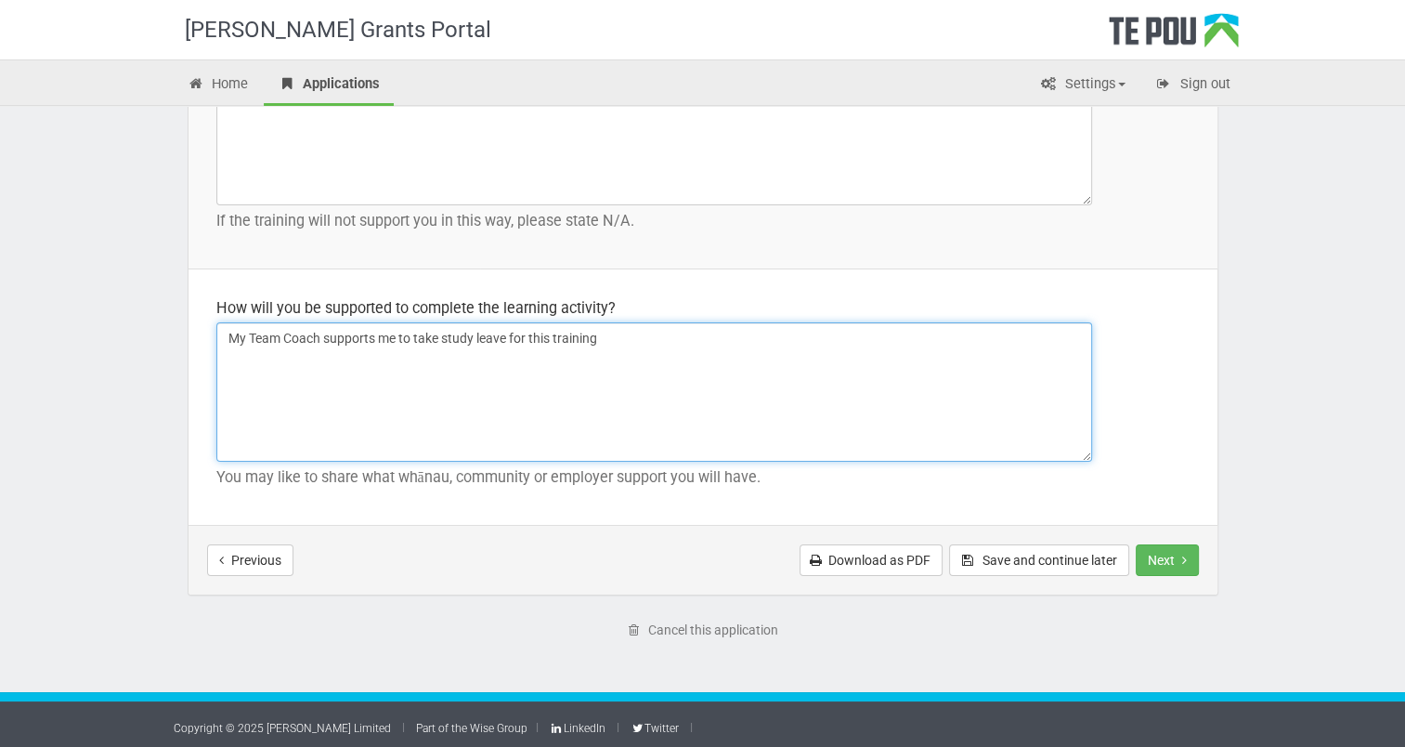
scroll to position [2705, 0]
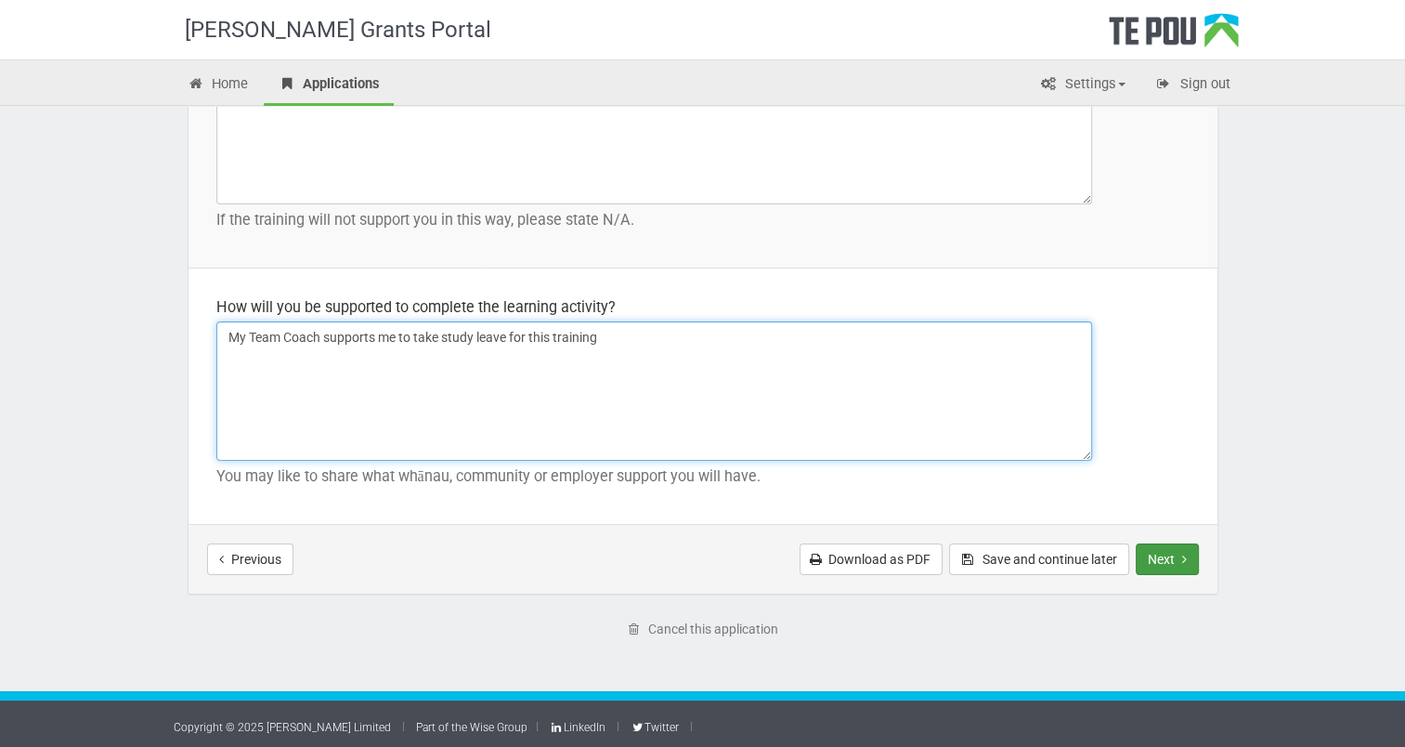
type textarea "My Team Coach supports me to take study leave for this training"
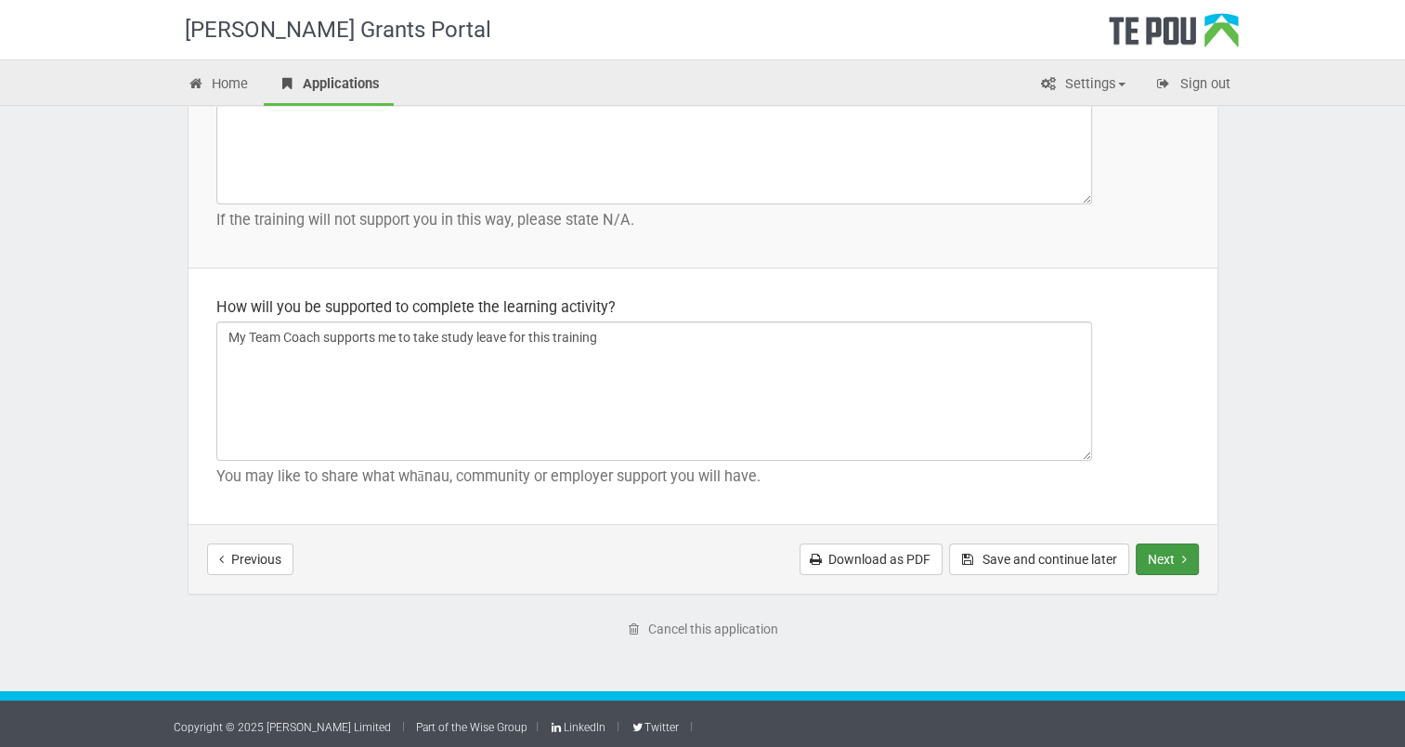
click at [1168, 549] on button "Next" at bounding box center [1167, 559] width 63 height 32
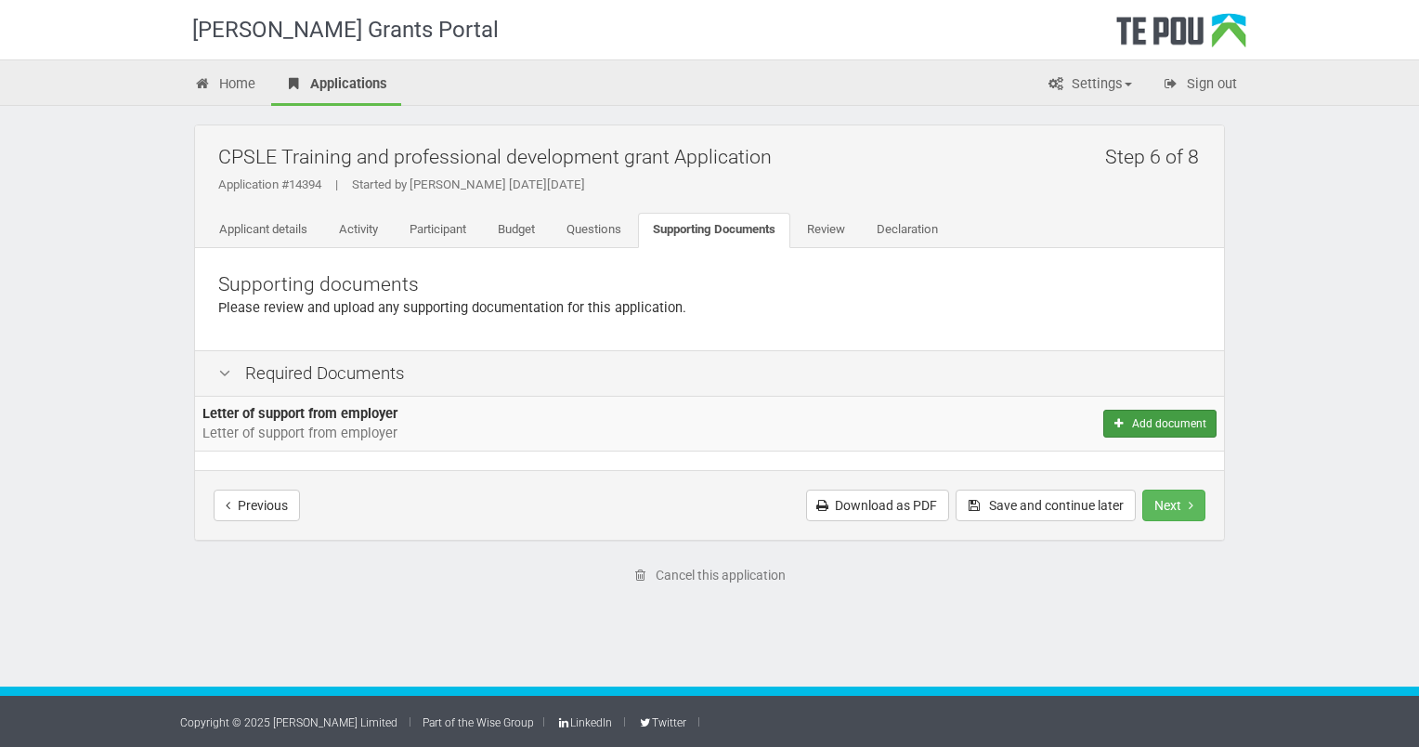
click at [1172, 423] on button "Add document" at bounding box center [1159, 423] width 113 height 28
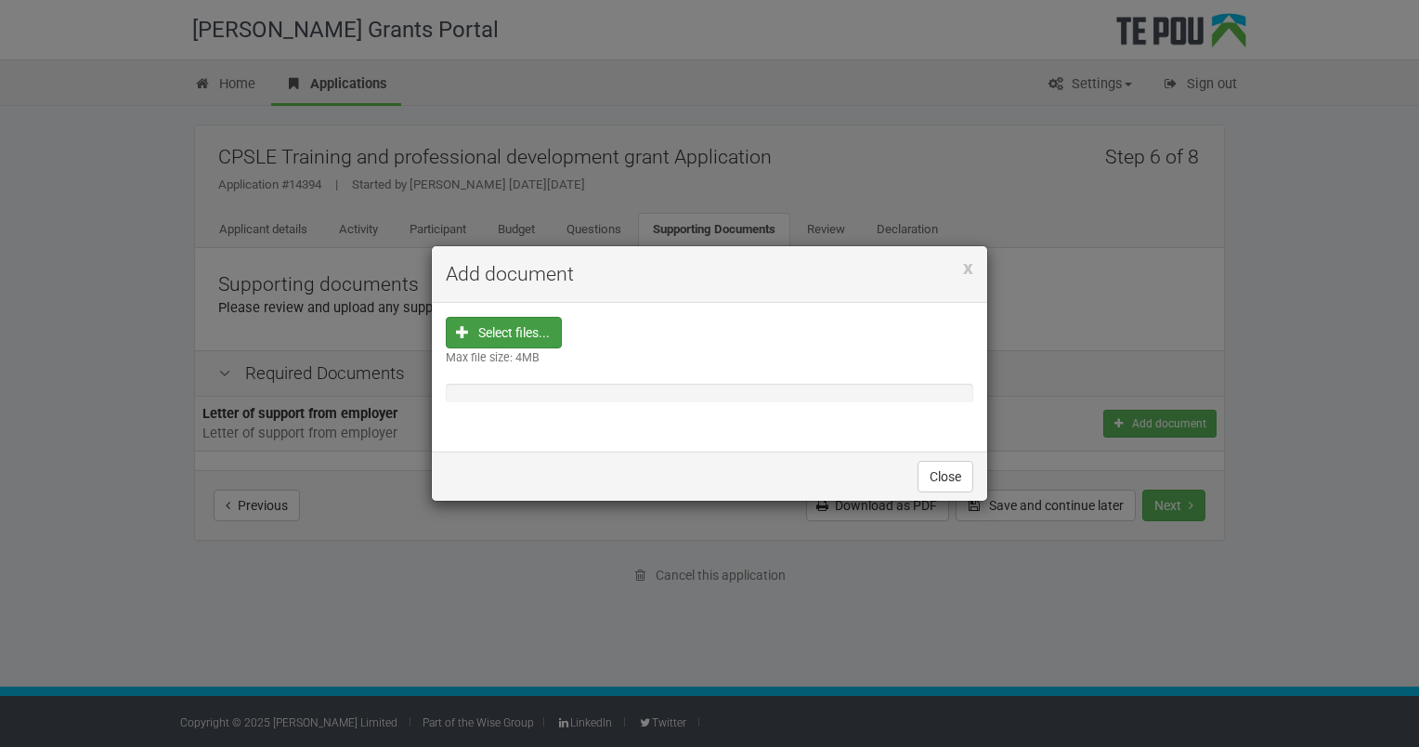
click at [501, 328] on input "file" at bounding box center [509, 451] width 103 height 266
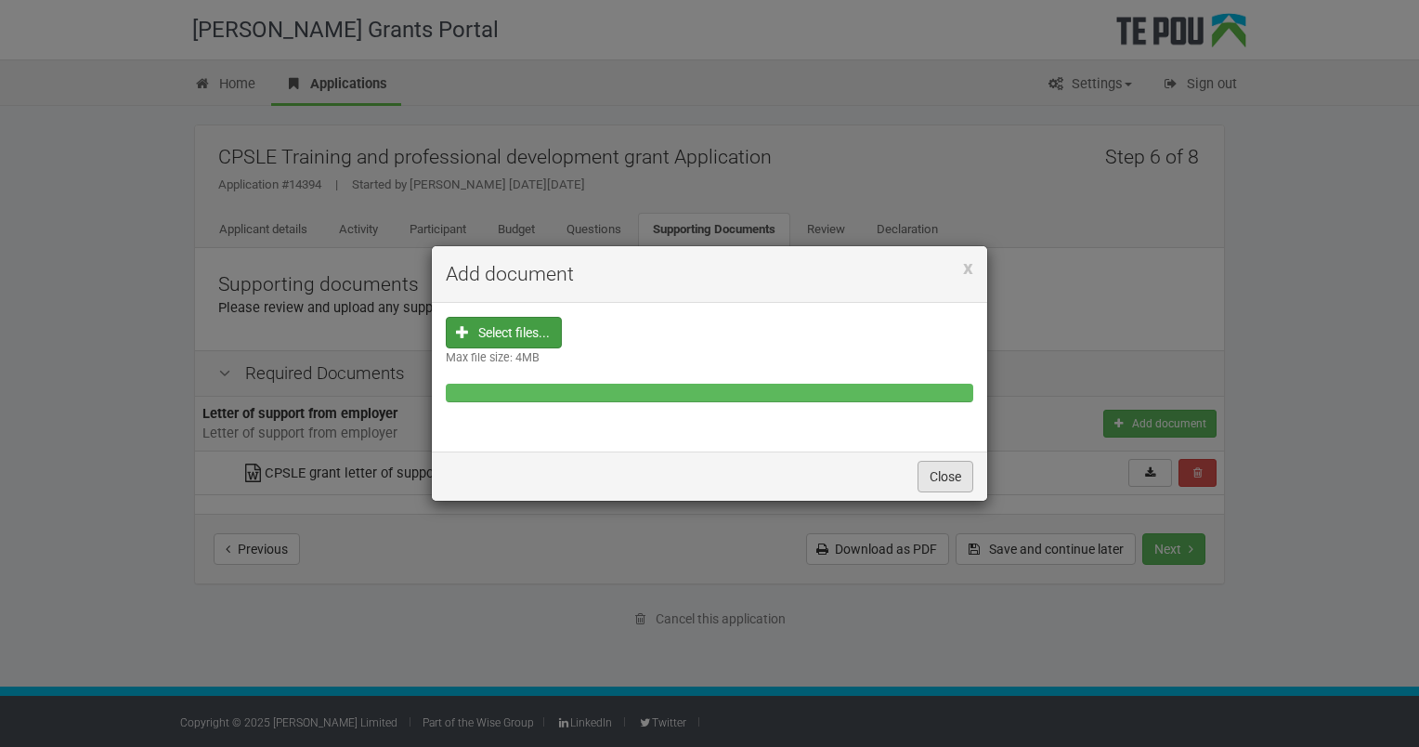
click at [947, 482] on button "Close" at bounding box center [945, 477] width 56 height 32
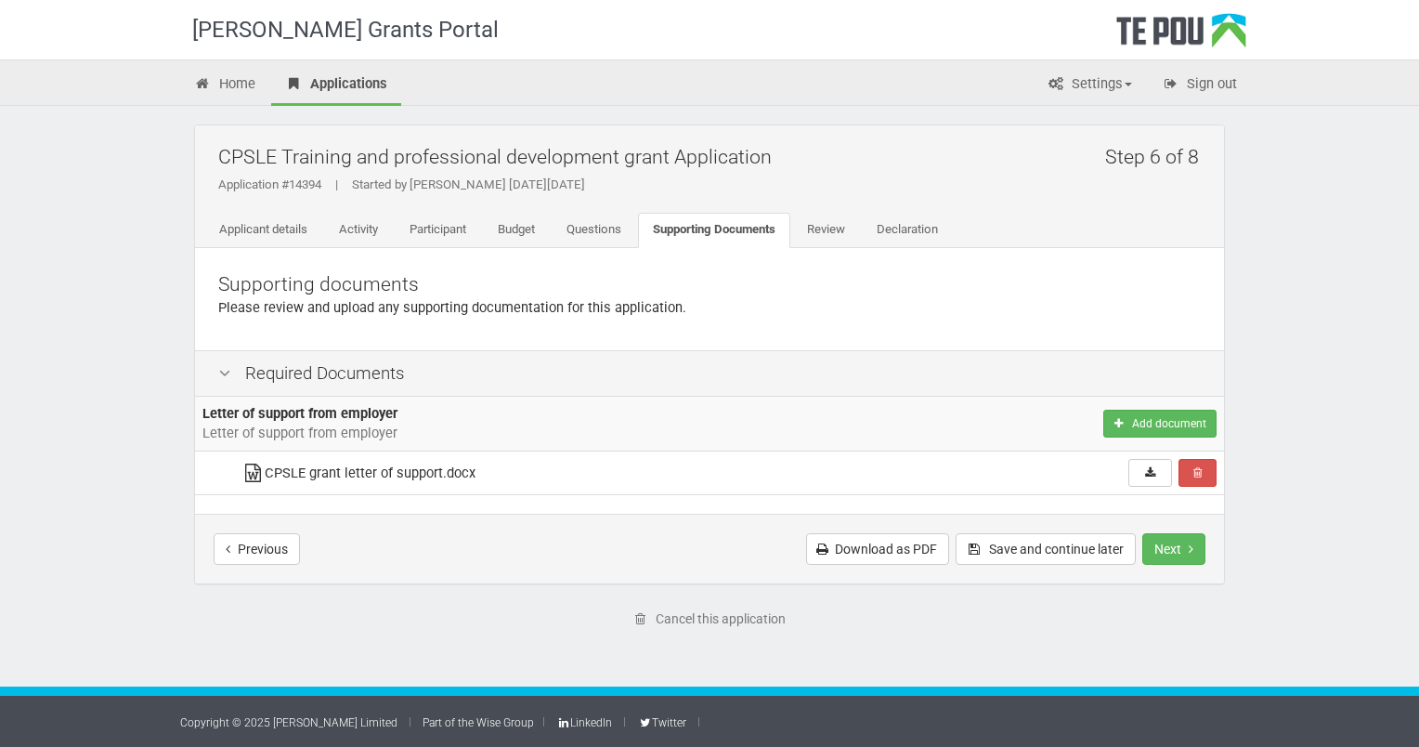
click at [254, 468] on icon at bounding box center [252, 473] width 23 height 14
click at [298, 471] on td "CPSLE grant letter of support.docx" at bounding box center [560, 473] width 653 height 44
click at [1172, 546] on button "Next" at bounding box center [1173, 549] width 63 height 32
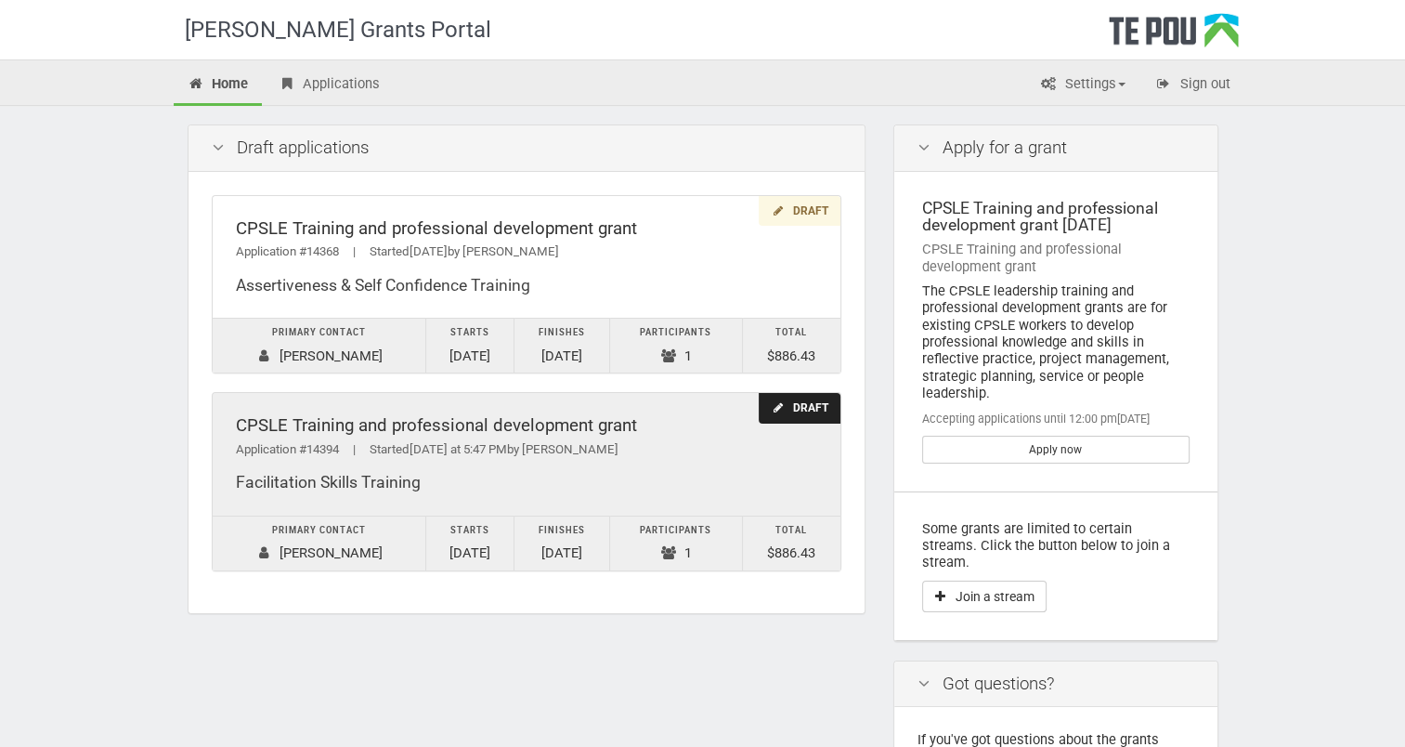
click at [802, 406] on div "Draft" at bounding box center [799, 408] width 81 height 31
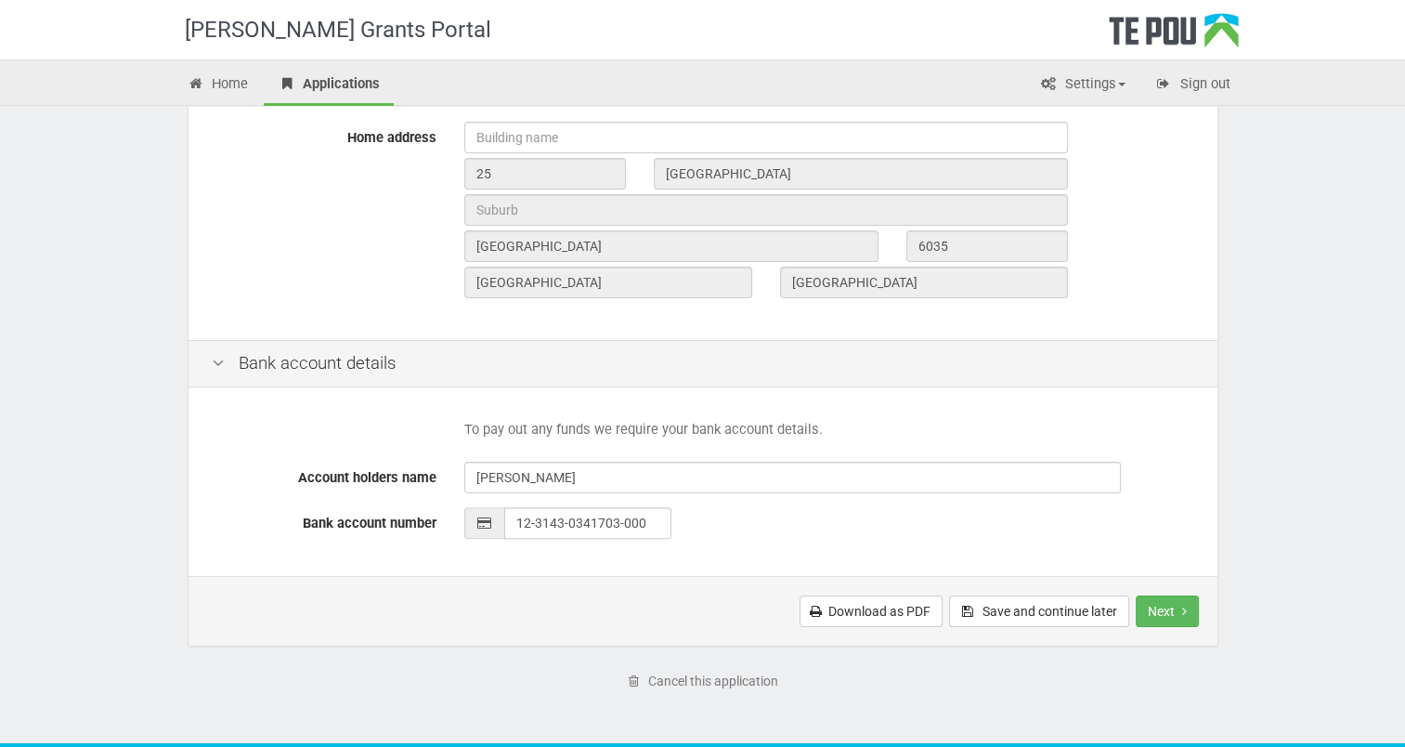
scroll to position [717, 0]
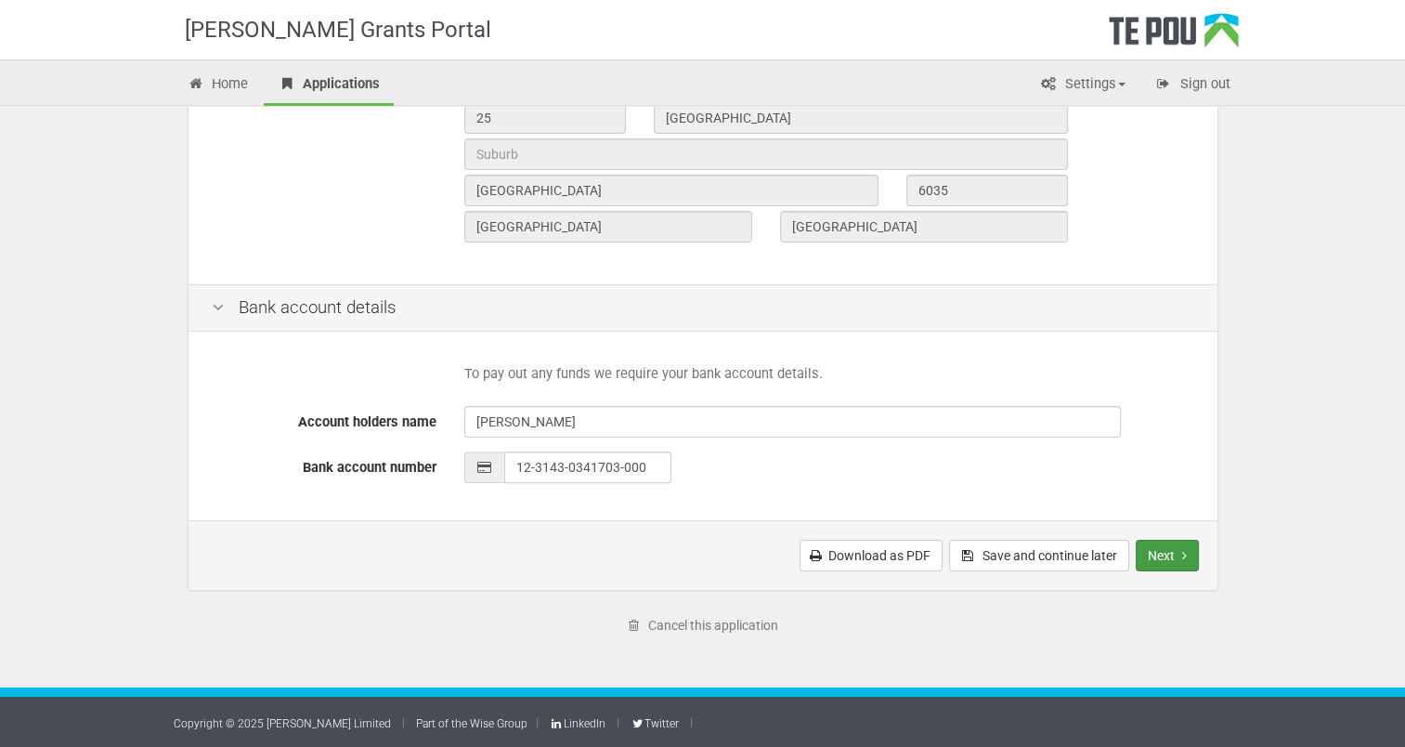
click at [1163, 546] on button "Next" at bounding box center [1167, 555] width 63 height 32
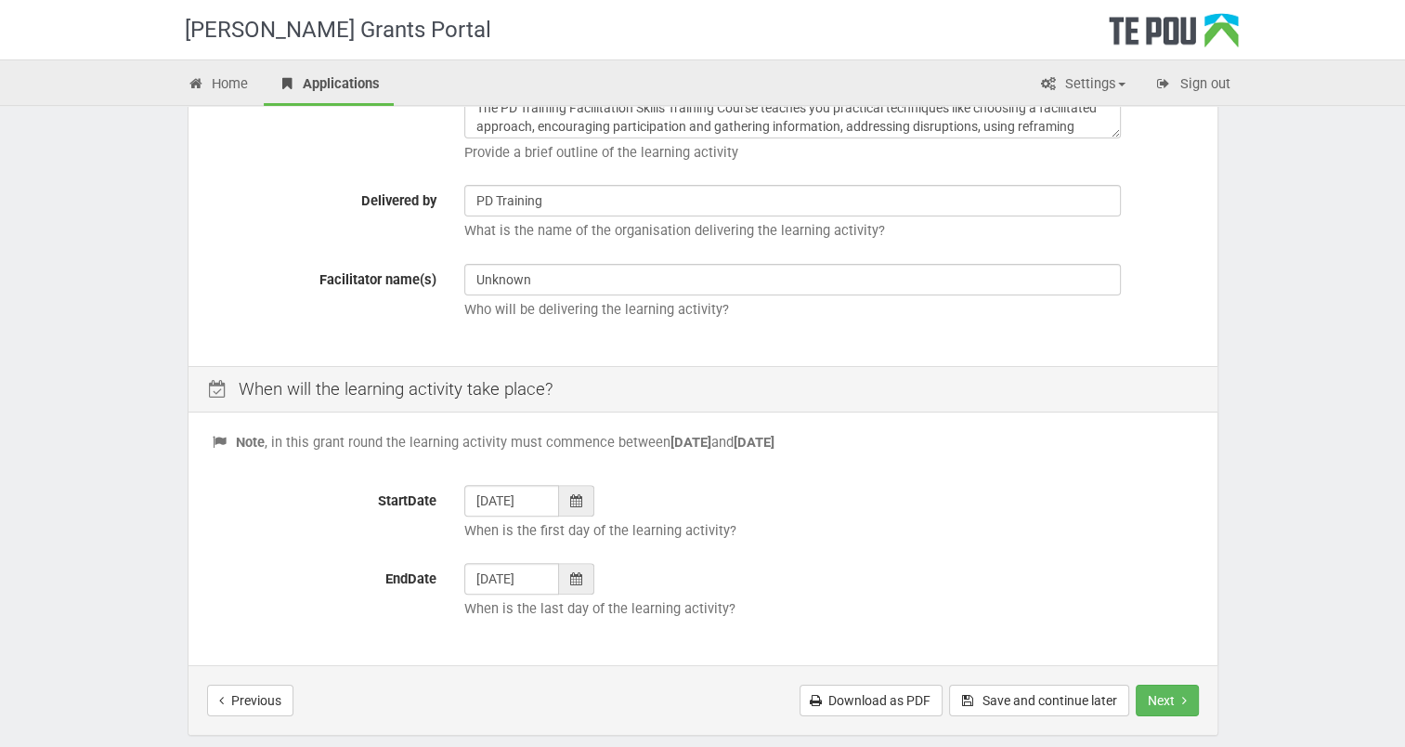
scroll to position [648, 0]
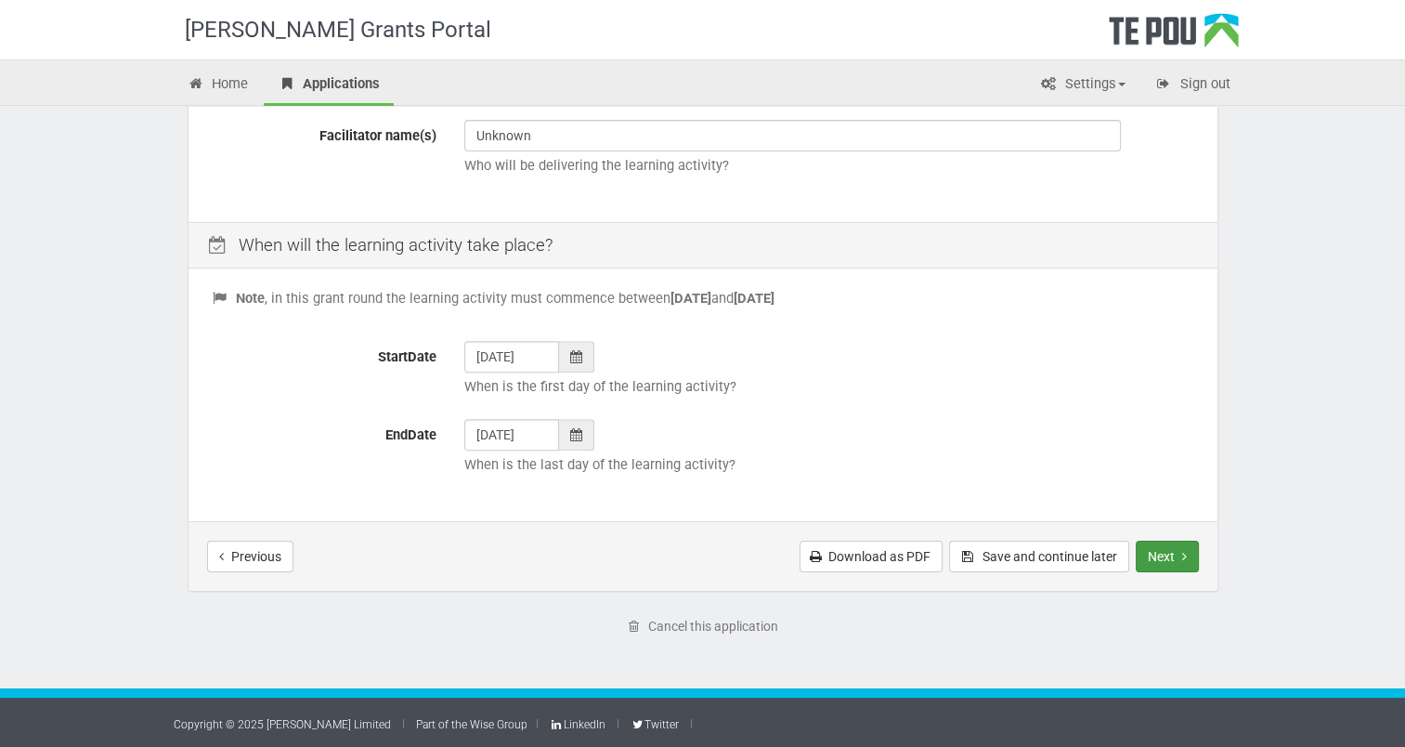
click at [1166, 550] on button "Next" at bounding box center [1167, 556] width 63 height 32
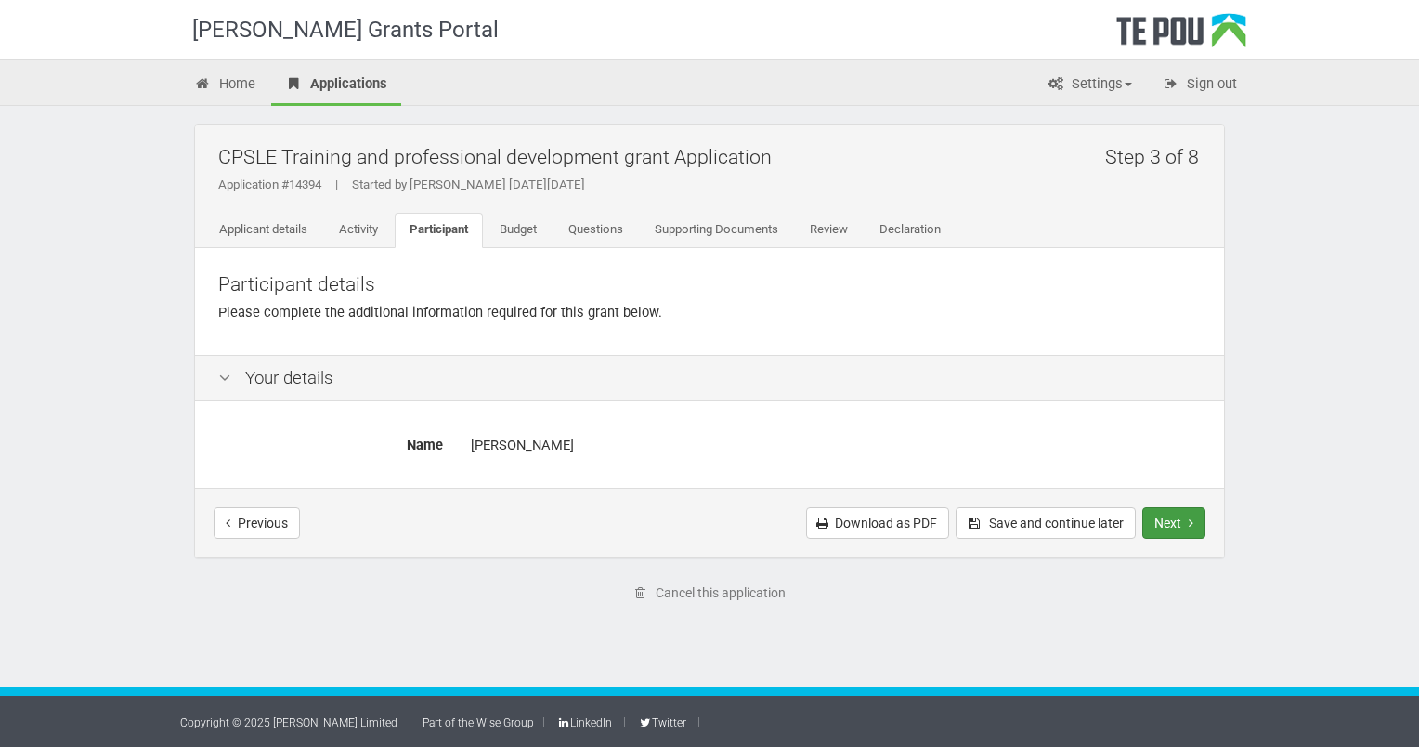
click at [1182, 522] on button "Next" at bounding box center [1173, 523] width 63 height 32
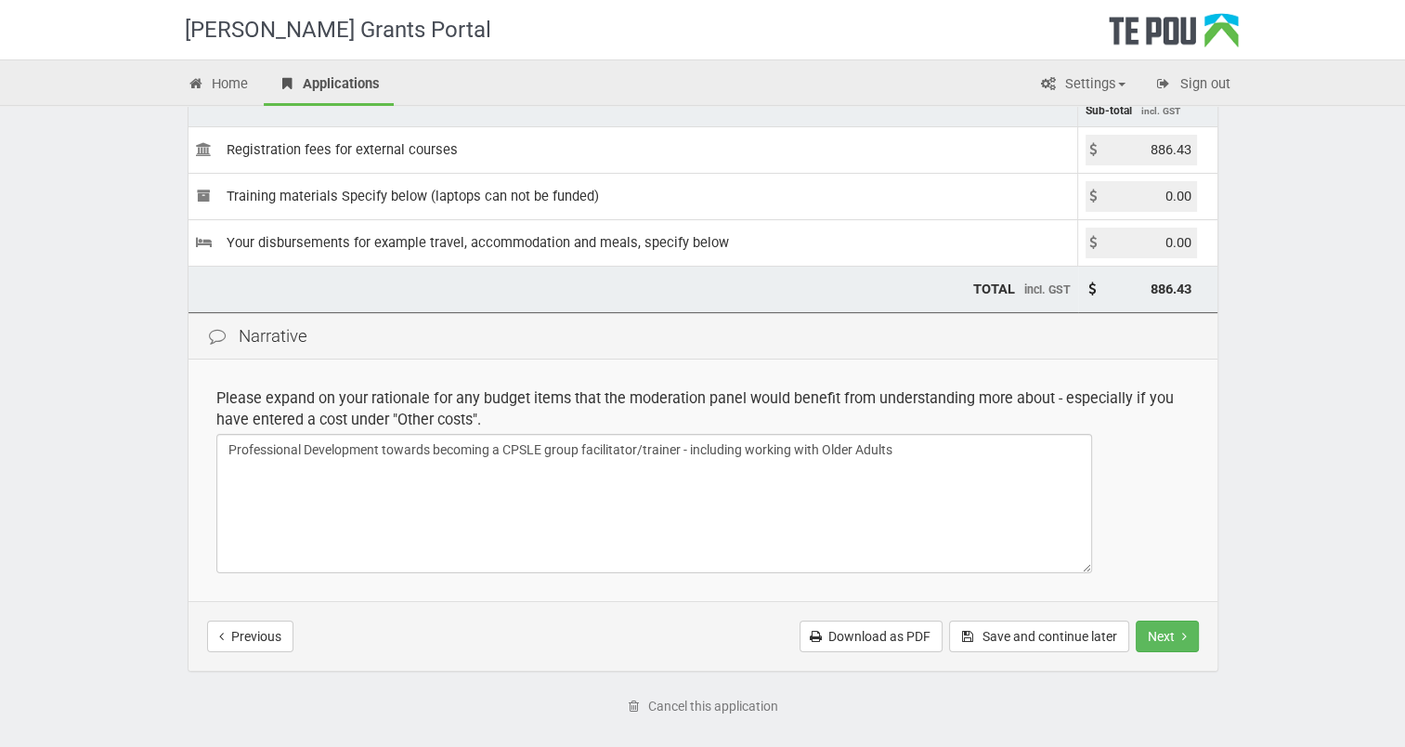
scroll to position [325, 0]
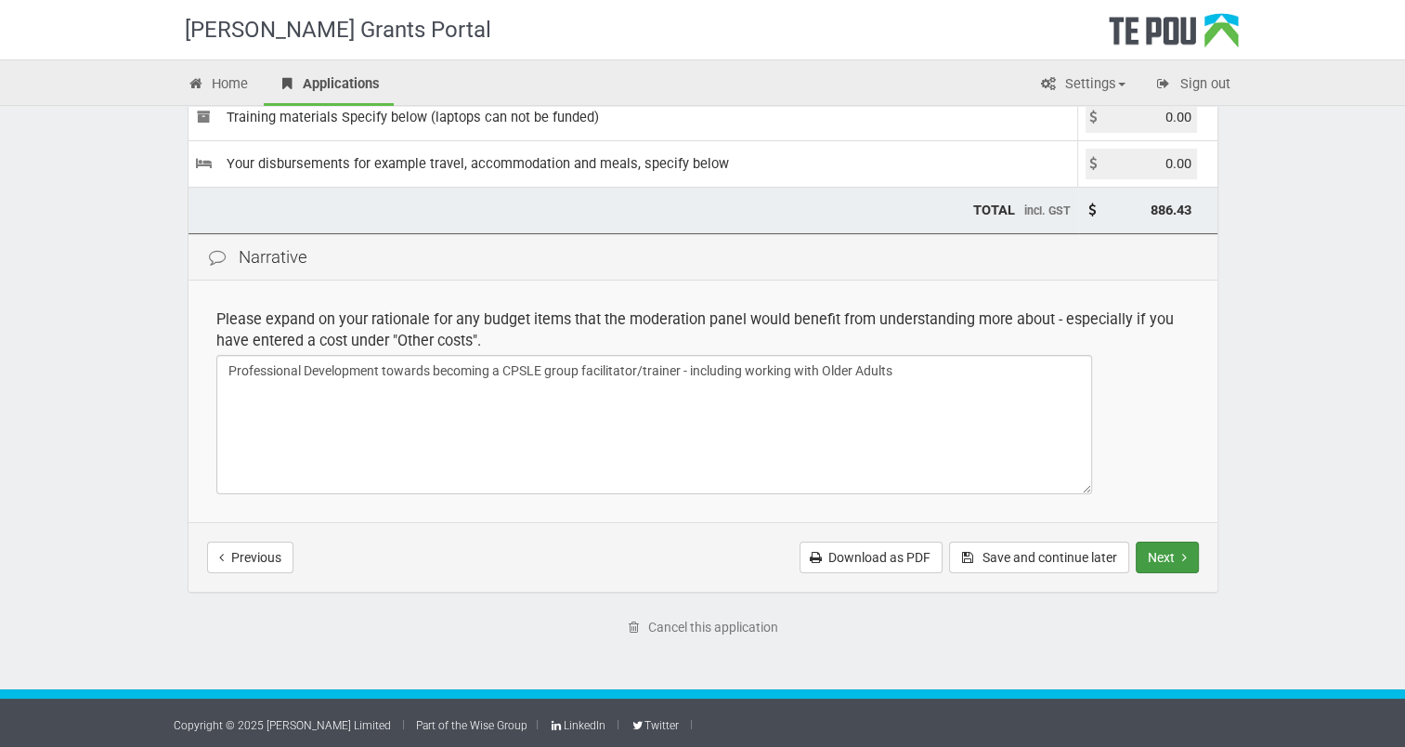
click at [1173, 550] on button "Next" at bounding box center [1167, 557] width 63 height 32
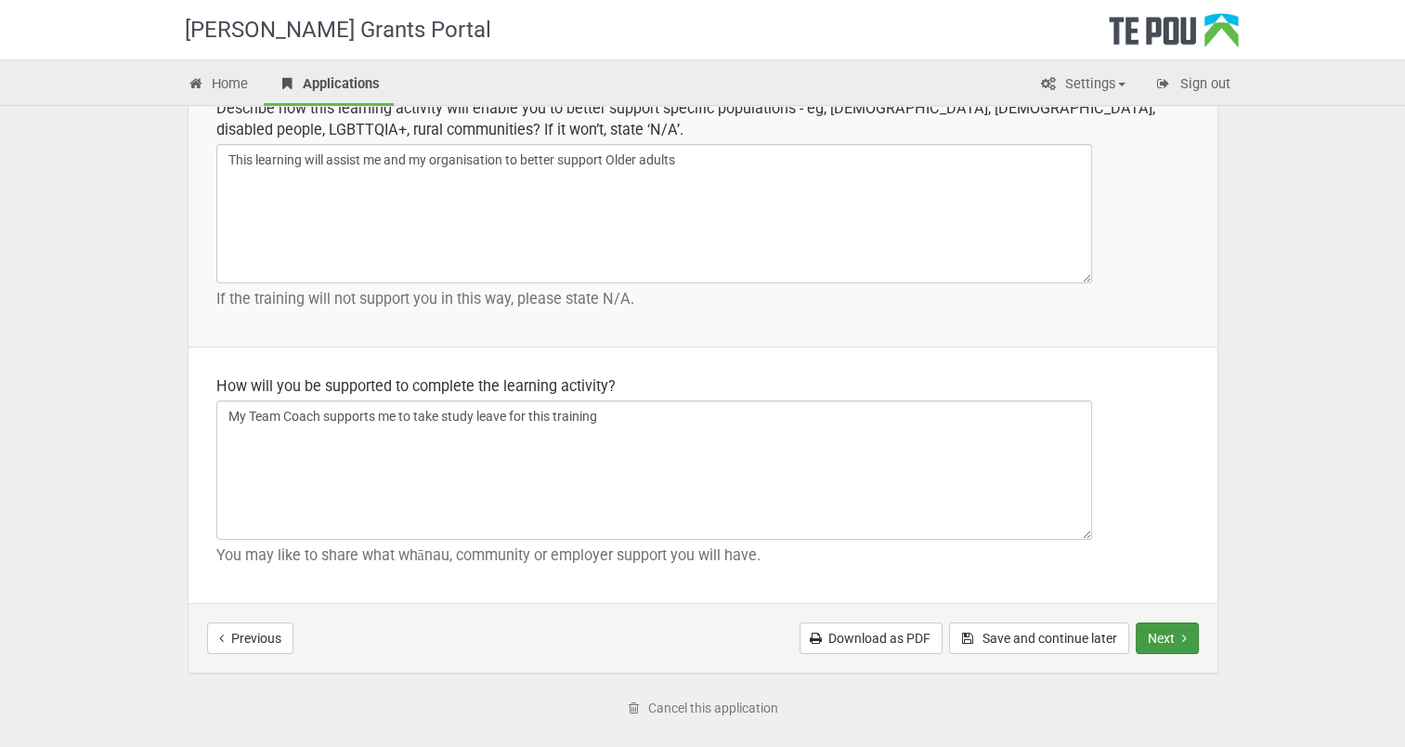
scroll to position [2705, 0]
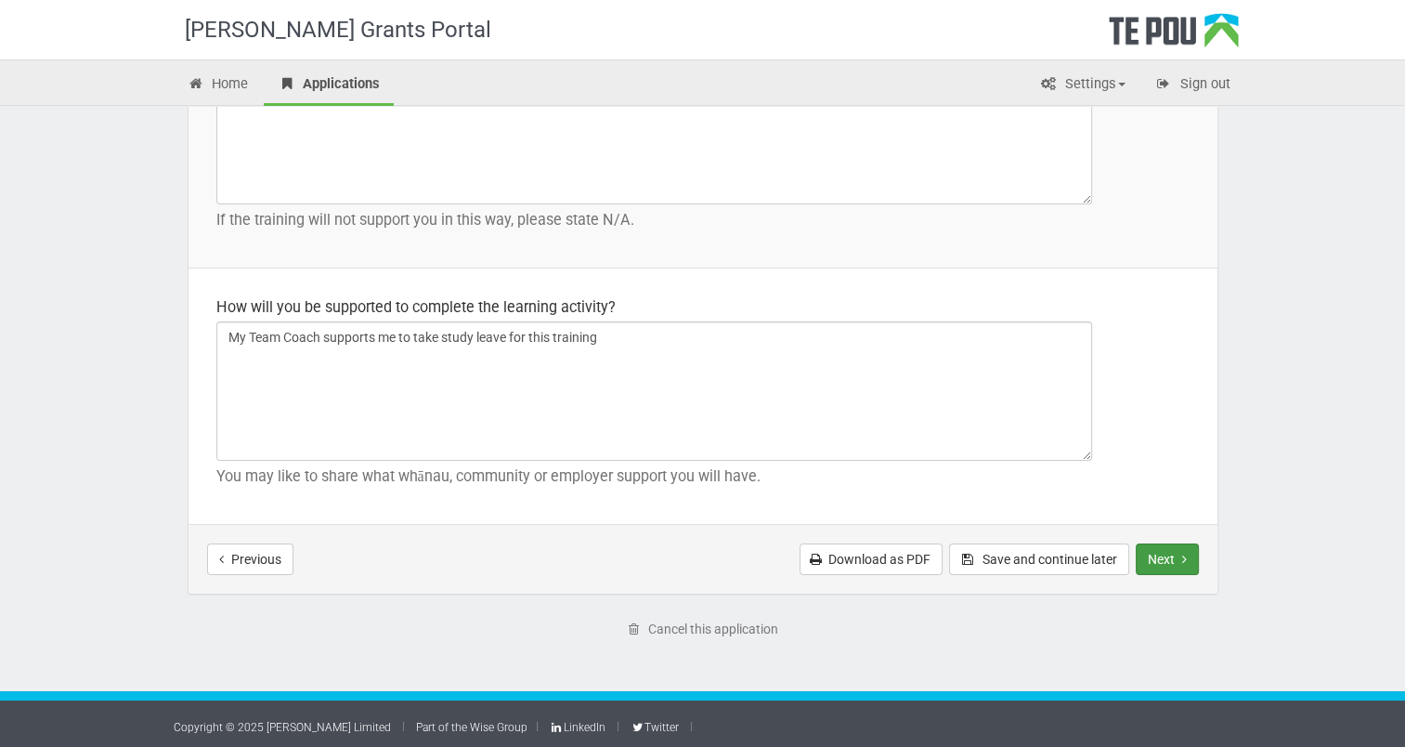
click at [1174, 551] on button "Next" at bounding box center [1167, 559] width 63 height 32
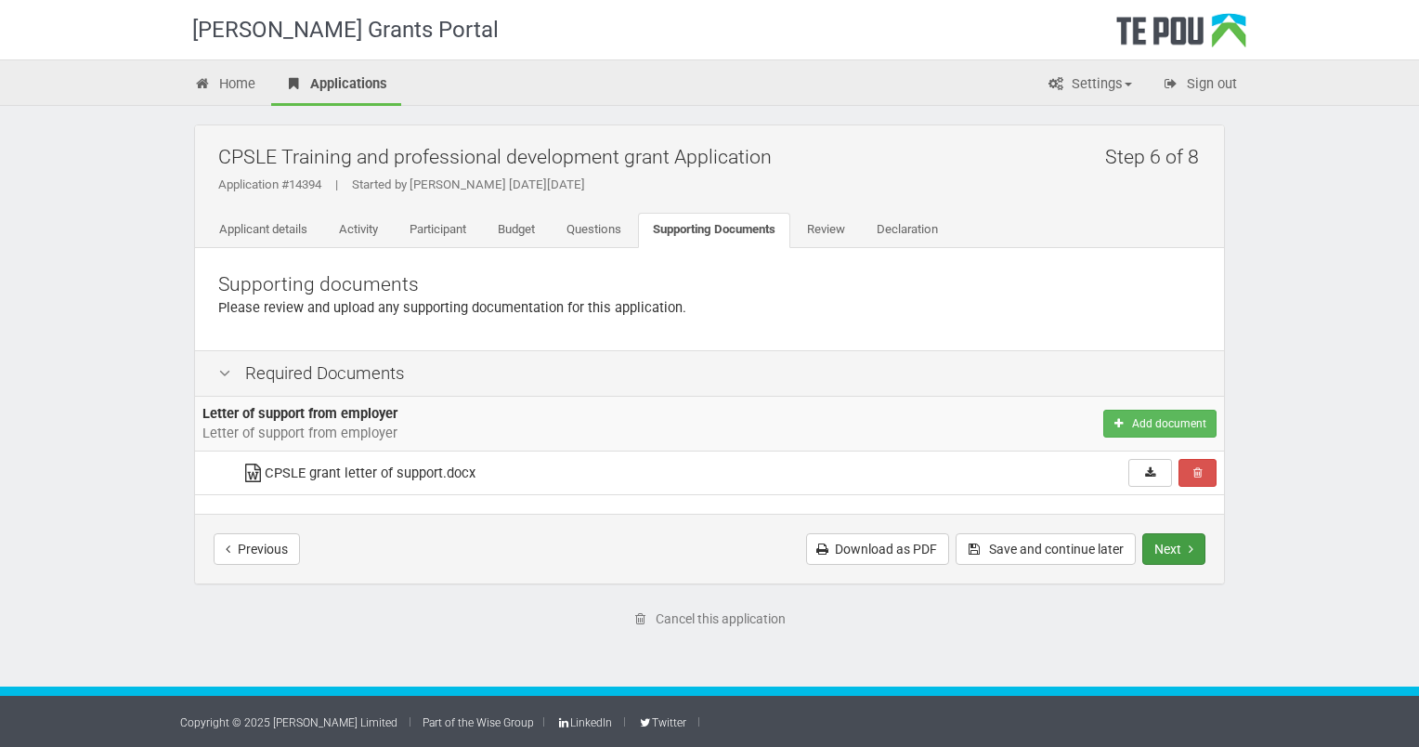
click at [1188, 551] on icon "Next step" at bounding box center [1190, 548] width 5 height 13
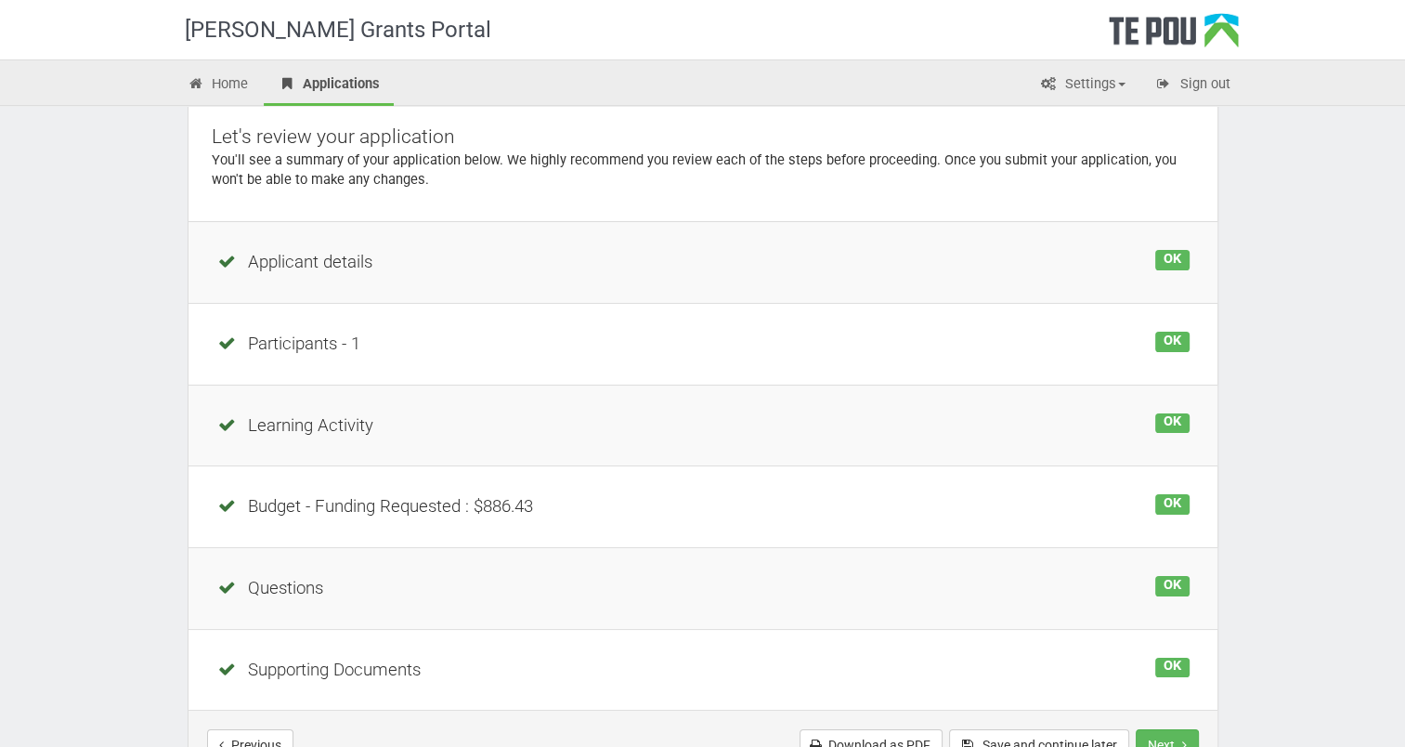
scroll to position [279, 0]
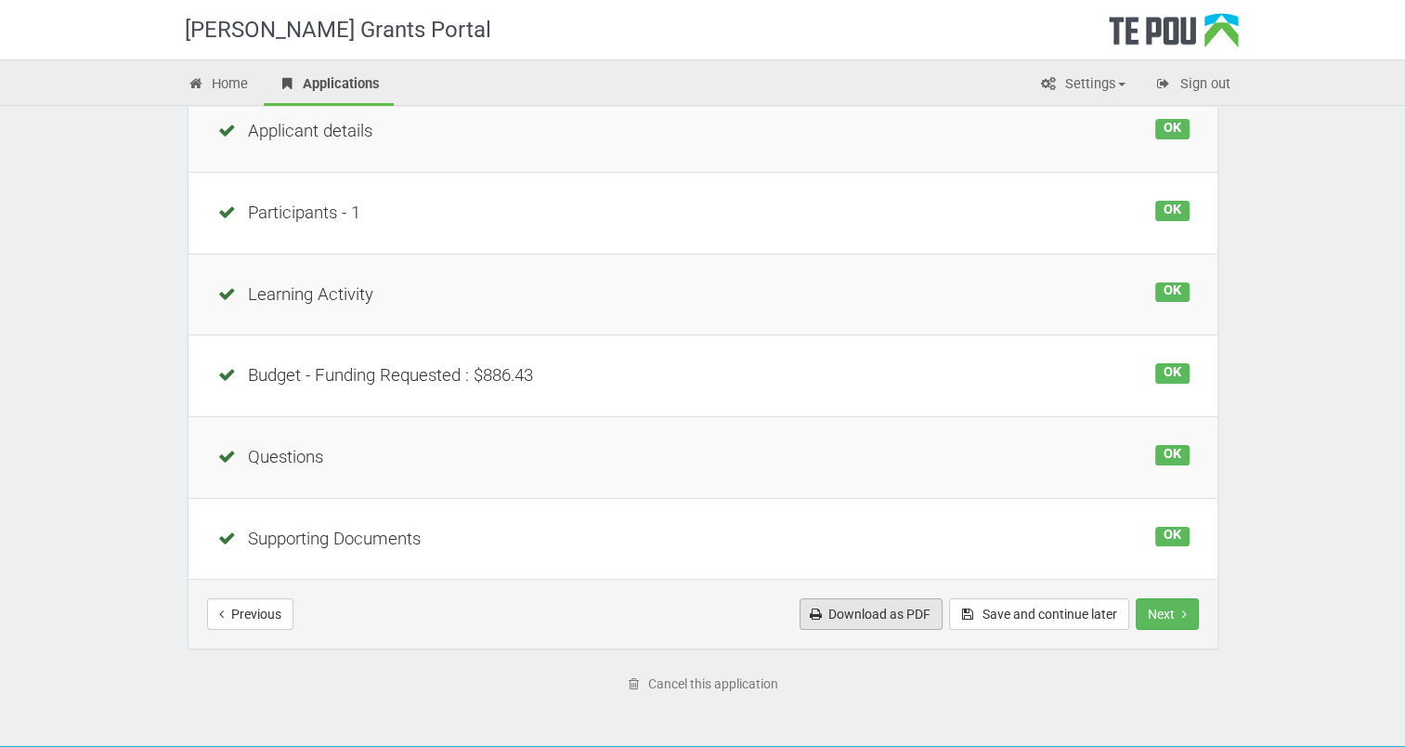
click at [890, 609] on link "Download as PDF" at bounding box center [870, 614] width 143 height 32
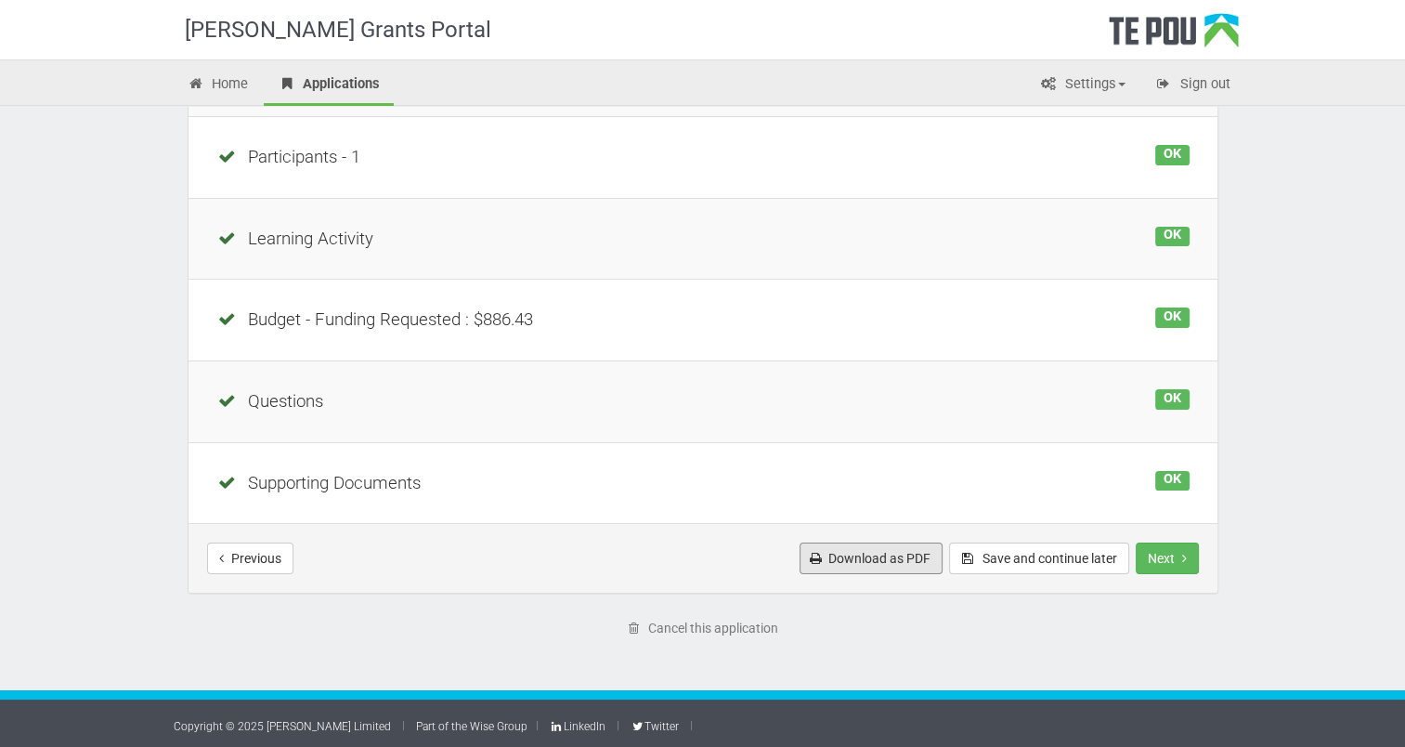
scroll to position [335, 0]
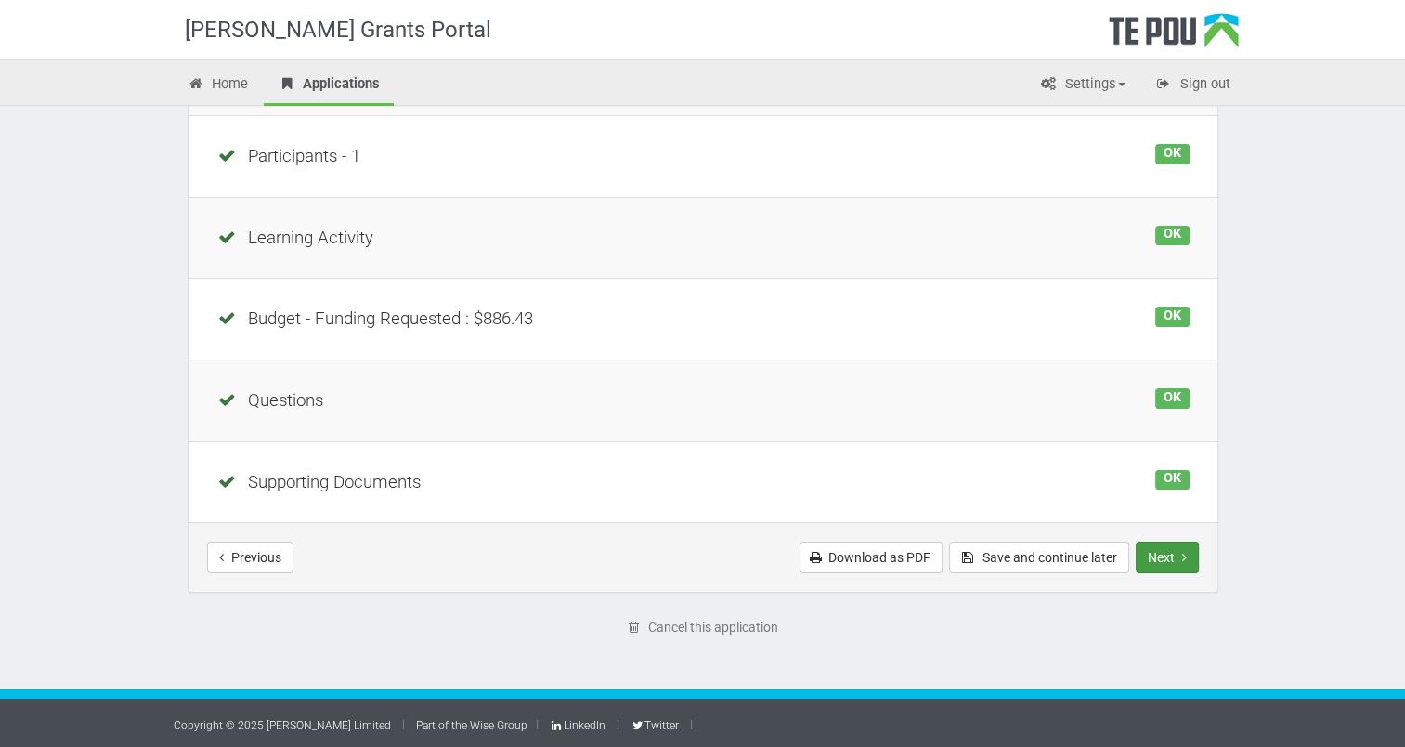
click at [1159, 550] on button "Next" at bounding box center [1167, 557] width 63 height 32
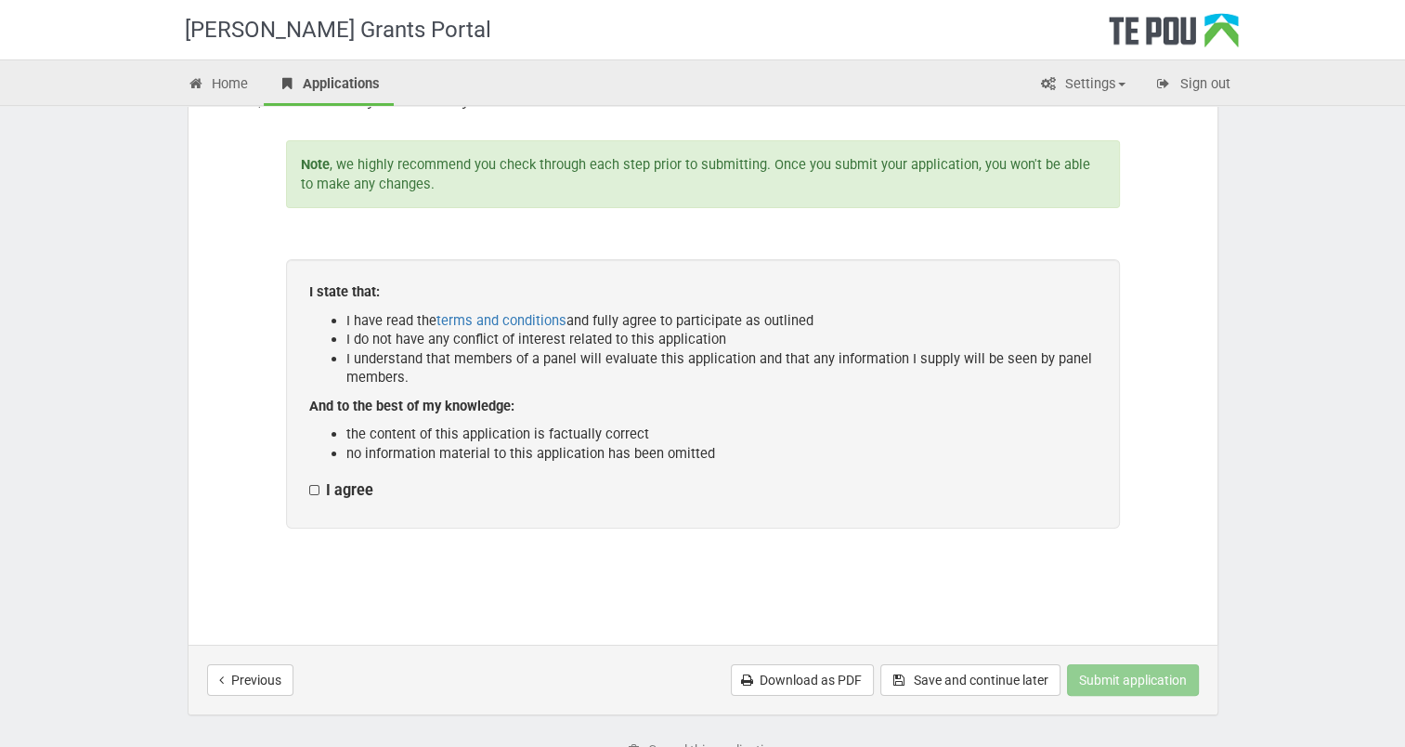
scroll to position [279, 0]
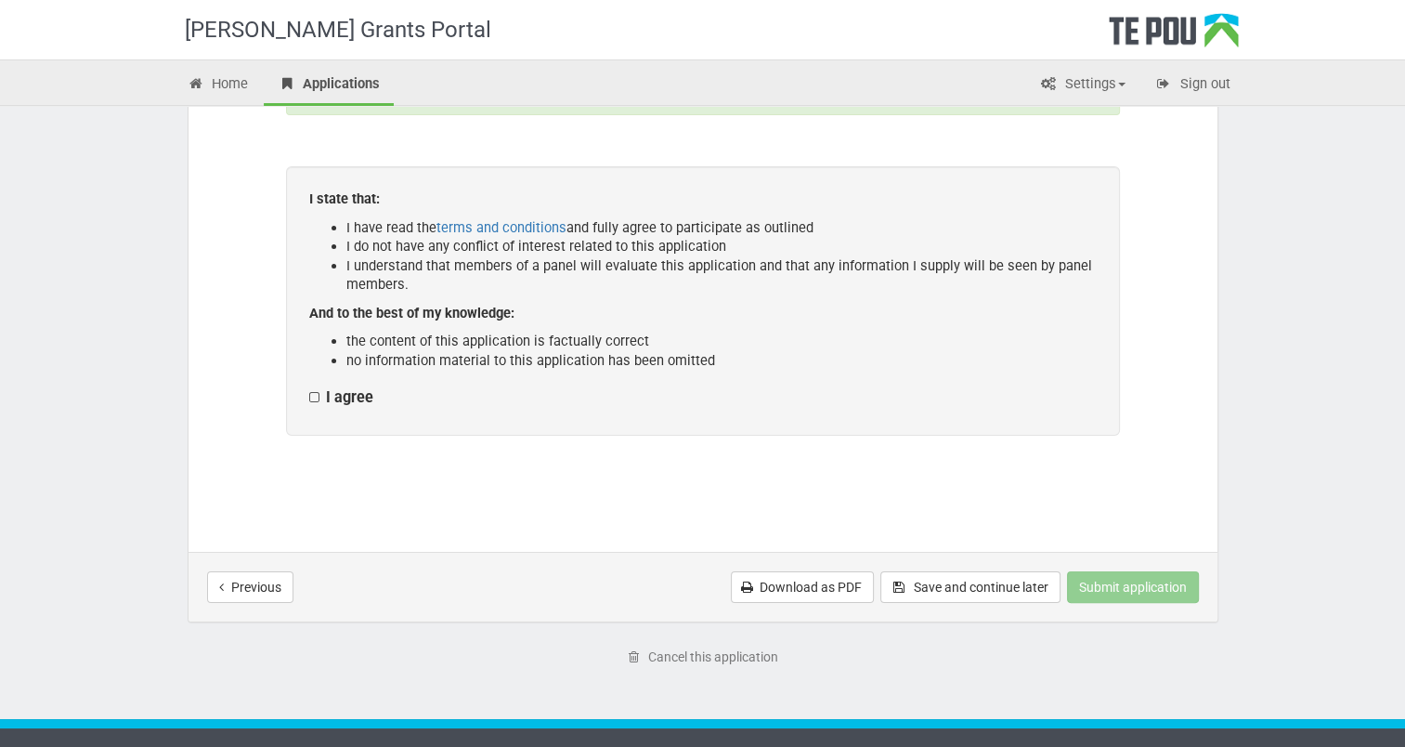
click at [316, 396] on label "I agree" at bounding box center [341, 397] width 64 height 19
click at [309, 388] on input "I agree" at bounding box center [308, 387] width 1 height 1
checkbox input "true"
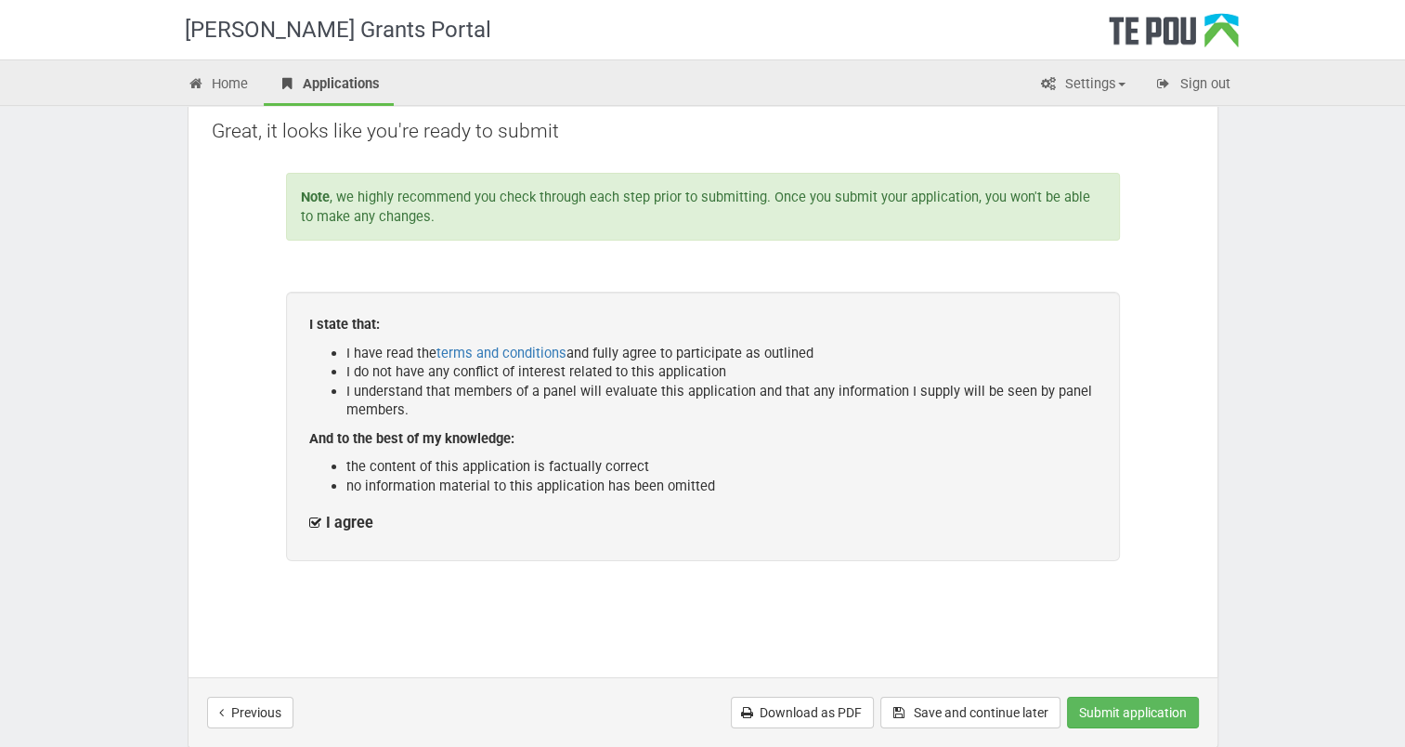
scroll to position [0, 0]
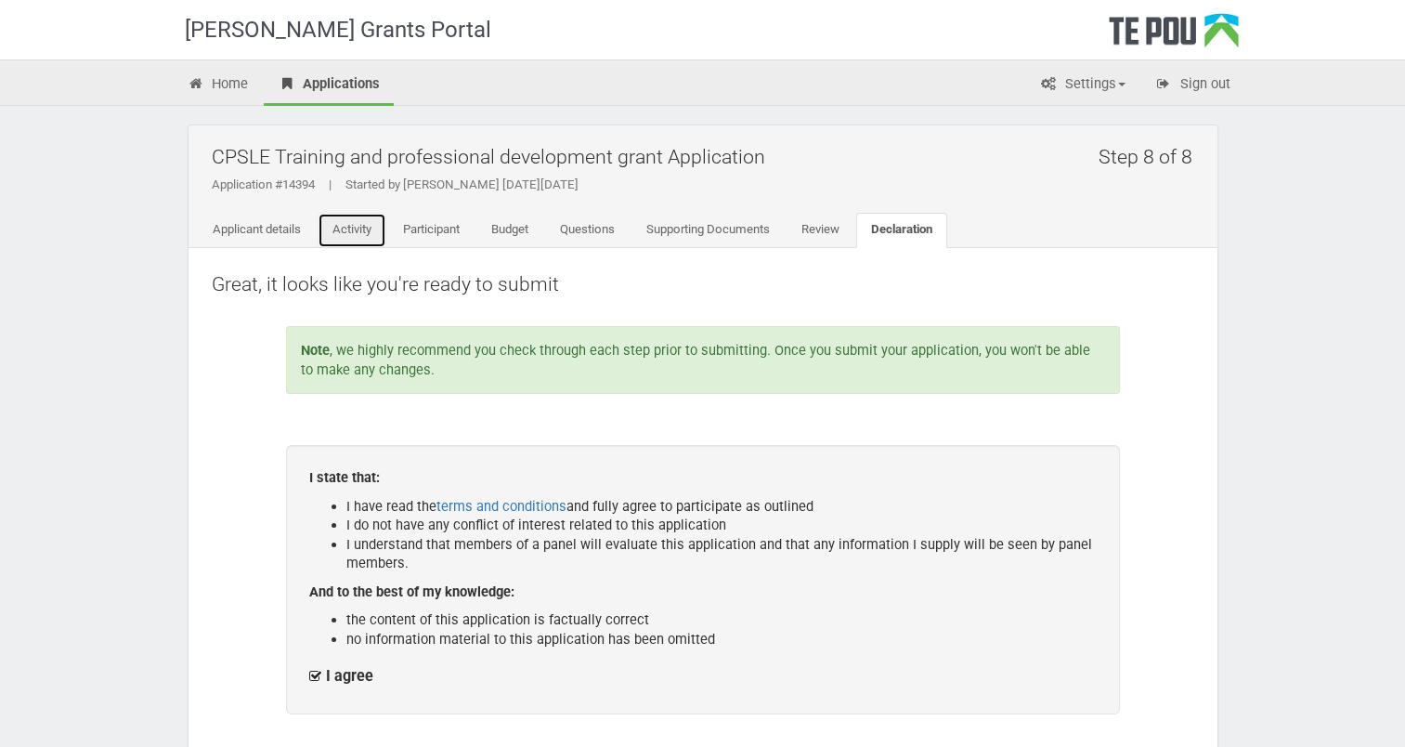
click at [359, 227] on link "Activity" at bounding box center [352, 230] width 69 height 35
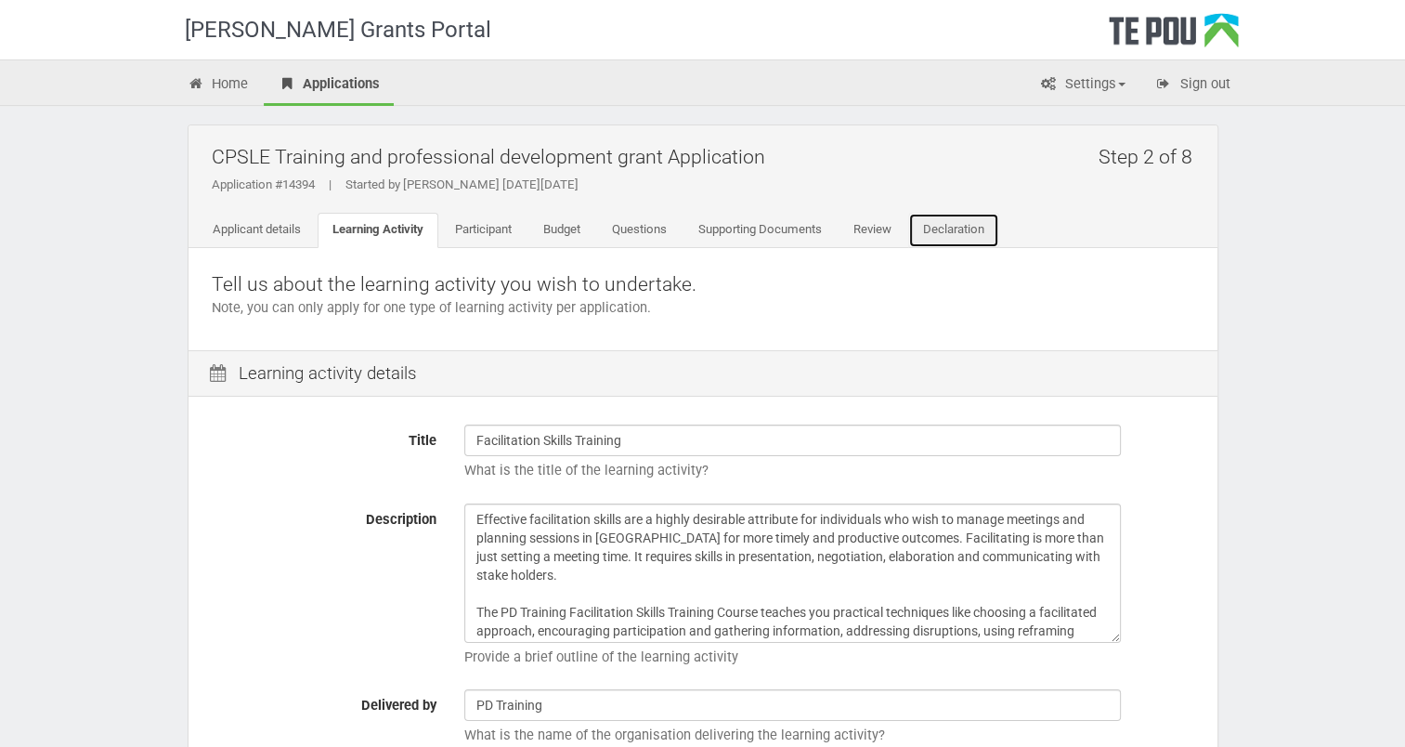
click at [942, 230] on link "Declaration" at bounding box center [953, 230] width 91 height 35
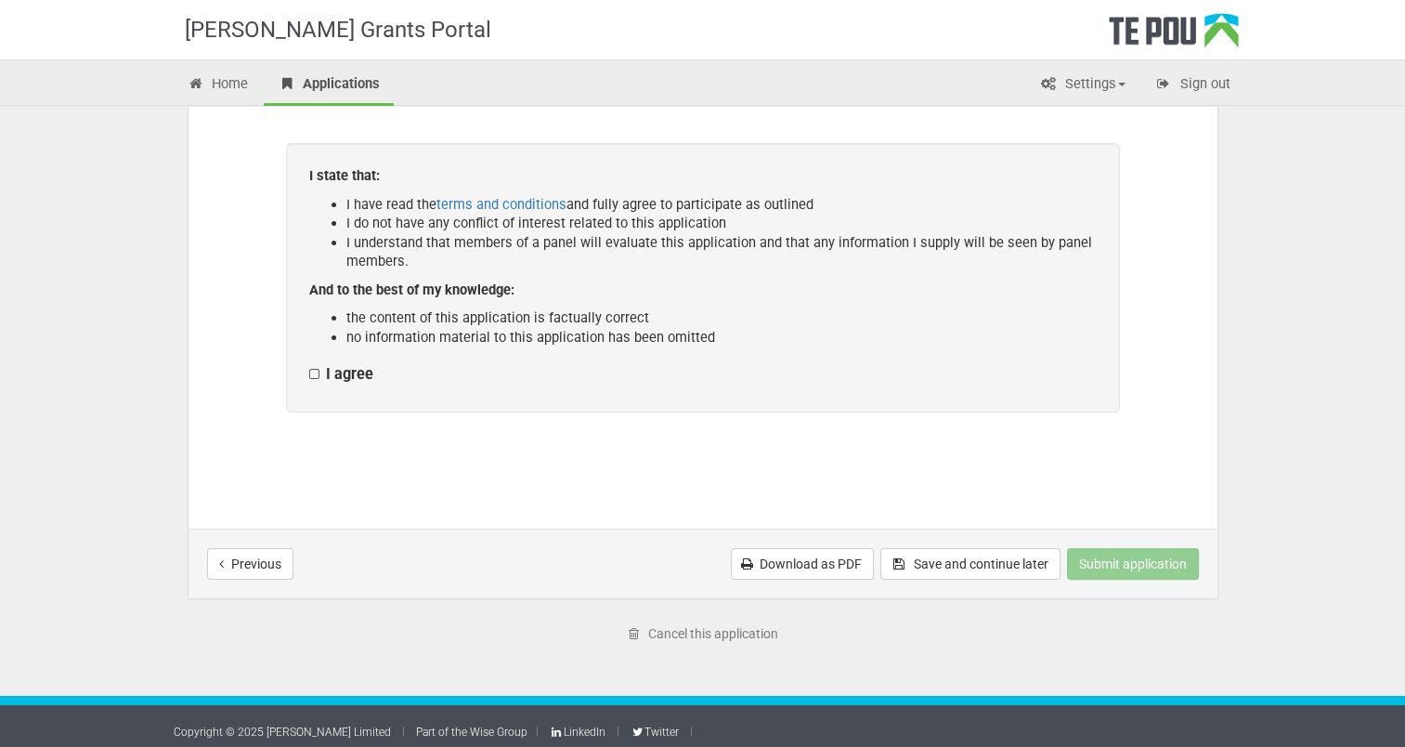
scroll to position [309, 0]
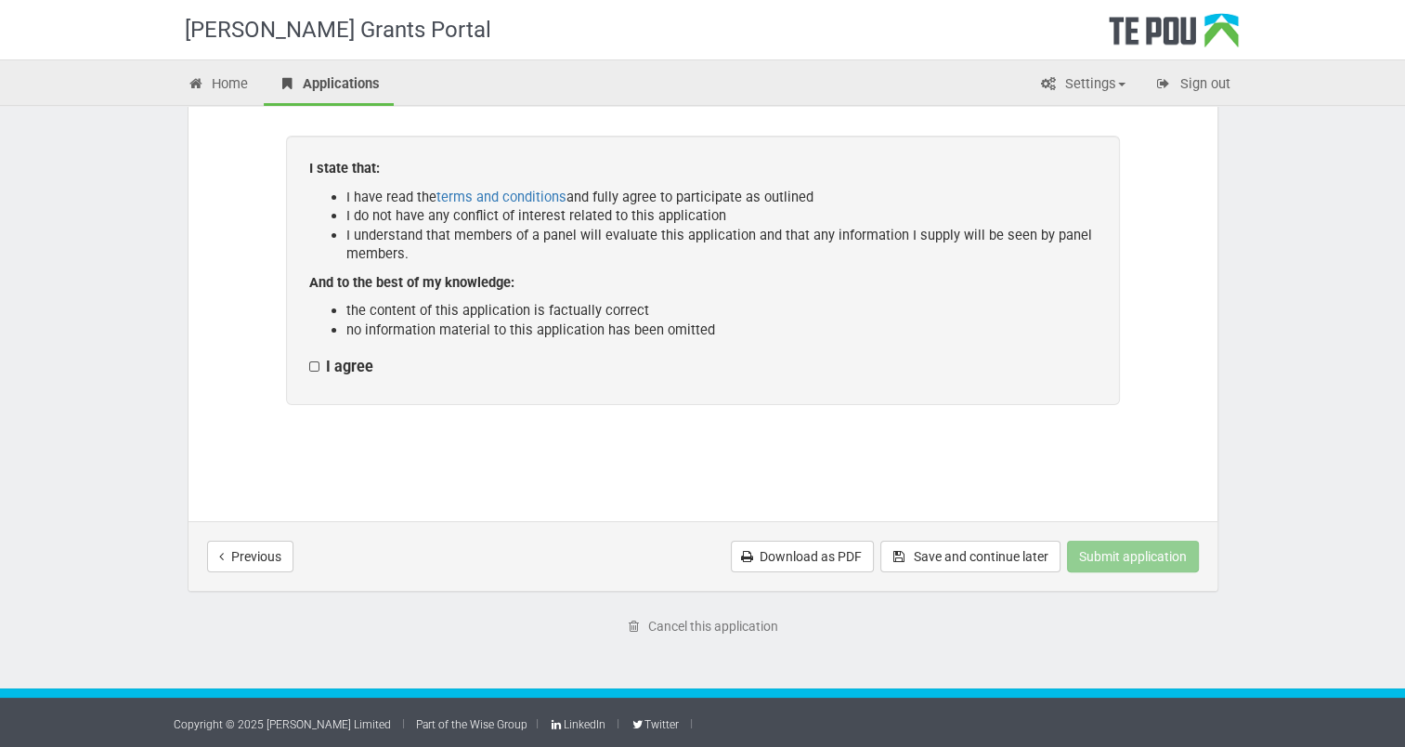
click at [309, 363] on label "I agree" at bounding box center [341, 366] width 64 height 19
click at [309, 357] on input "I agree" at bounding box center [308, 357] width 1 height 1
checkbox input "true"
click at [1148, 552] on button "Submit application" at bounding box center [1133, 556] width 132 height 32
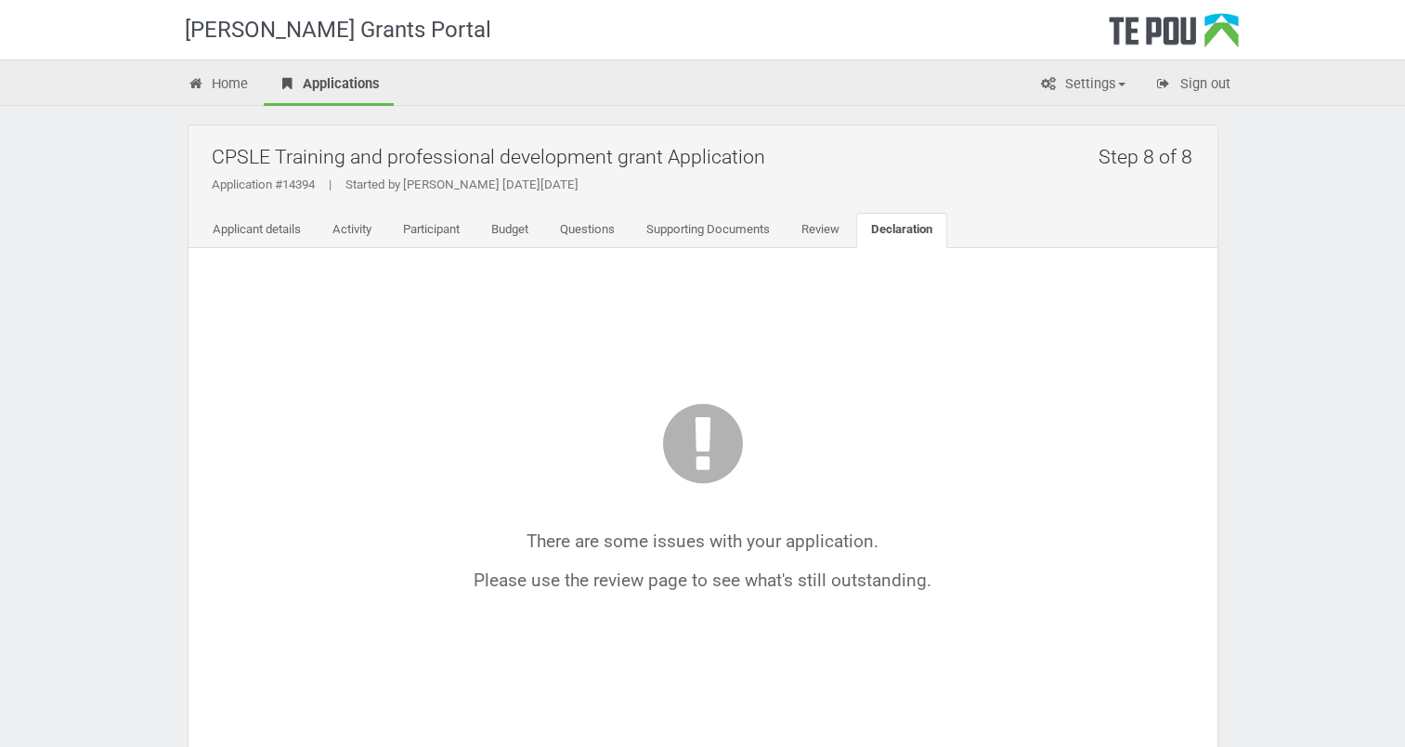
drag, startPoint x: 527, startPoint y: 535, endPoint x: 1066, endPoint y: 609, distance: 543.6
click at [1066, 609] on div "There are some issues with your application. Please use the review page to see …" at bounding box center [703, 505] width 982 height 468
copy div "There are some issues with your application. Please use the review page to see …"
click at [824, 227] on link "Review" at bounding box center [820, 230] width 68 height 35
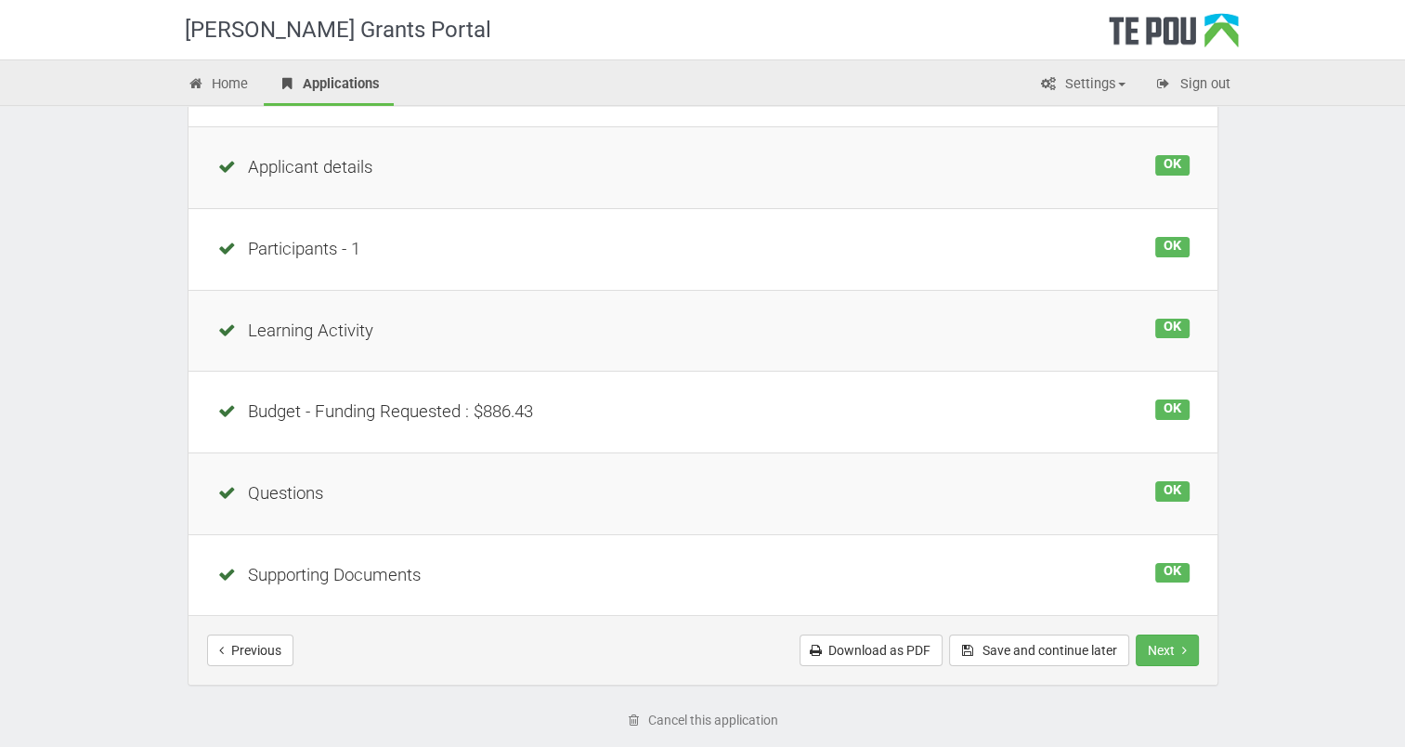
scroll to position [149, 0]
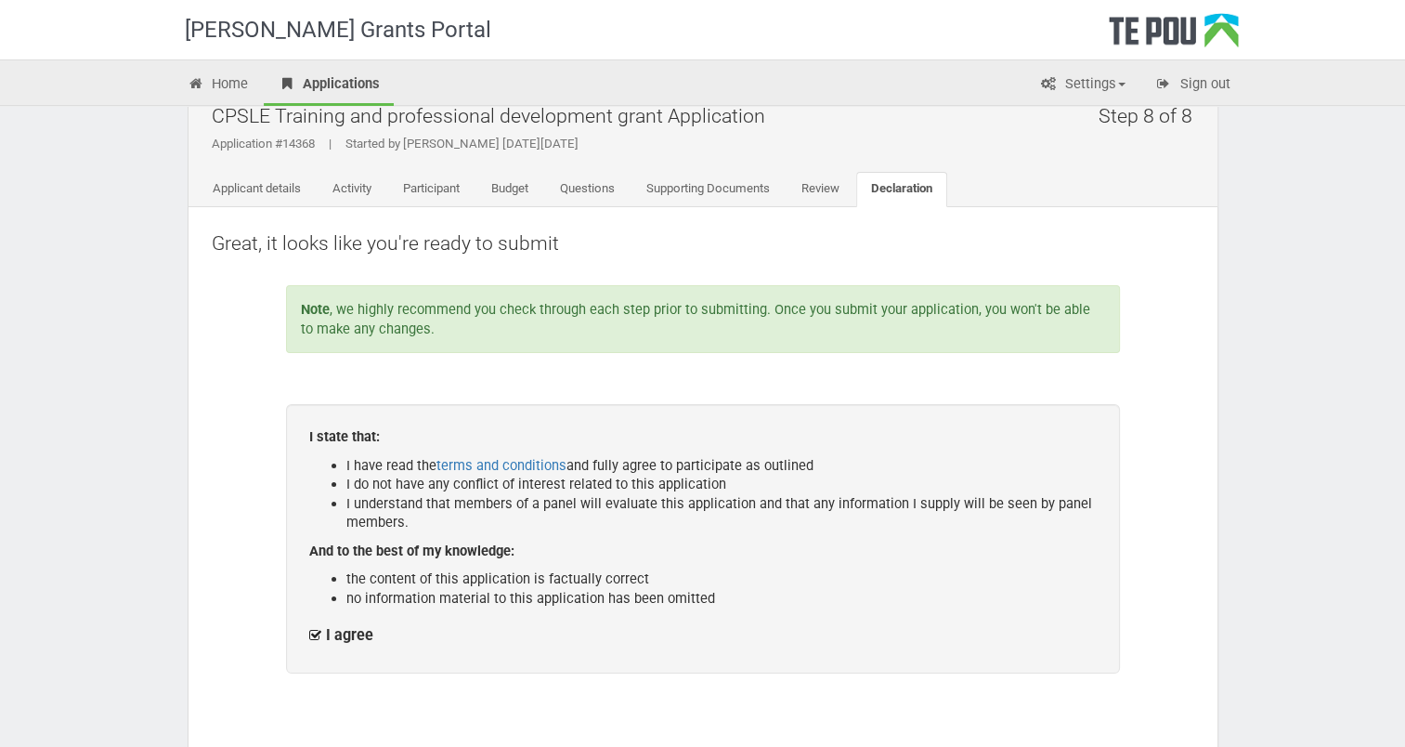
scroll to position [31, 0]
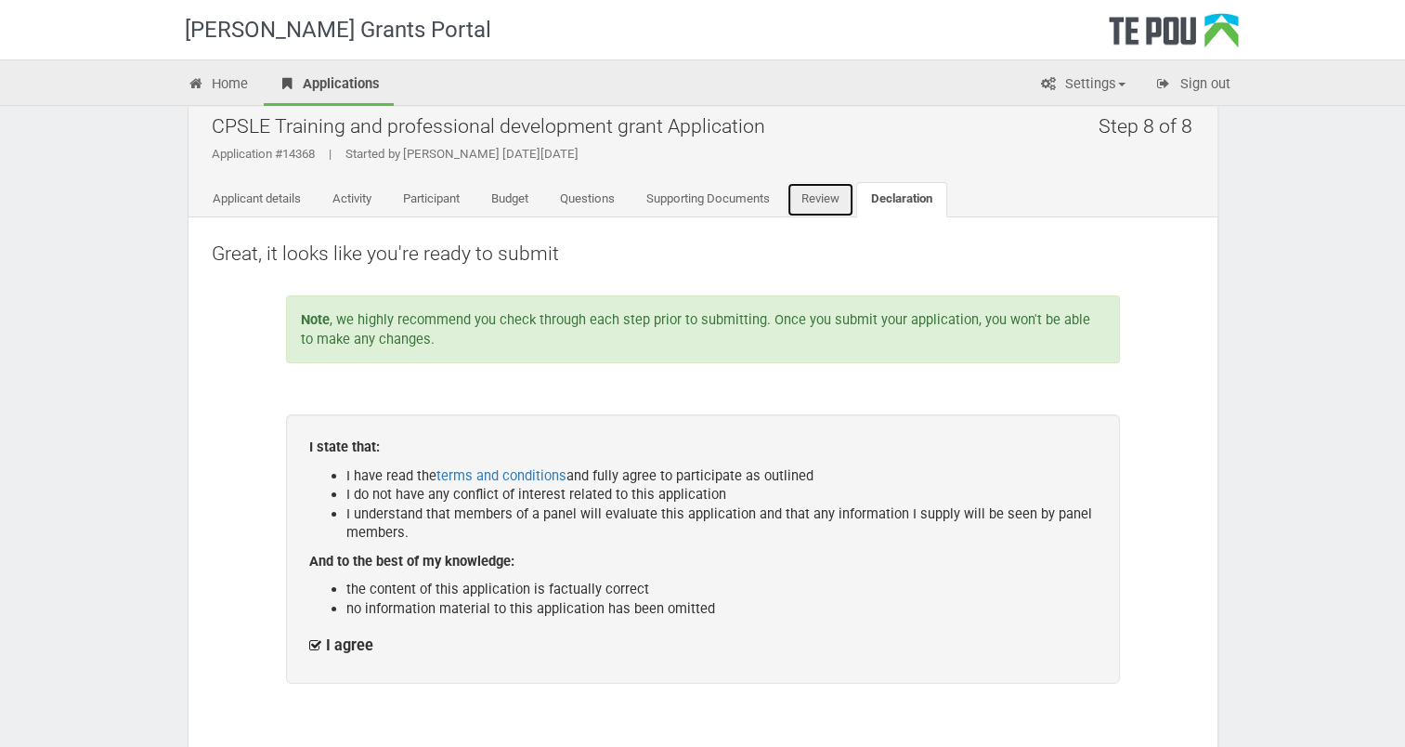
click at [837, 195] on link "Review" at bounding box center [820, 199] width 68 height 35
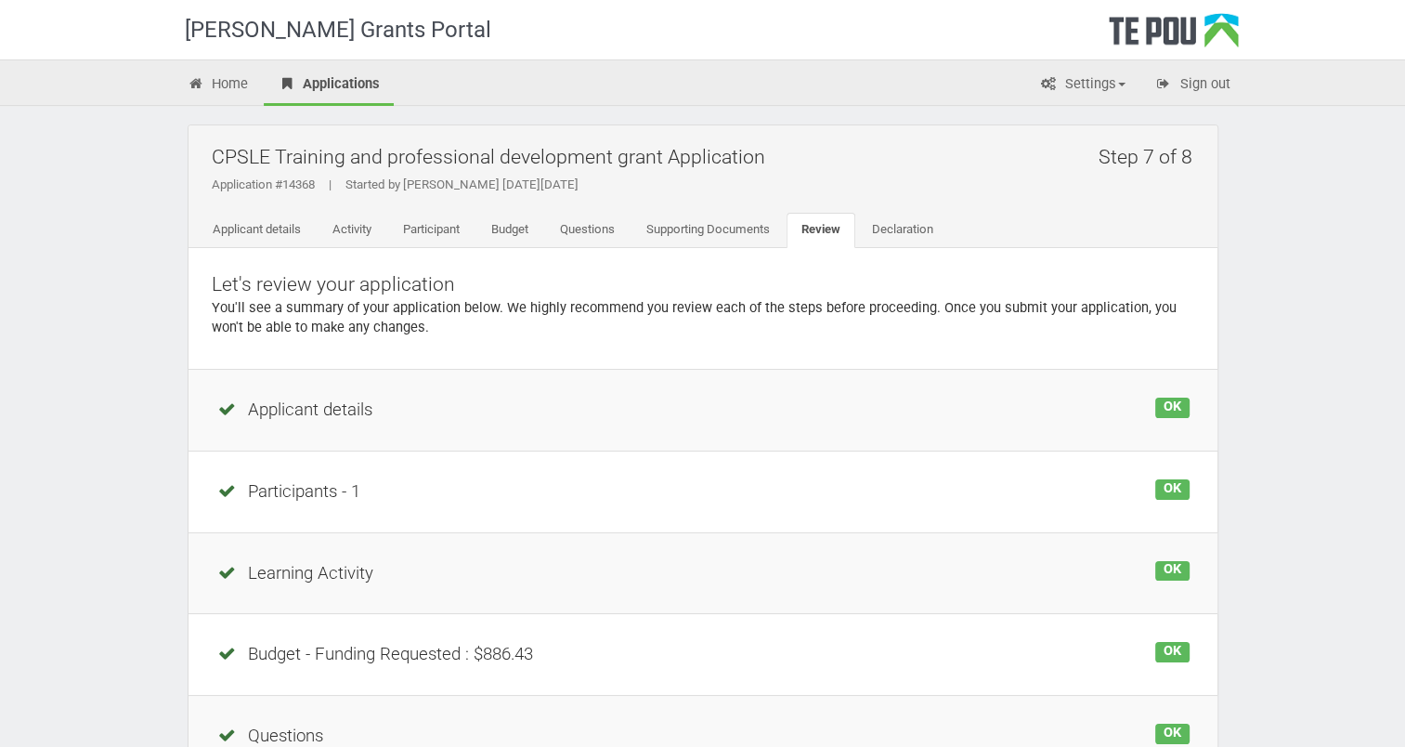
click at [1023, 256] on div "Let's review your application You'll see a summary of your application below. W…" at bounding box center [702, 308] width 1029 height 121
click at [1088, 565] on div "Learning Activity" at bounding box center [702, 573] width 973 height 25
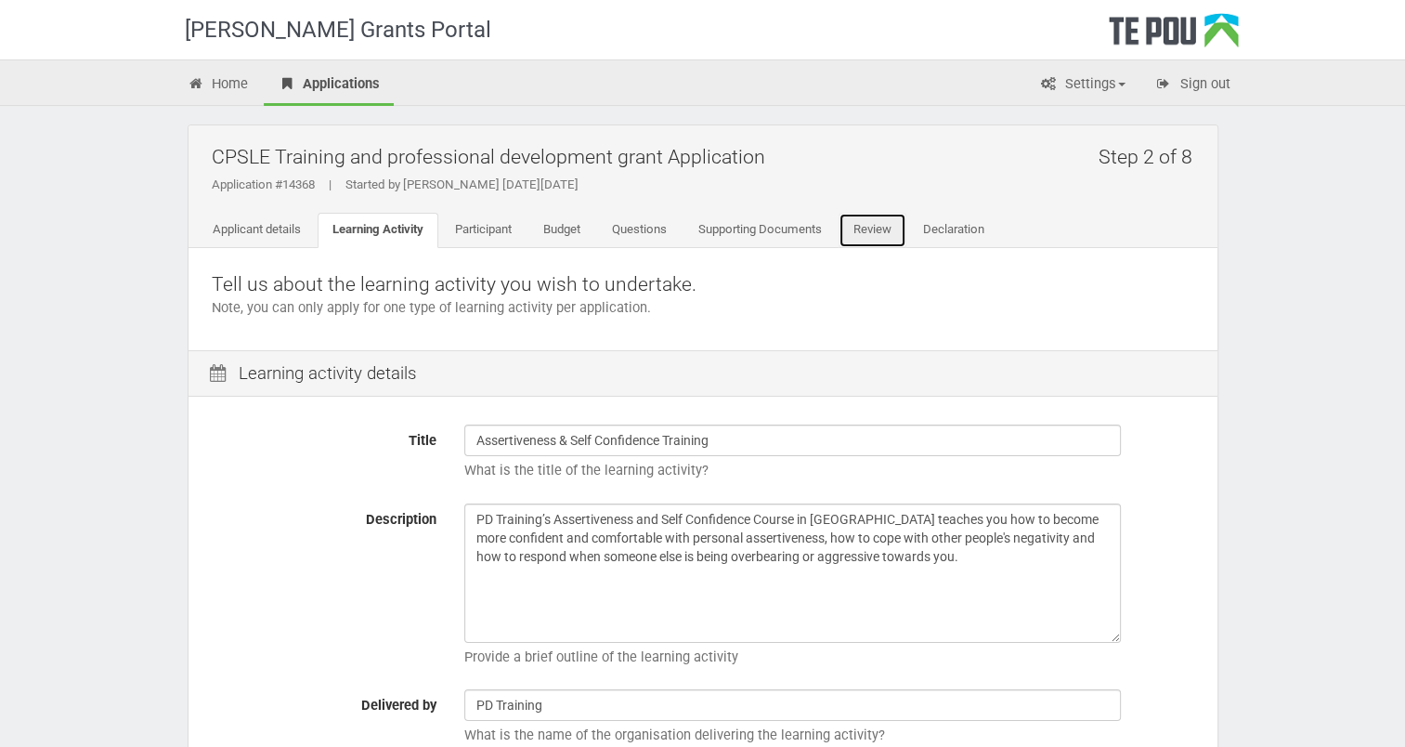
click at [873, 230] on link "Review" at bounding box center [872, 230] width 68 height 35
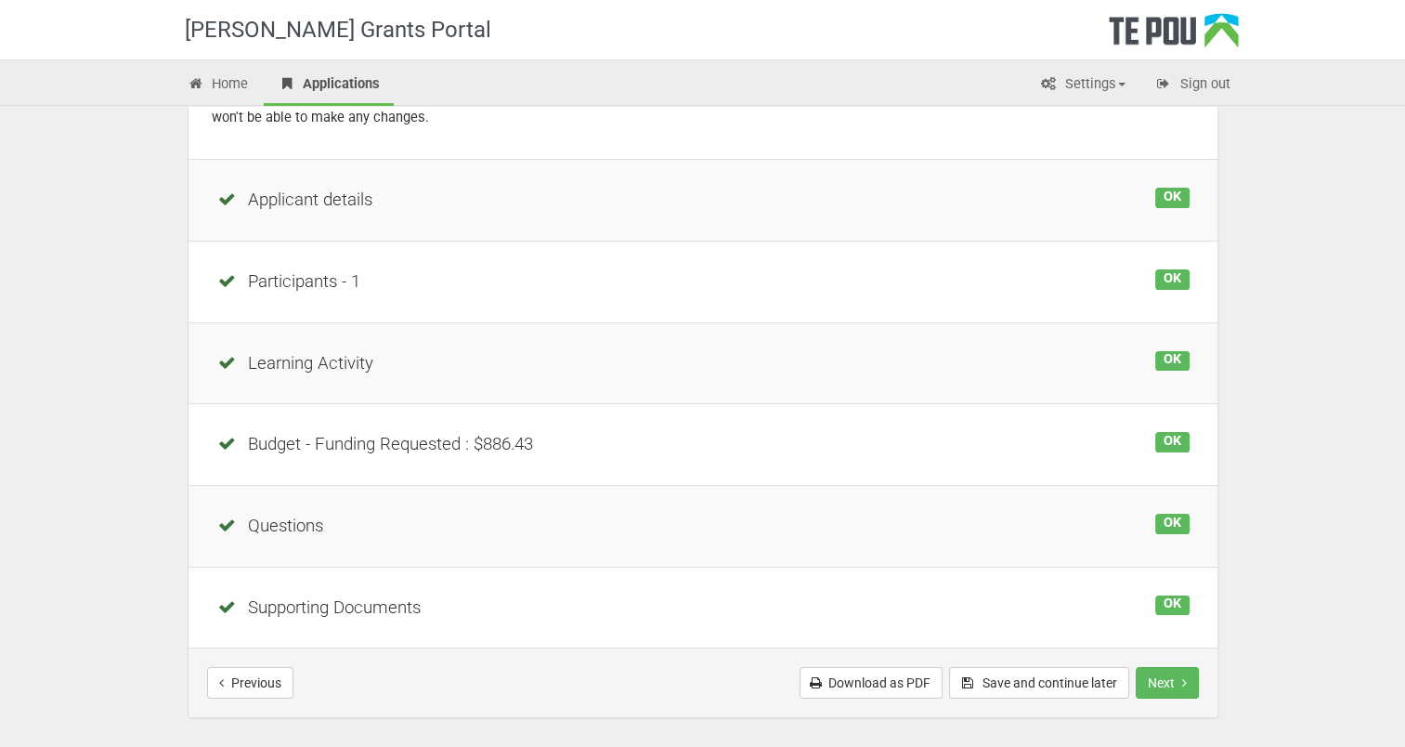
scroll to position [242, 0]
